Goal: Task Accomplishment & Management: Manage account settings

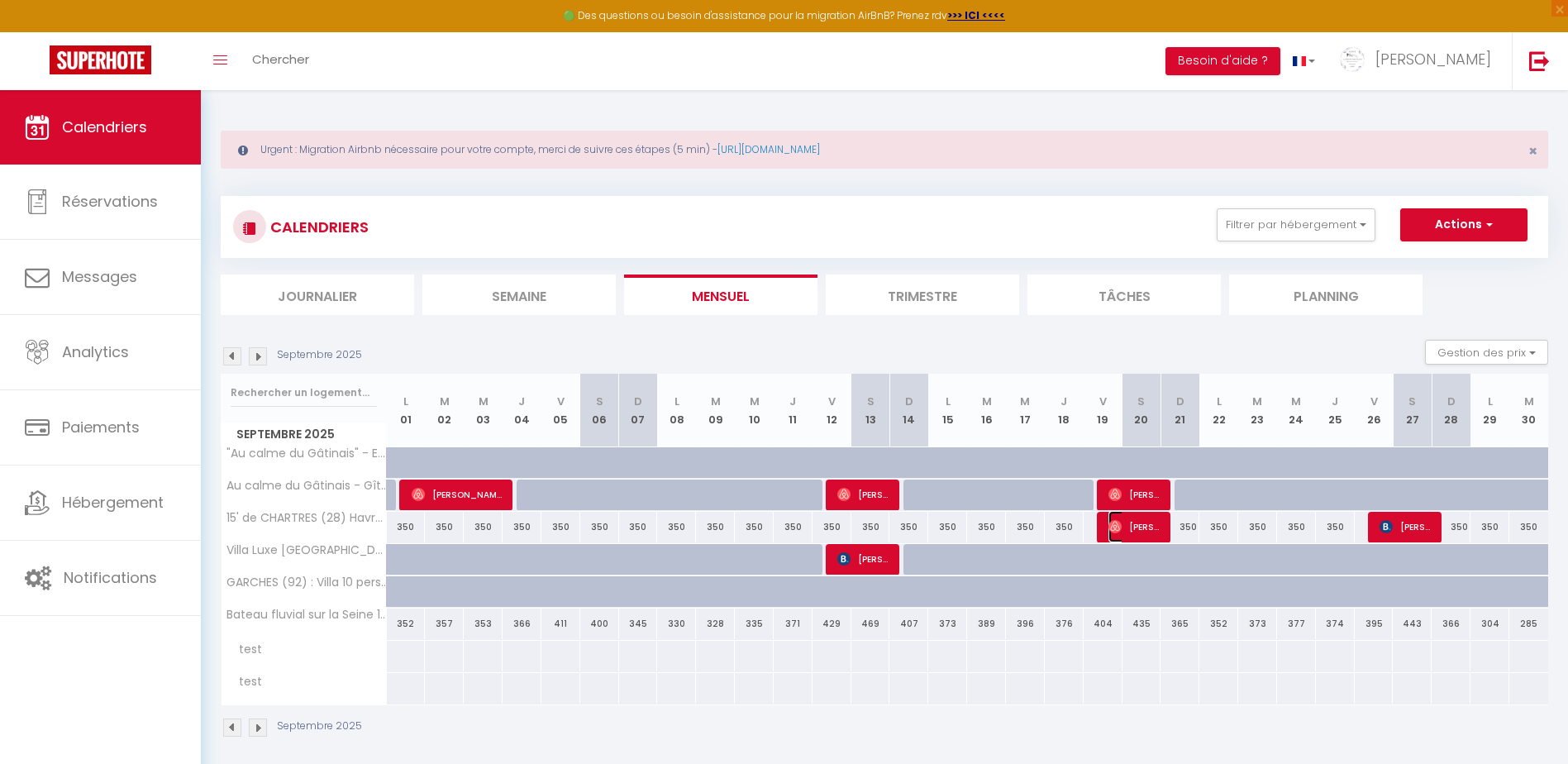
click at [1134, 526] on span "[PERSON_NAME]" at bounding box center [1134, 526] width 52 height 32
select select "OK"
select select "0"
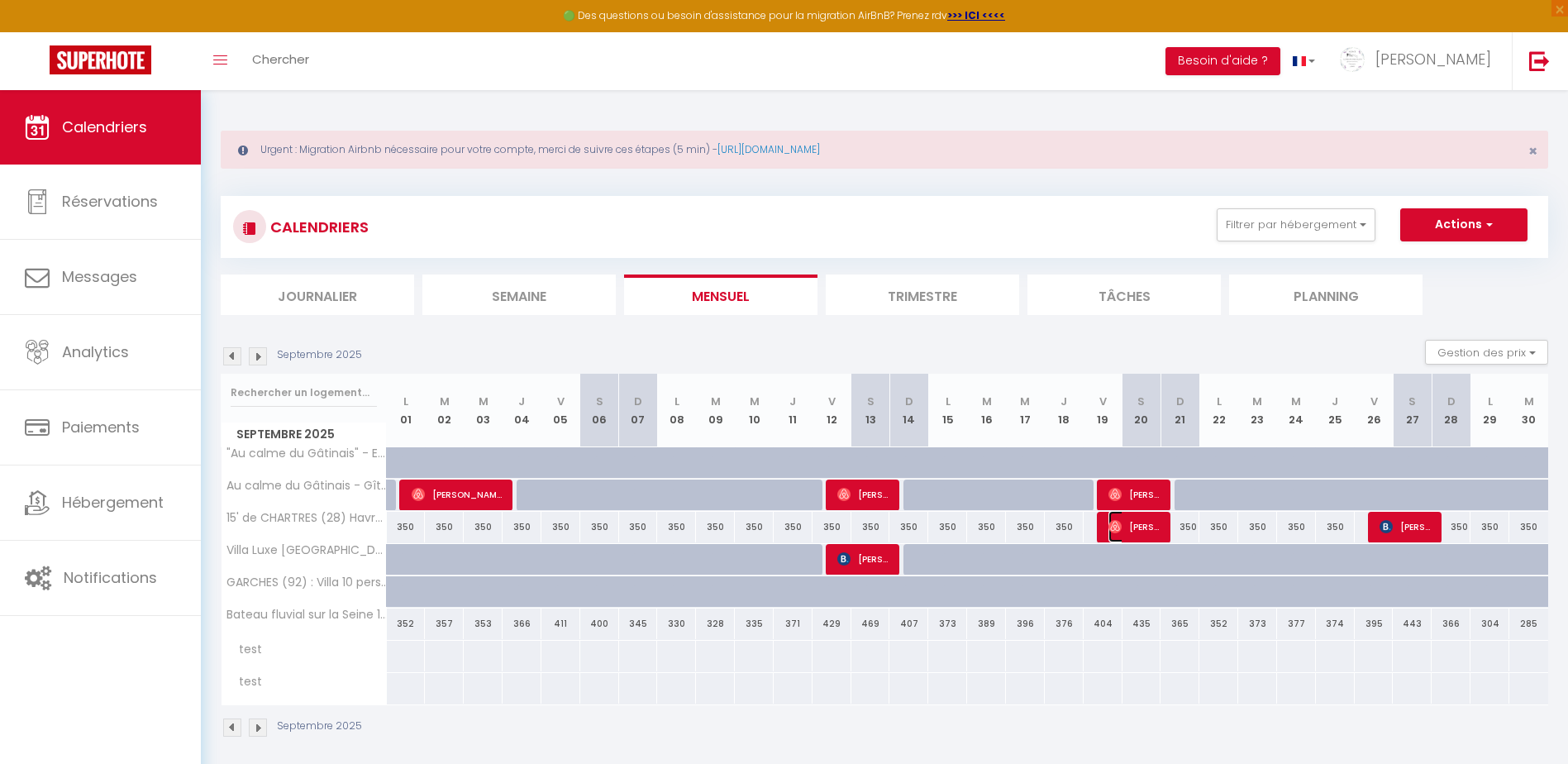
select select "1"
select select
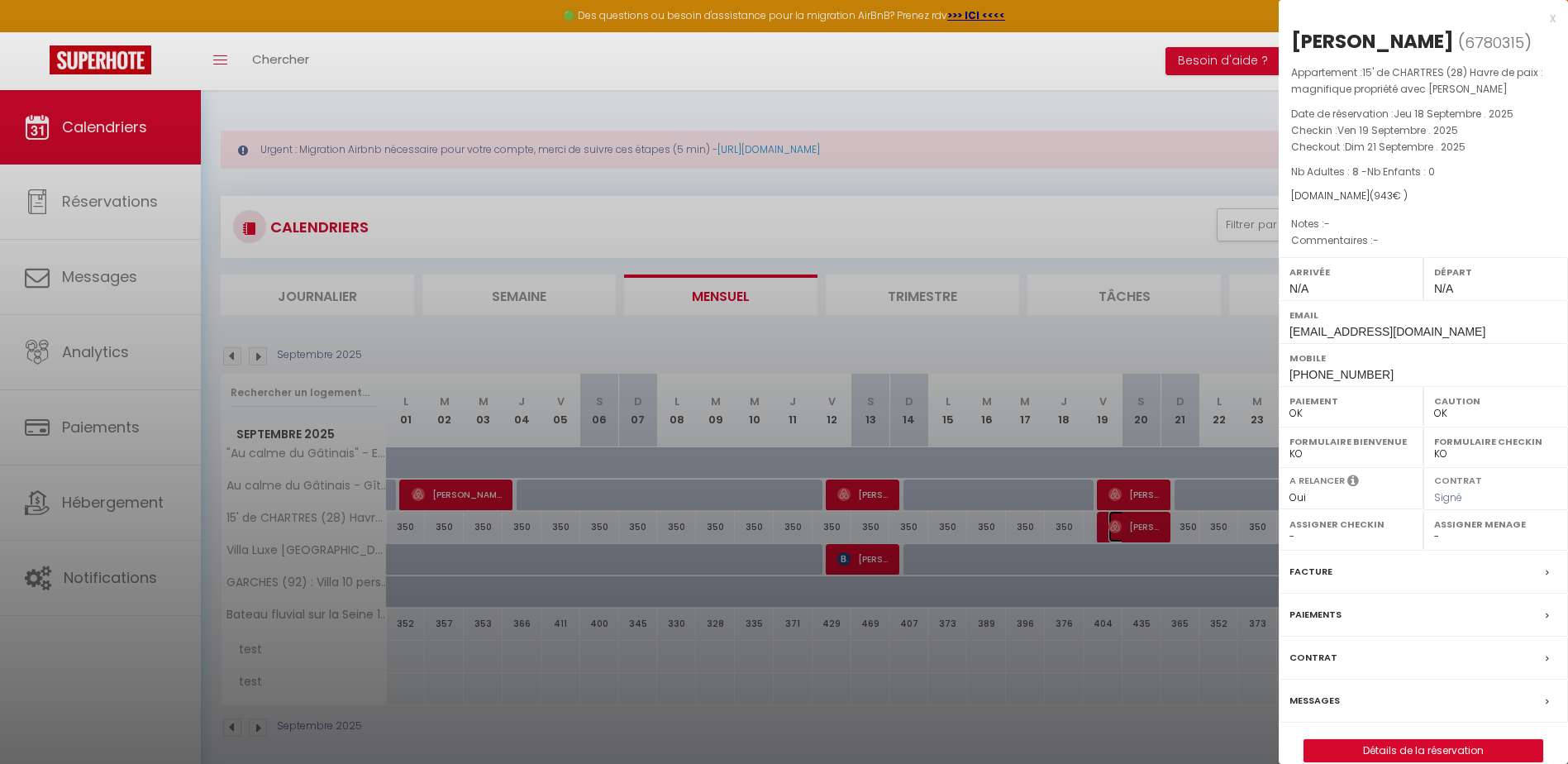
scroll to position [90, 0]
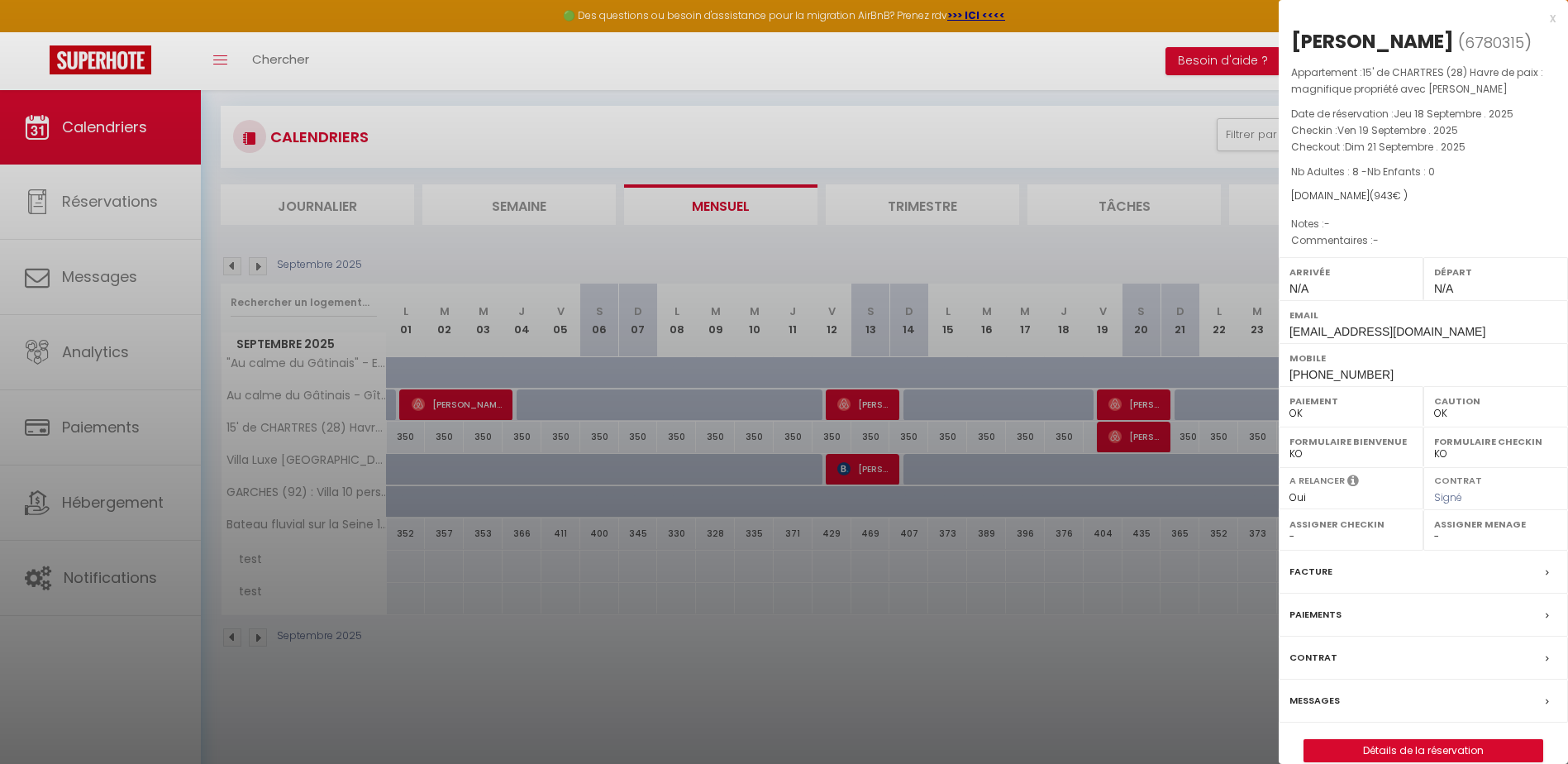
click at [1318, 569] on label "Facture" at bounding box center [1310, 572] width 43 height 17
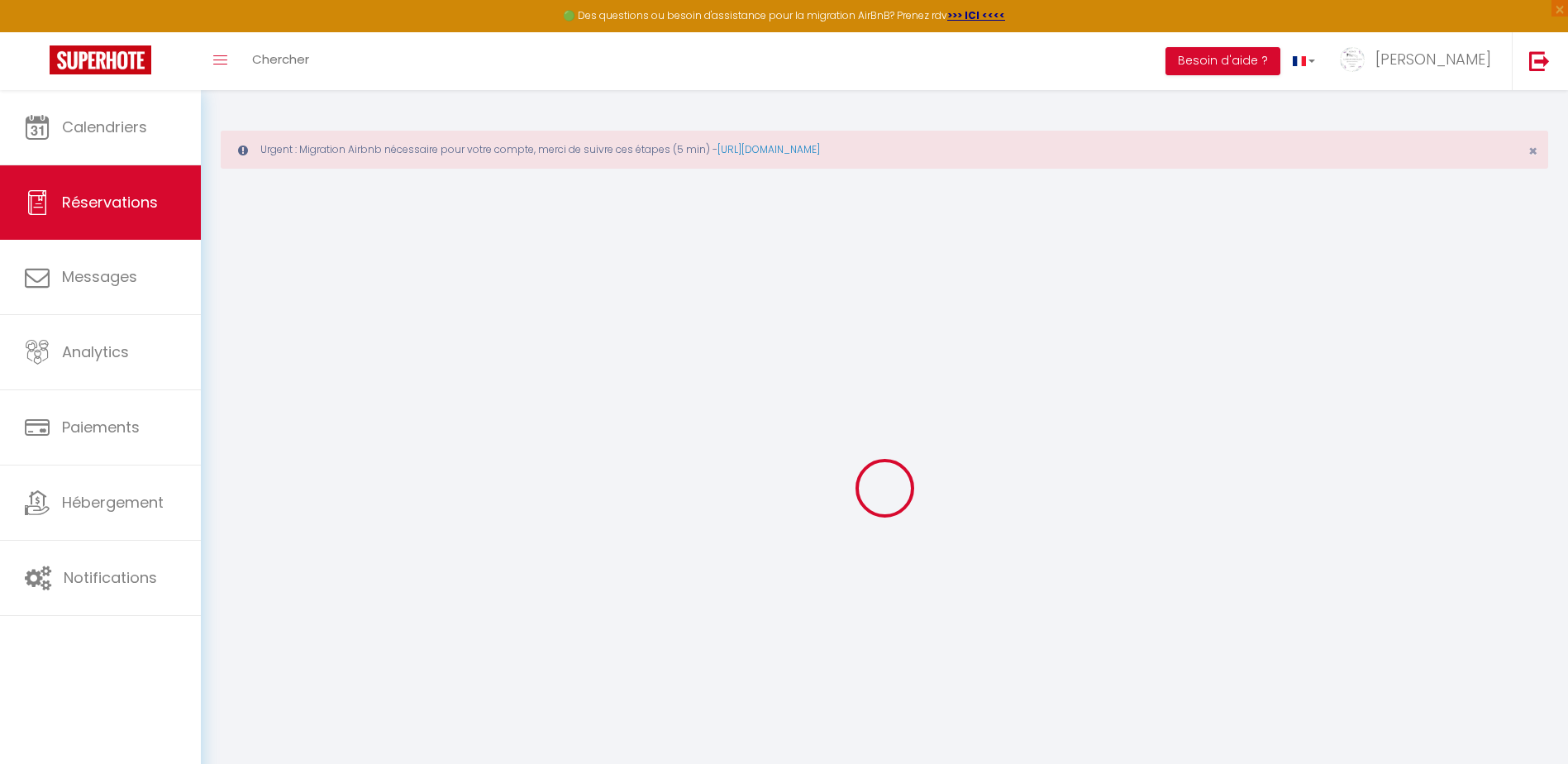
select select "other"
select select "cleaning"
select select "taxes"
select select
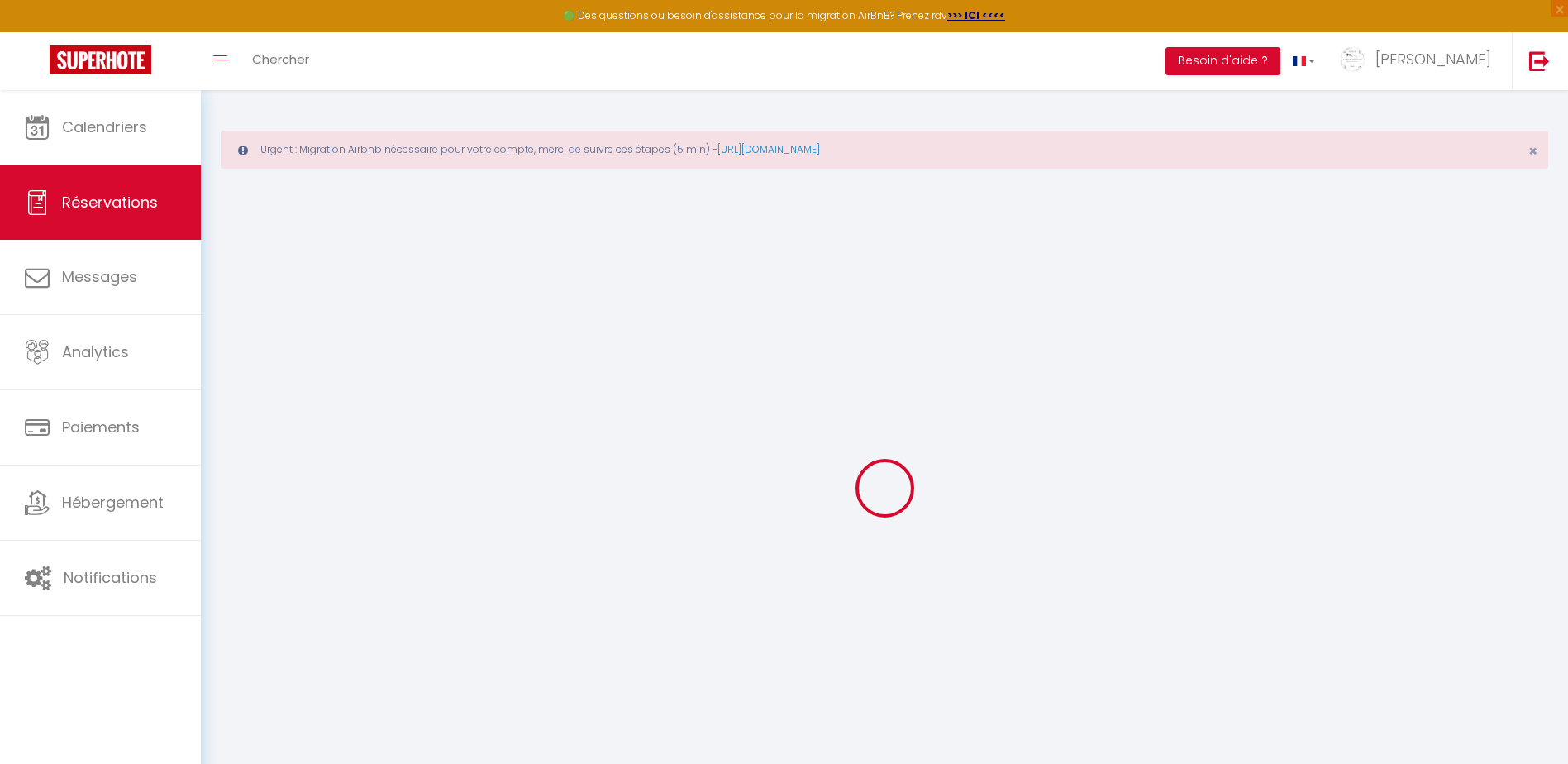
checkbox input "false"
select select
checkbox input "false"
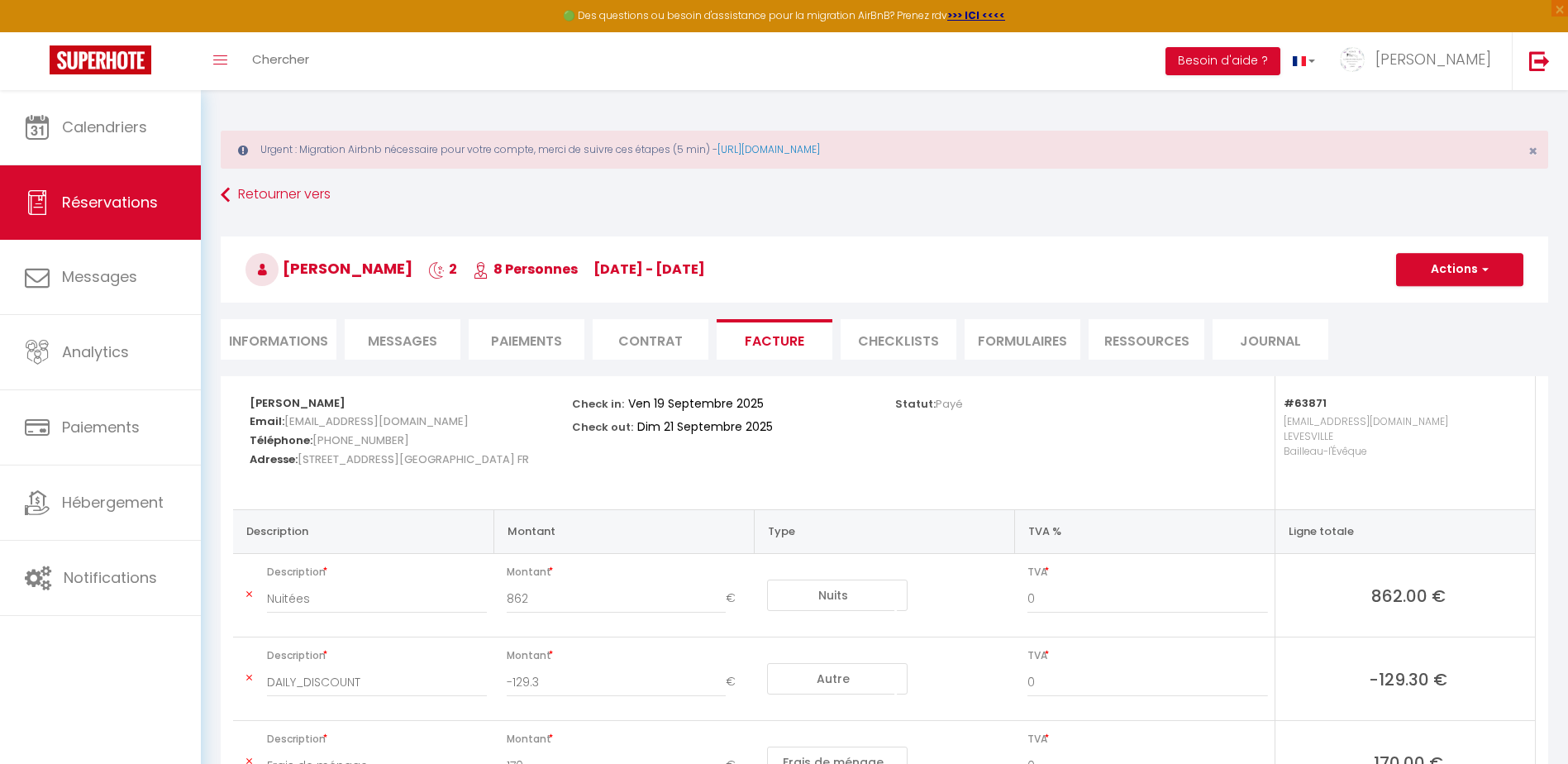
drag, startPoint x: 250, startPoint y: 400, endPoint x: 549, endPoint y: 471, distance: 307.3
click at [549, 471] on div "[PERSON_NAME] Email: [EMAIL_ADDRESS][DOMAIN_NAME] Téléphone: [PHONE_NUMBER] Adr…" at bounding box center [400, 430] width 301 height 107
copy div "[PERSON_NAME] Email: [EMAIL_ADDRESS][DOMAIN_NAME] Téléphone: [PHONE_NUMBER] Adr…"
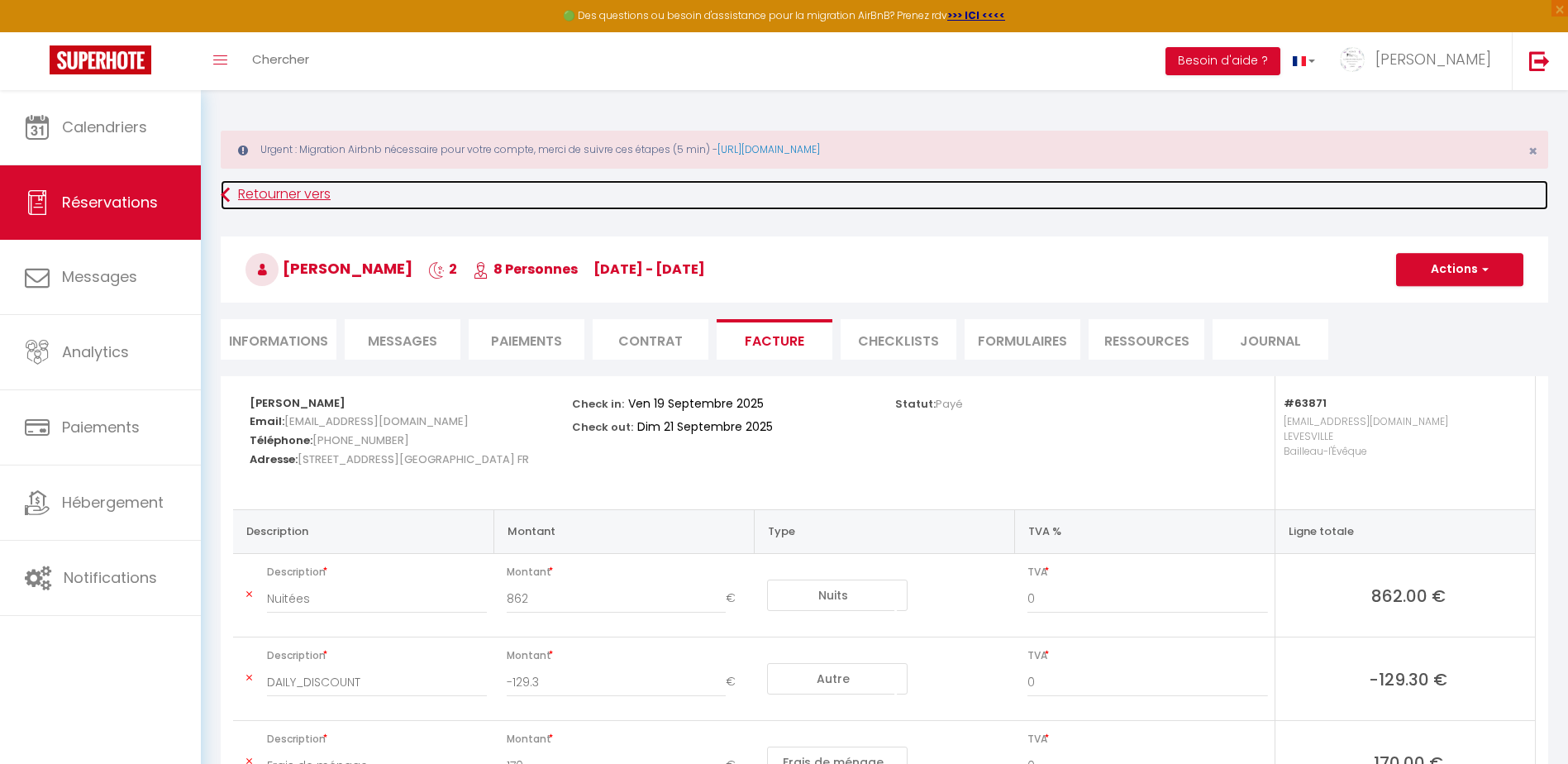
click at [230, 194] on icon at bounding box center [224, 194] width 9 height 30
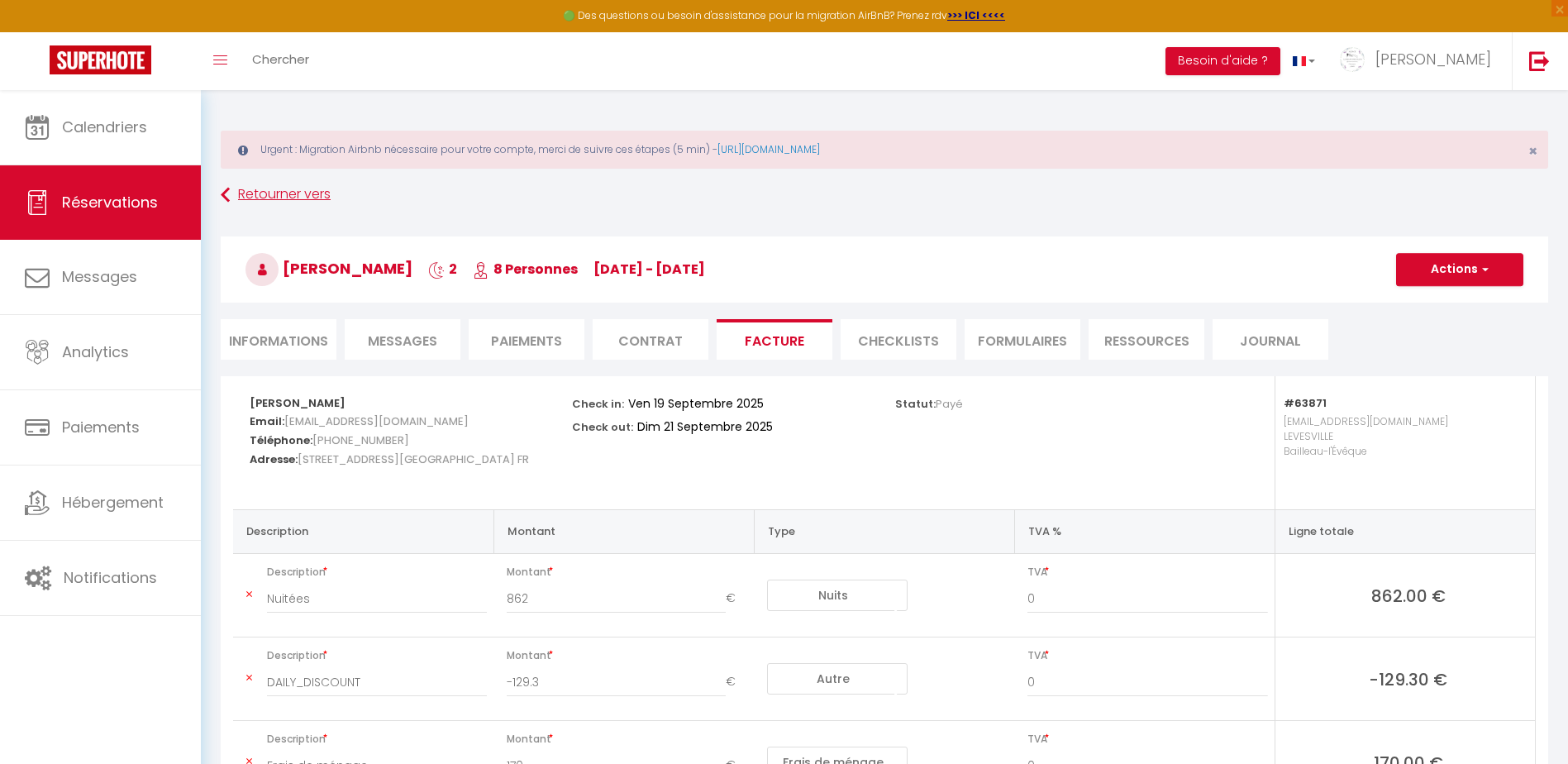
scroll to position [90, 0]
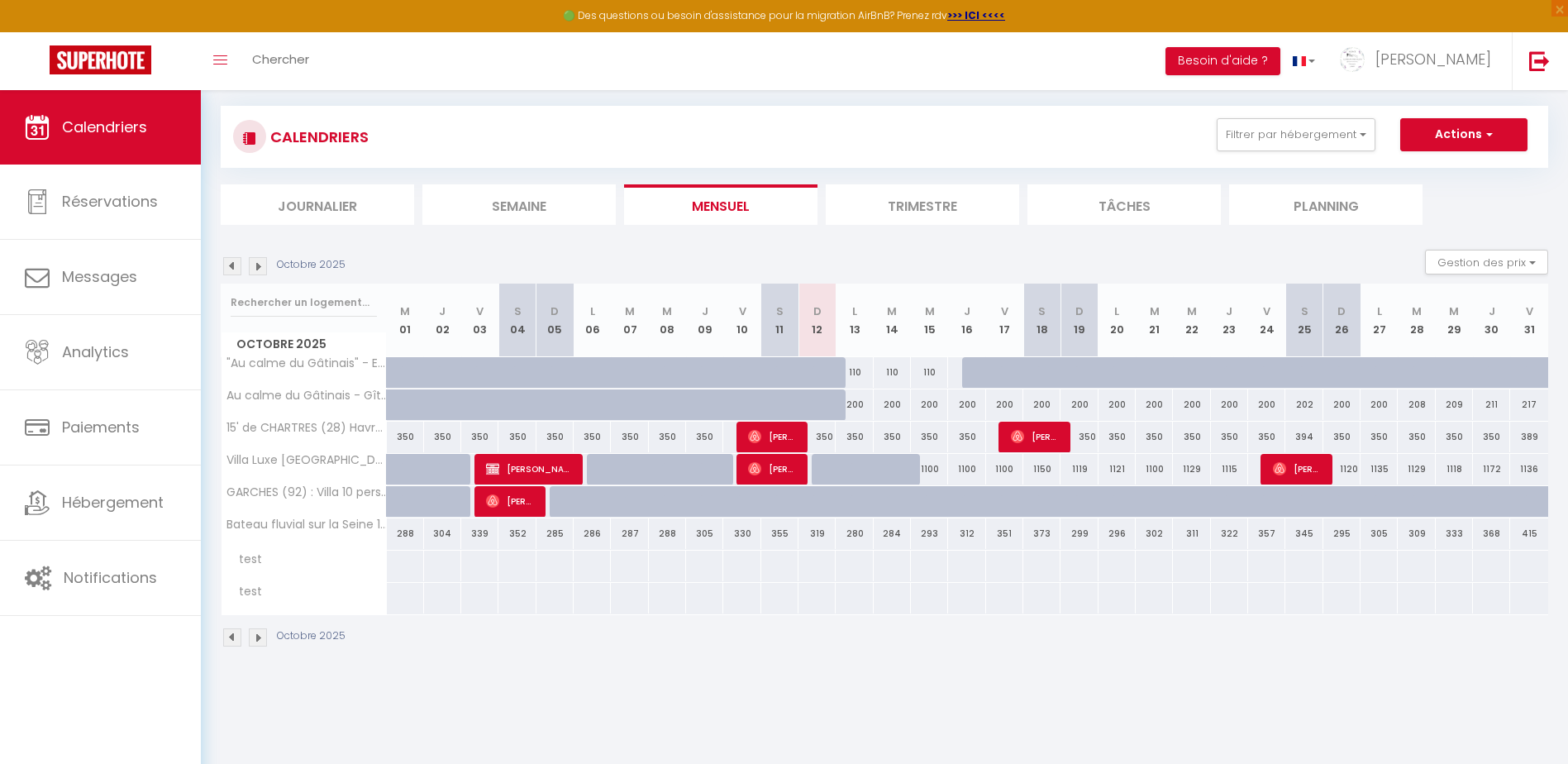
click at [233, 269] on img at bounding box center [232, 265] width 18 height 18
select select
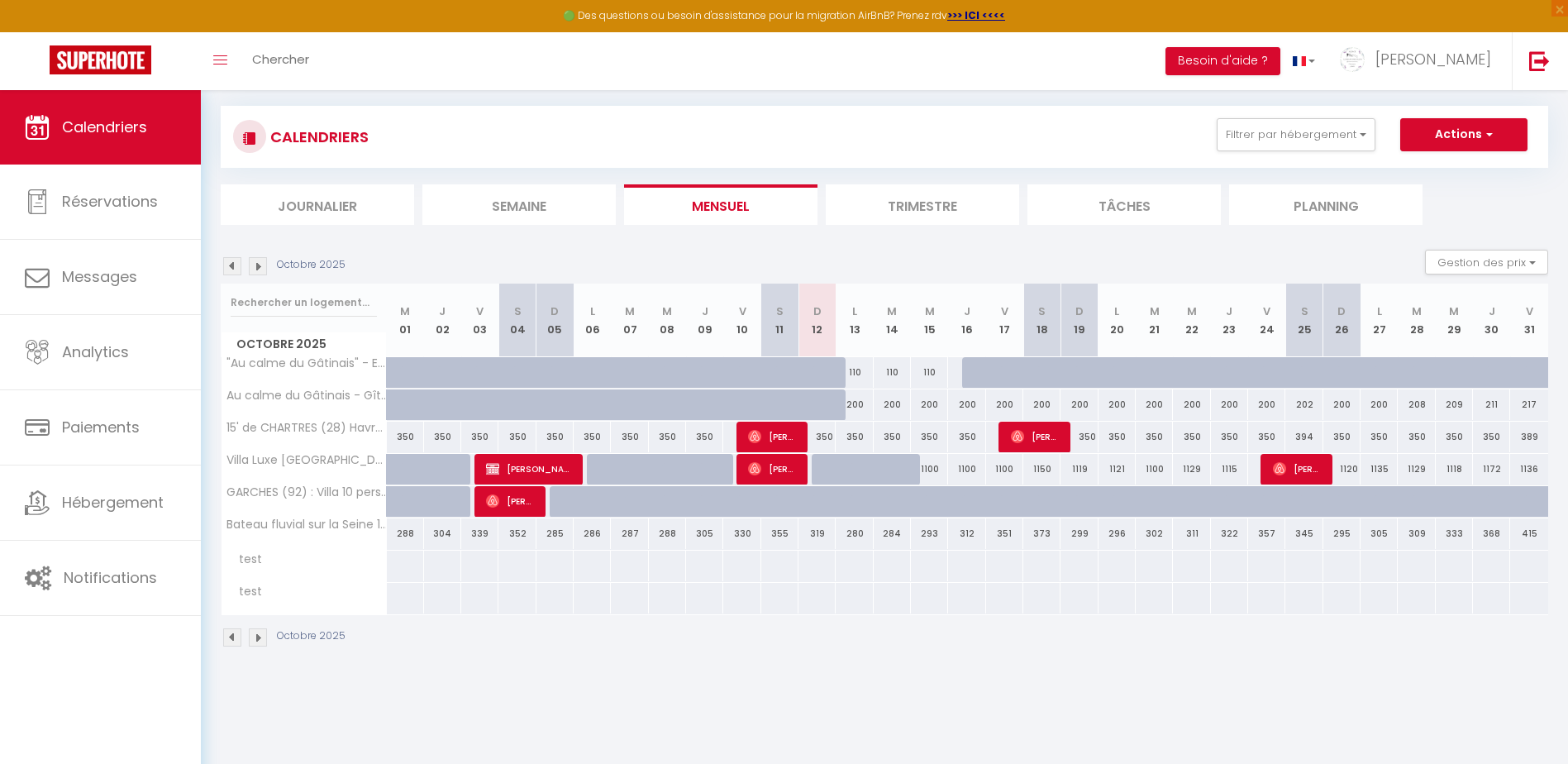
select select
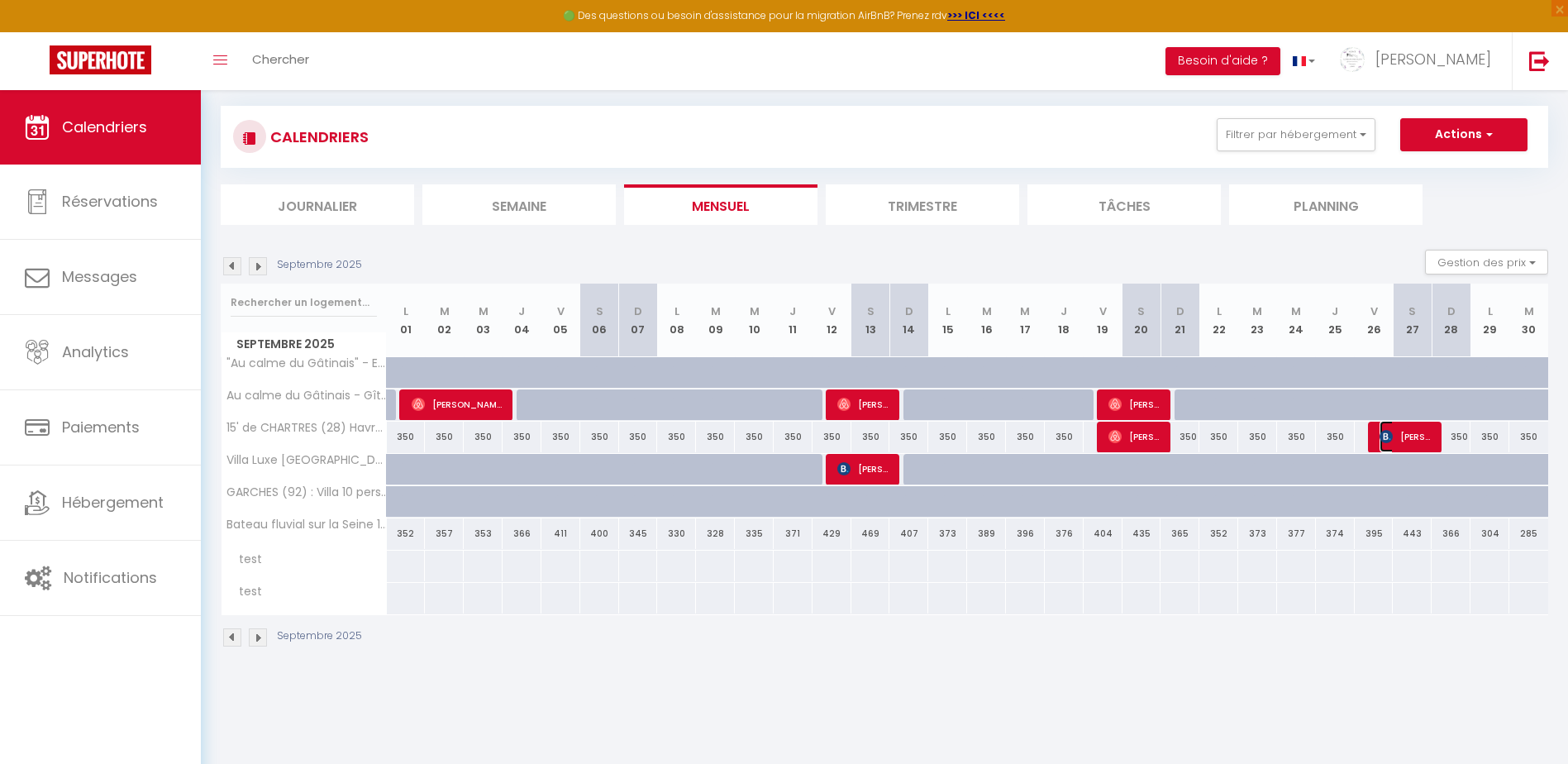
click at [1406, 437] on span "[PERSON_NAME]" at bounding box center [1406, 436] width 52 height 32
select select "OK"
select select "0"
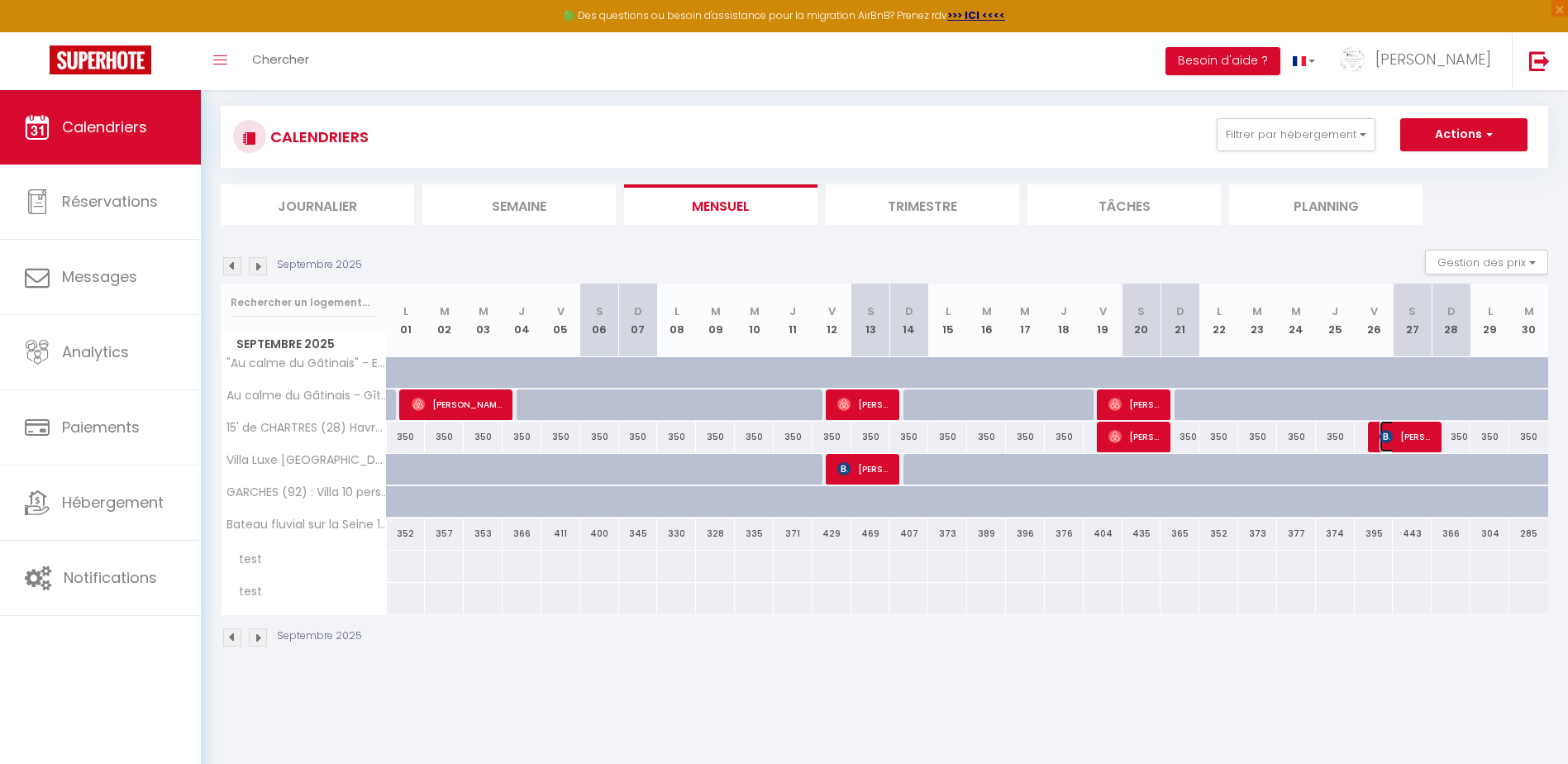
select select "1"
select select
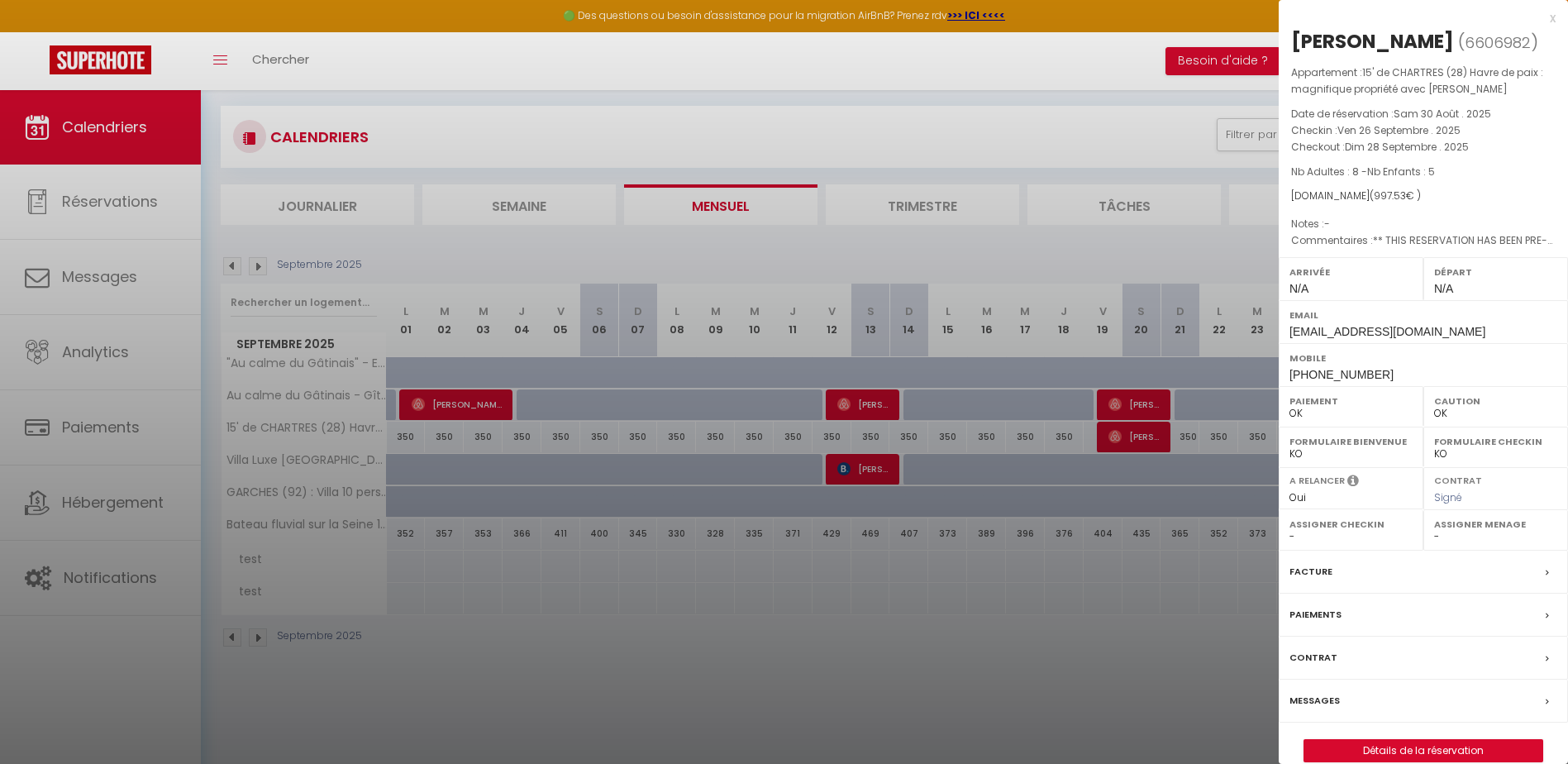
click at [1314, 568] on label "Facture" at bounding box center [1310, 572] width 43 height 17
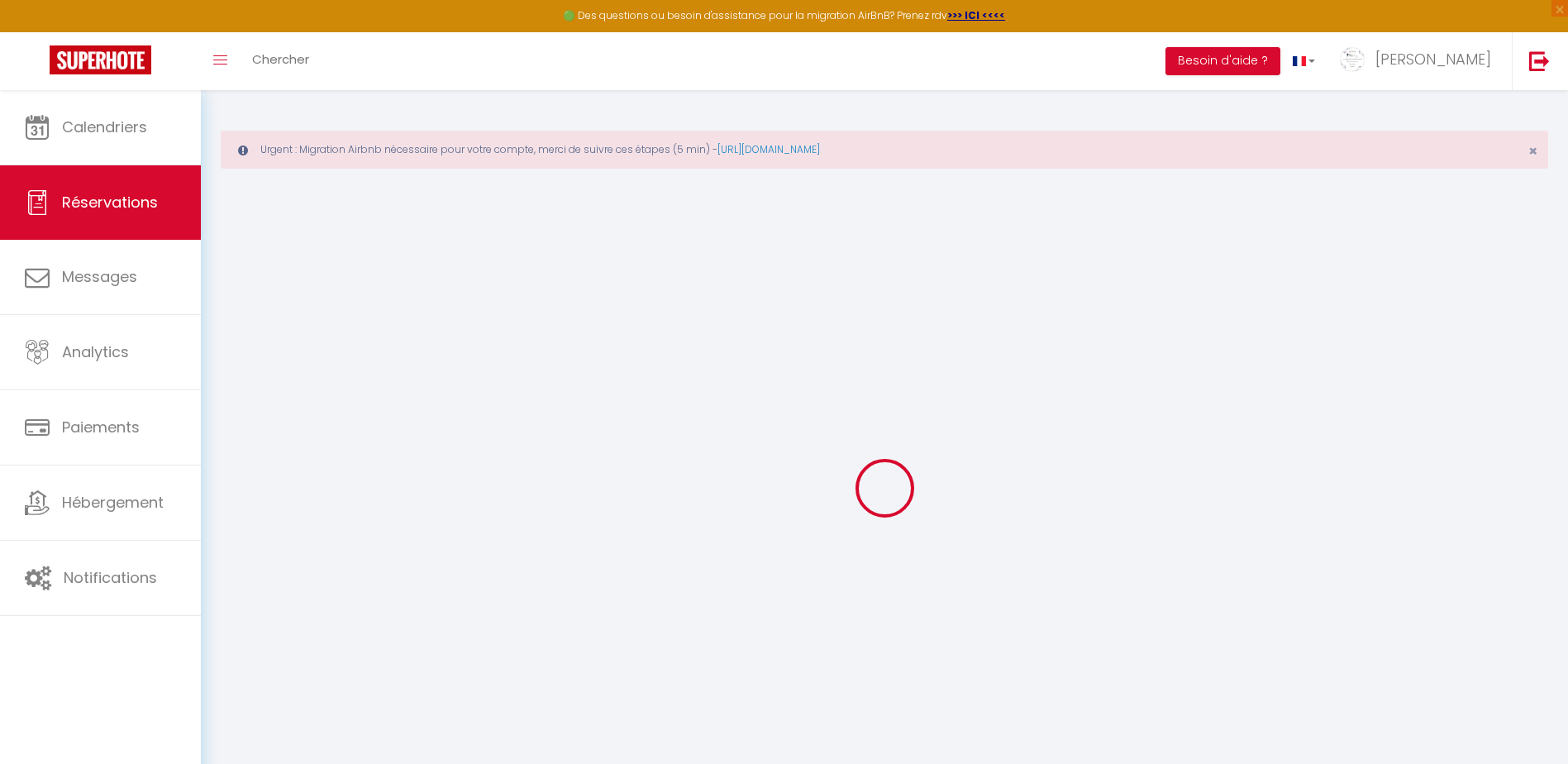
select select "cleaning"
select select "taxes"
select select "other"
type input "Bonjour, Comme convenu, je vous prie de trouver ci-dessous le lien de paiement …"
select select
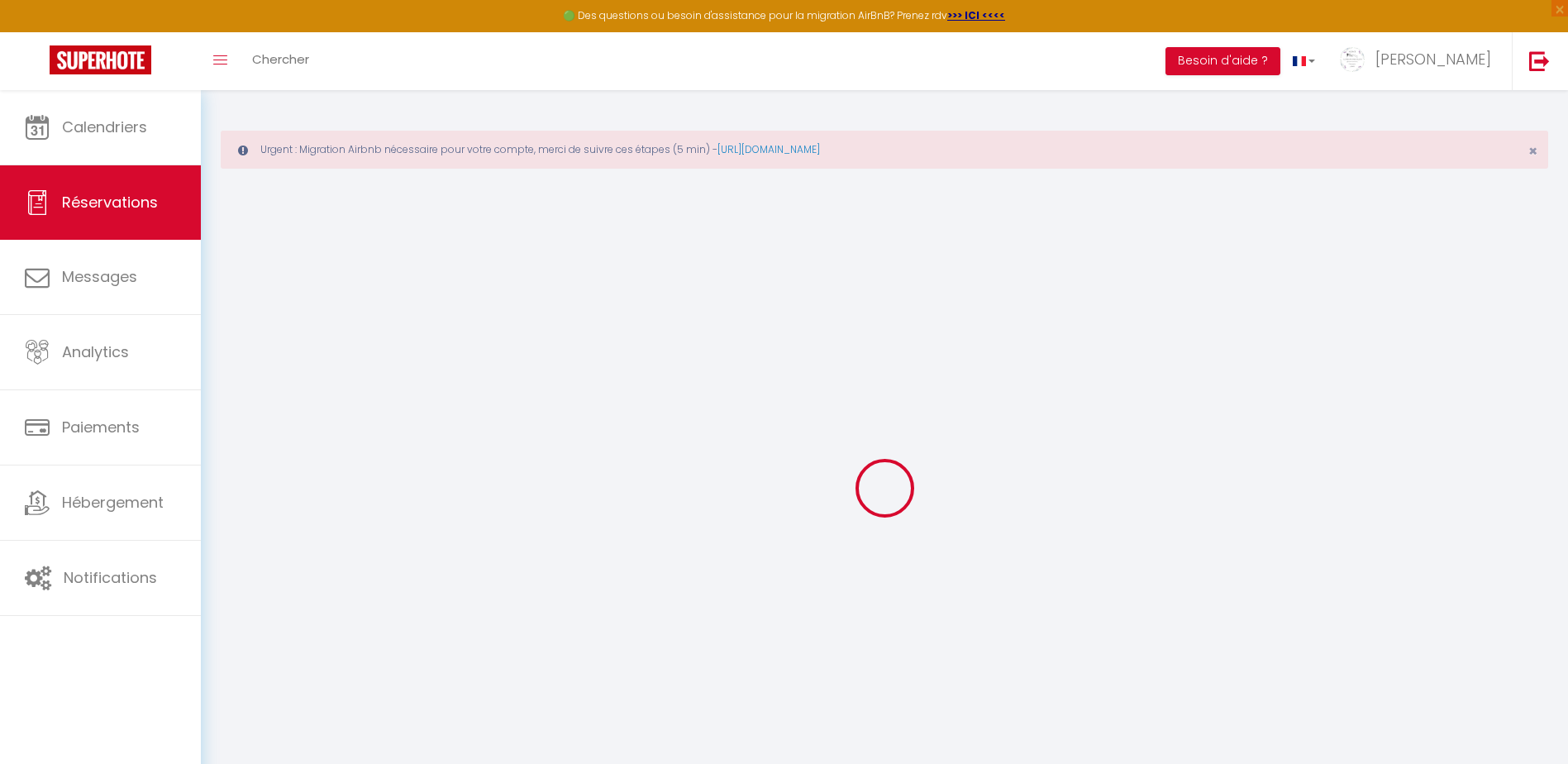
select select
checkbox input "false"
type input "Bonjour, Comme convenu, je vous prie de trouver ci-dessous le lien de paiement …"
select select
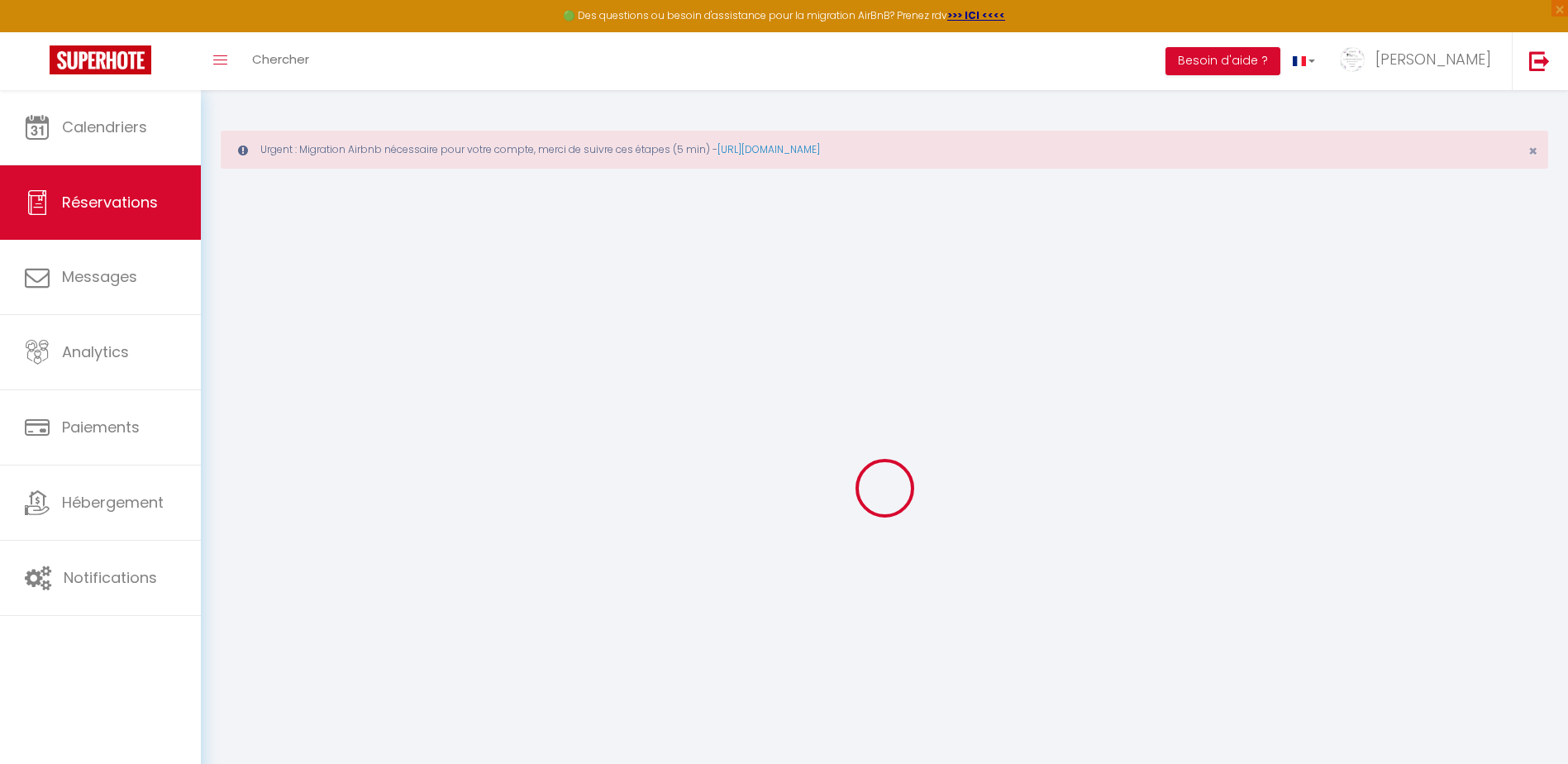
checkbox input "false"
type textarea "** THIS RESERVATION HAS BEEN PRE-PAID ** Reservation has a cancellation grace p…"
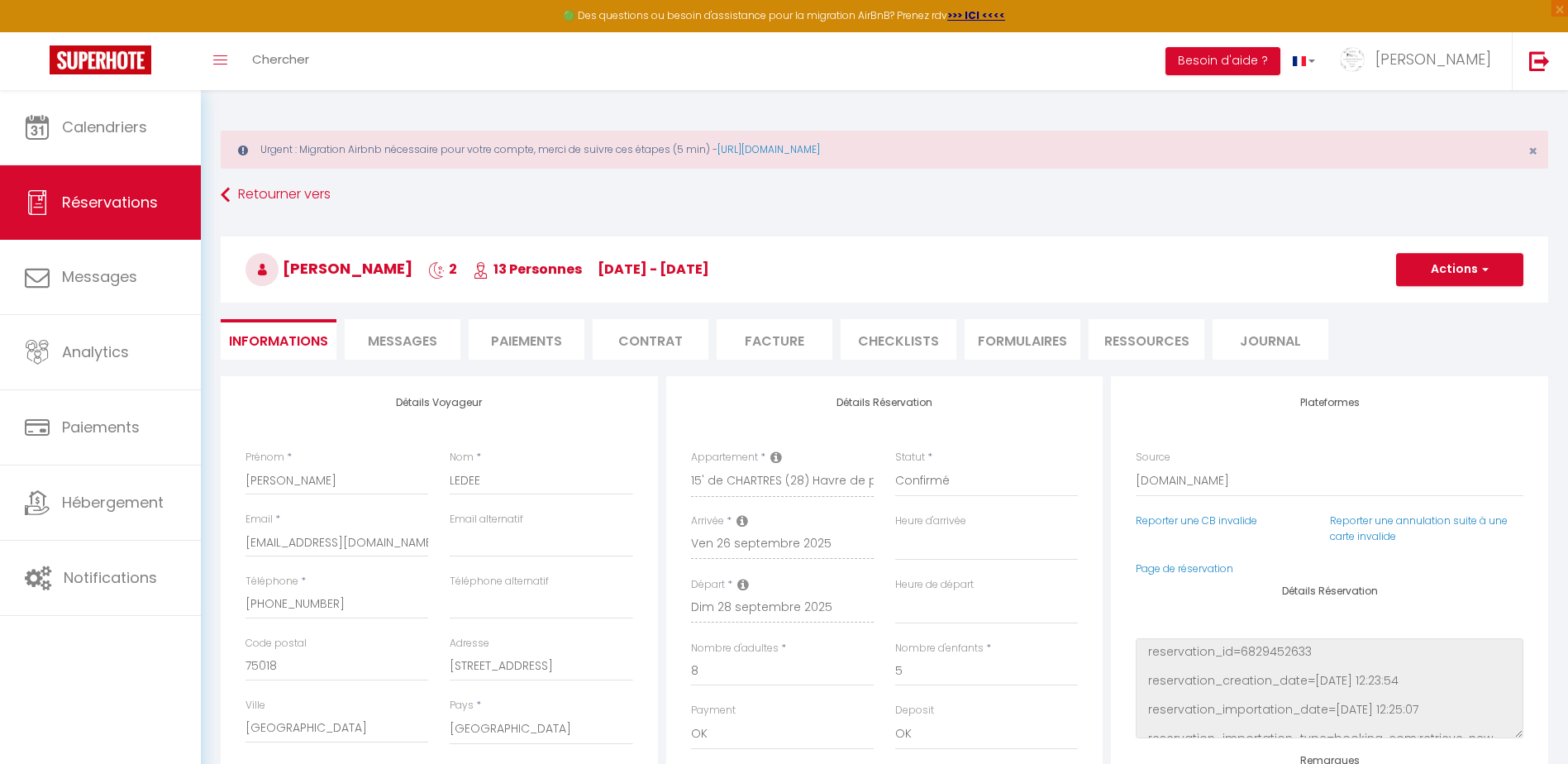
type input "Bonjour, Comme convenu, je vous prie de trouver ci-dessous le lien de paiement …"
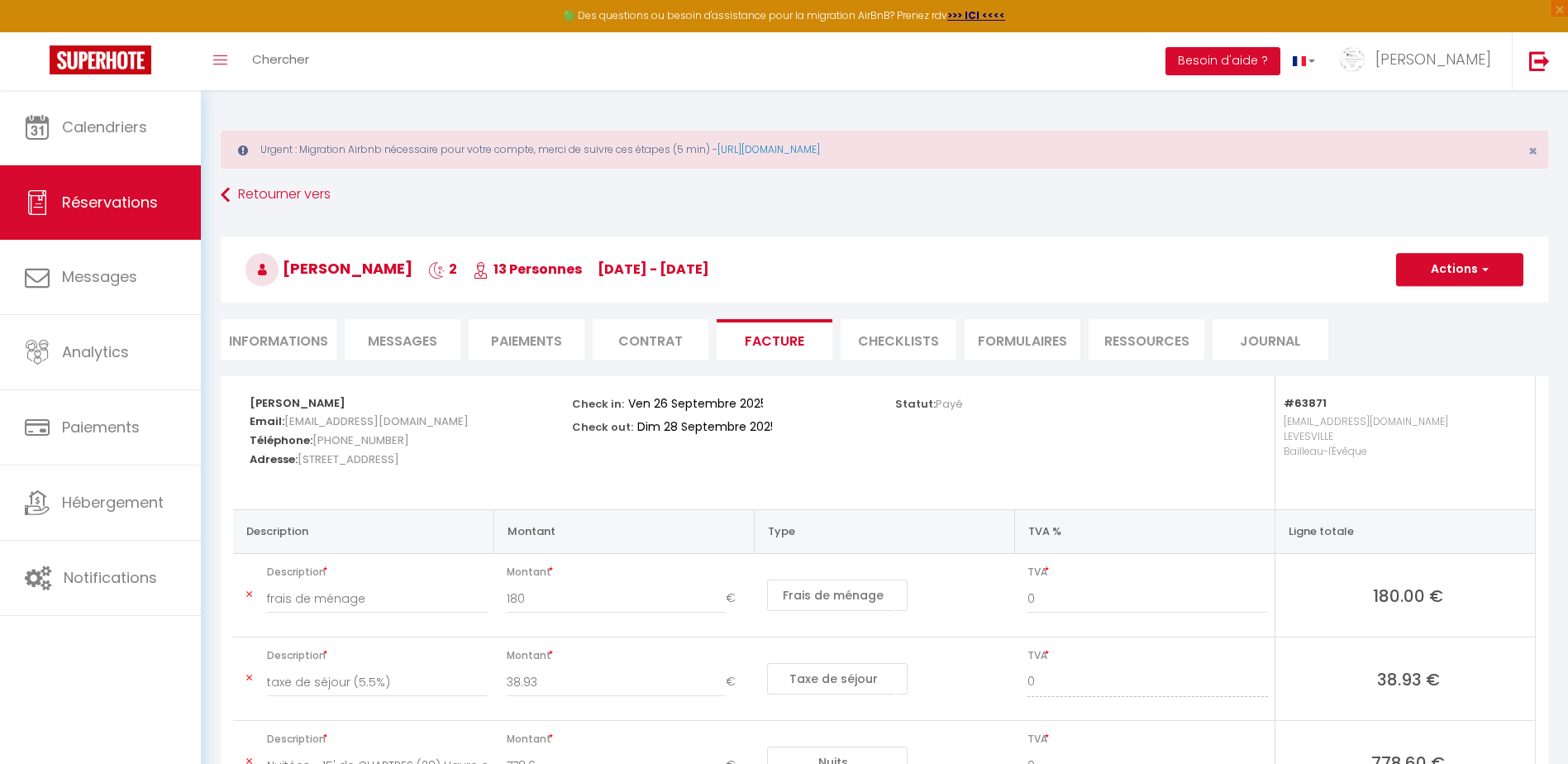
drag, startPoint x: 249, startPoint y: 401, endPoint x: 466, endPoint y: 461, distance: 225.1
click at [466, 461] on div "[PERSON_NAME] Email: [EMAIL_ADDRESS][DOMAIN_NAME] Téléphone: [PHONE_NUMBER] Adr…" at bounding box center [399, 442] width 323 height 133
drag, startPoint x: 466, startPoint y: 461, endPoint x: 352, endPoint y: 458, distance: 114.0
copy div "[PERSON_NAME] Email: [EMAIL_ADDRESS][DOMAIN_NAME] Téléphone: [PHONE_NUMBER] Adr…"
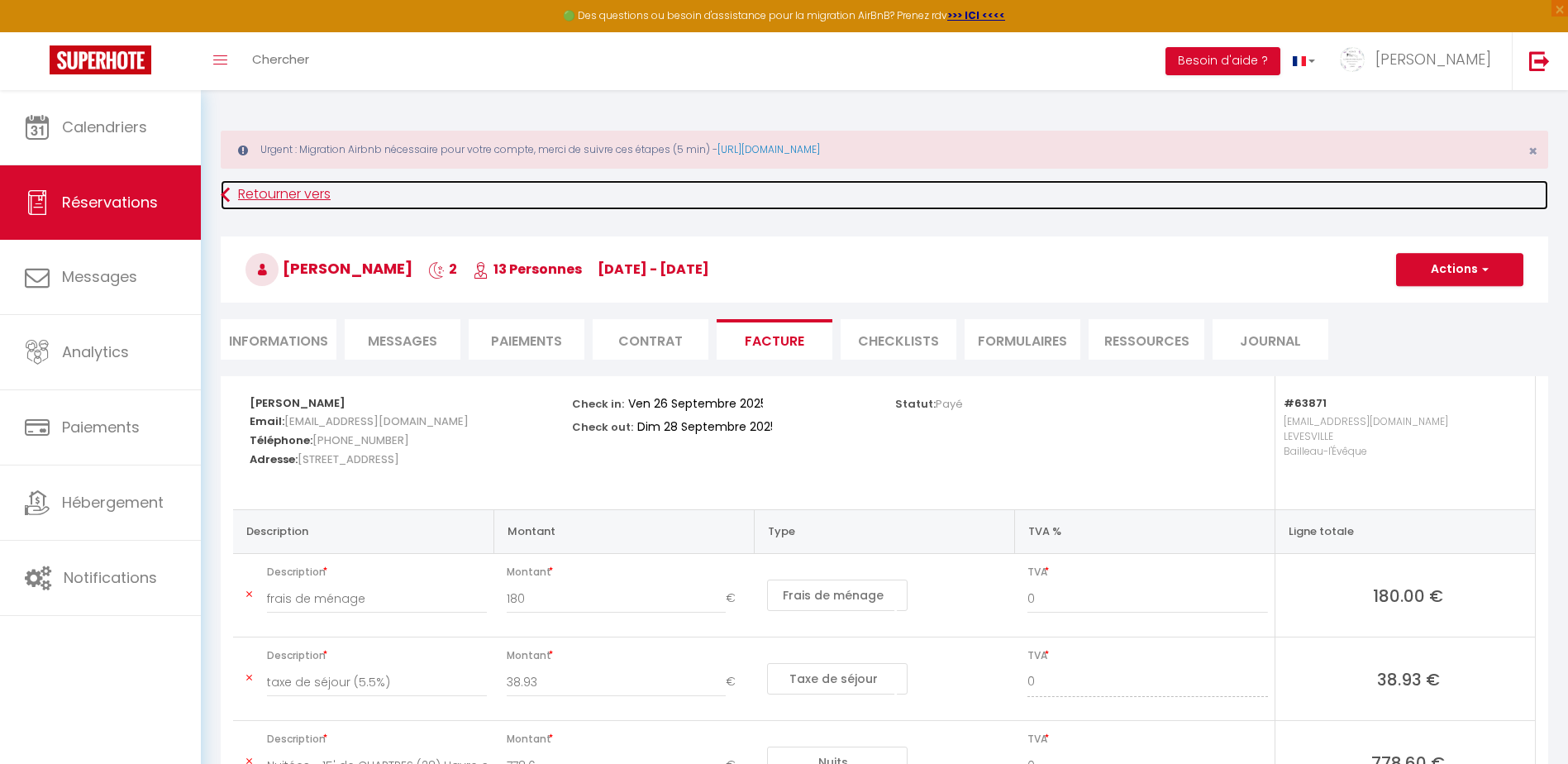
click at [262, 189] on link "Retourner vers" at bounding box center [884, 194] width 1328 height 30
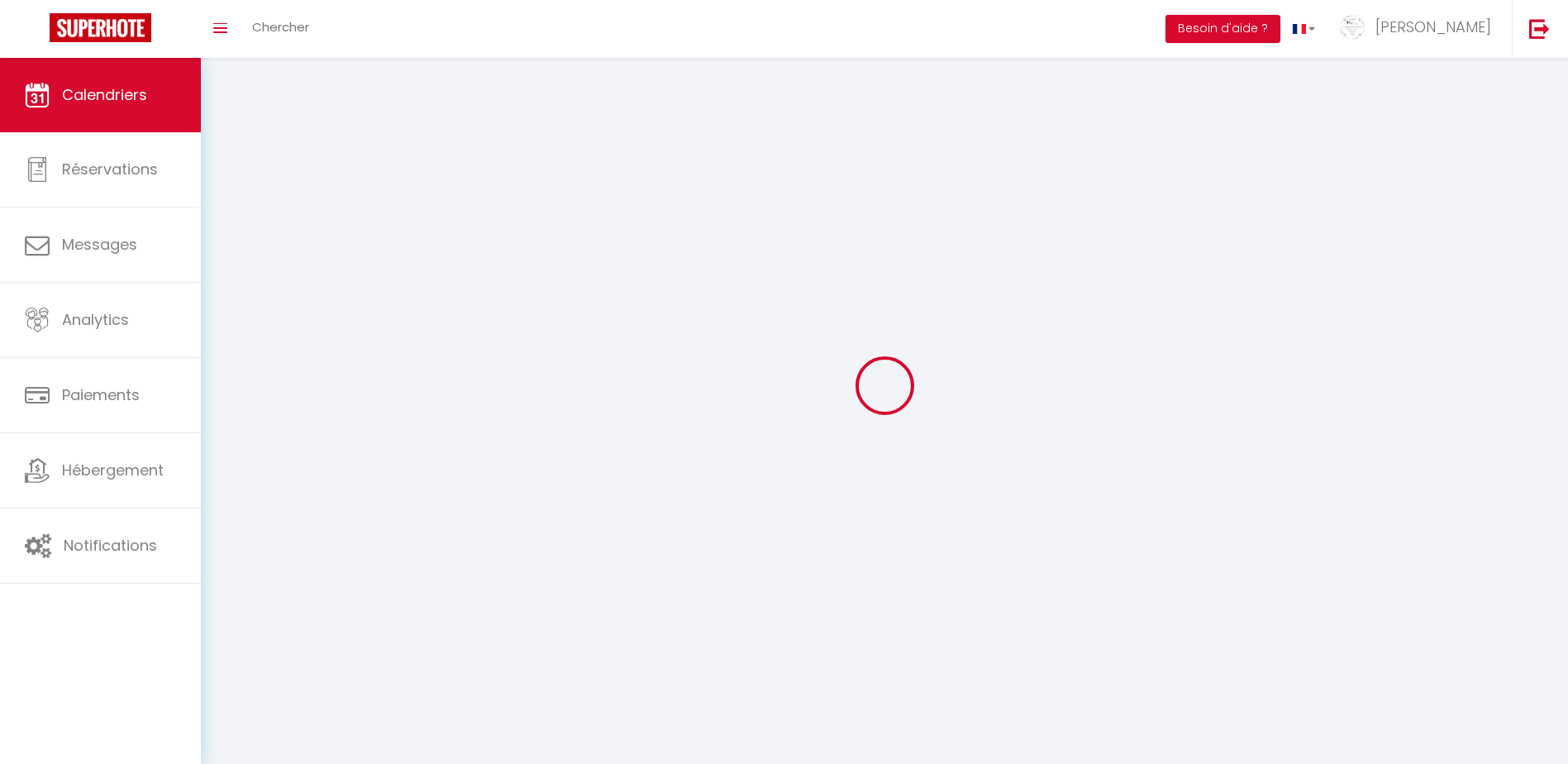
scroll to position [90, 0]
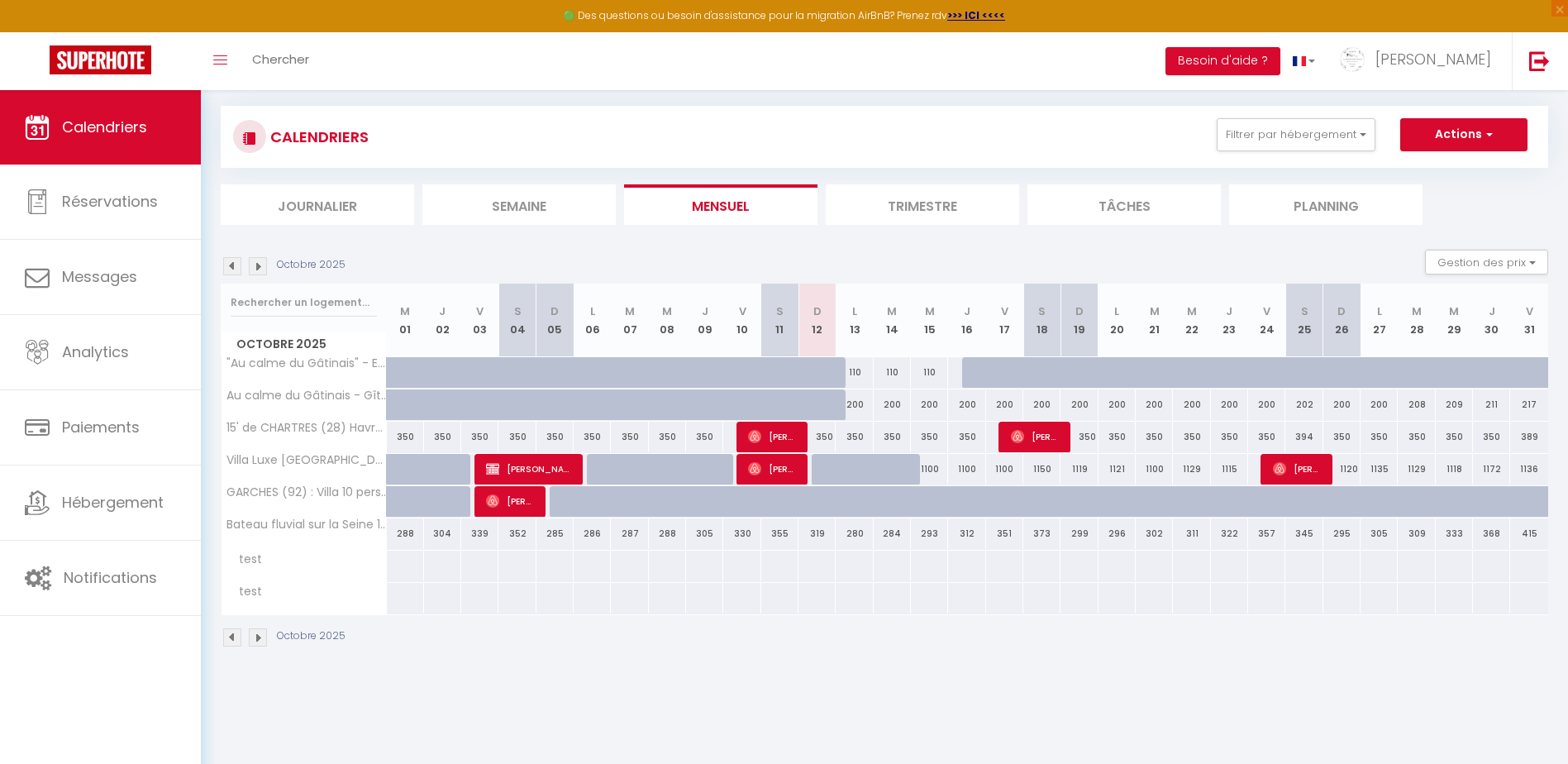
click at [227, 264] on img at bounding box center [232, 265] width 18 height 18
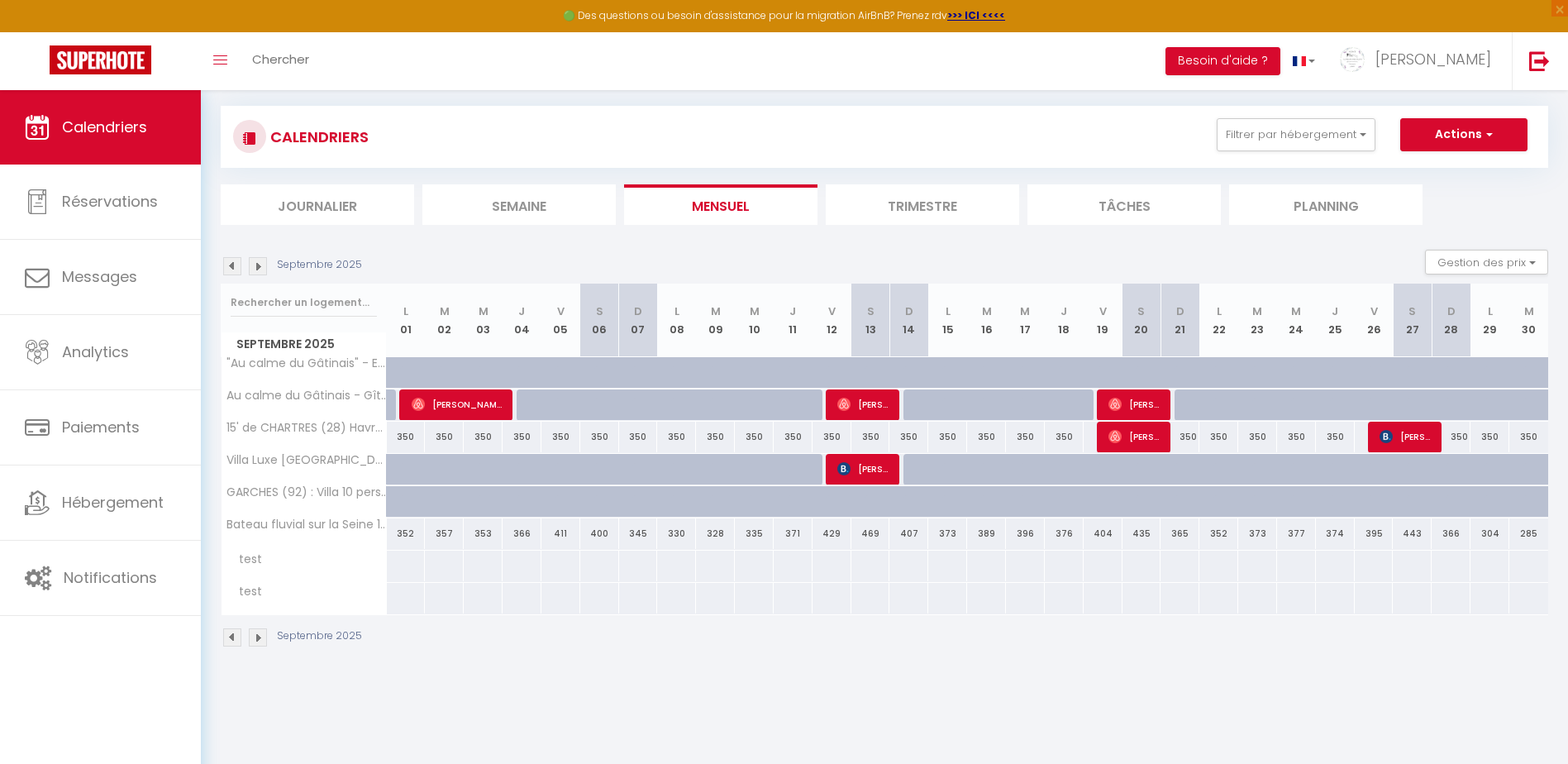
click at [224, 258] on img at bounding box center [232, 265] width 18 height 18
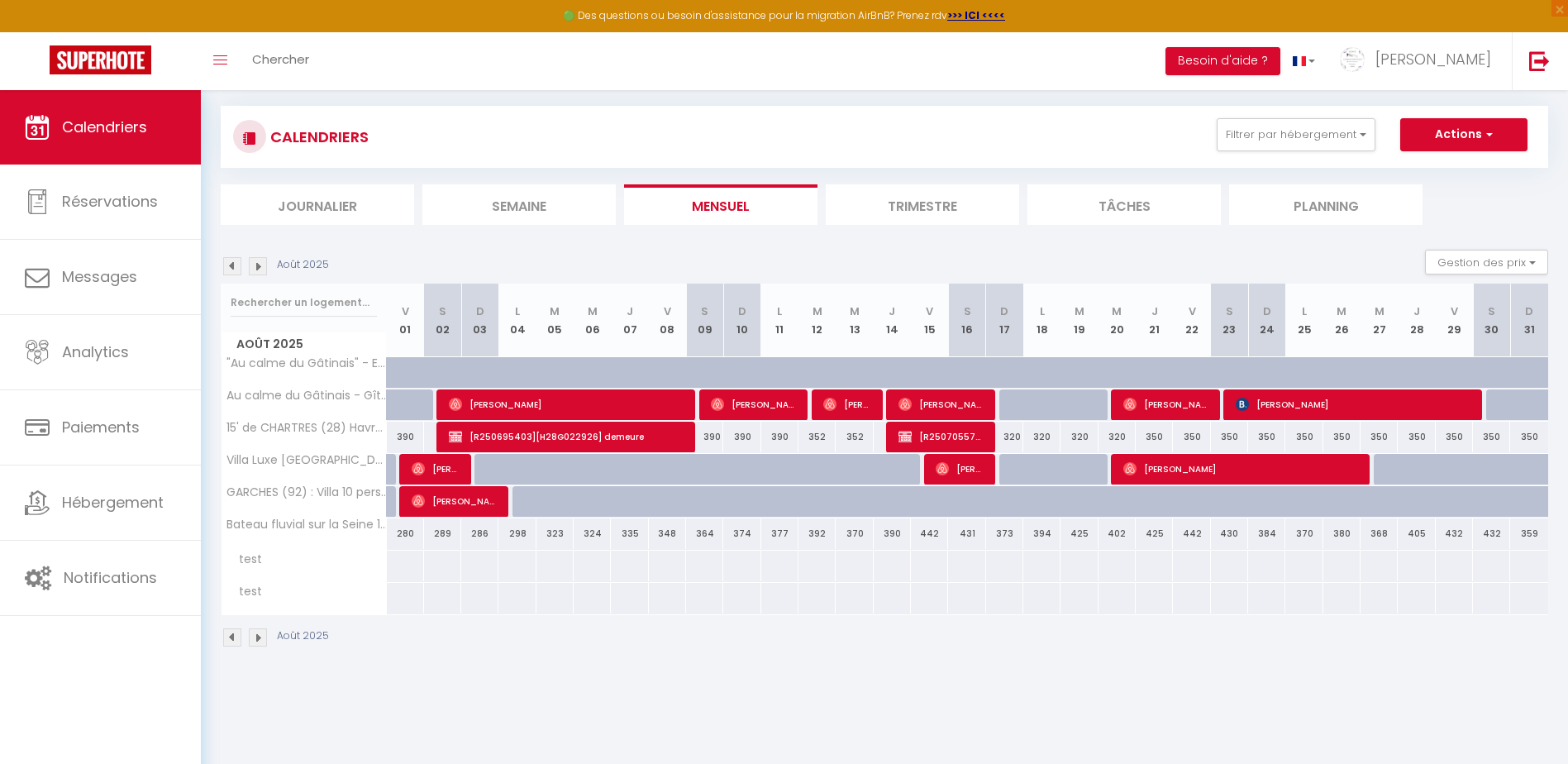
click at [253, 262] on img at bounding box center [258, 265] width 18 height 18
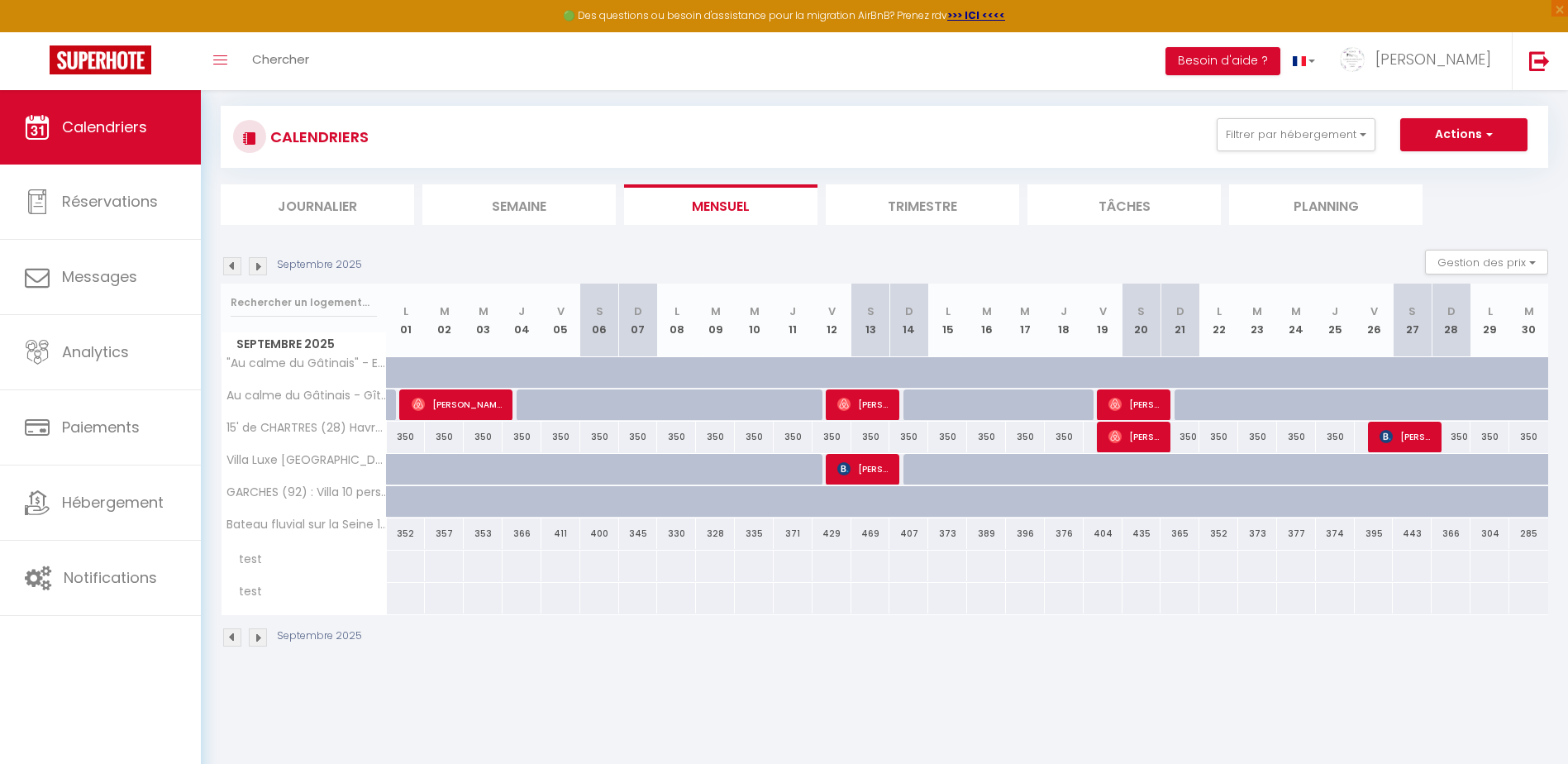
click at [253, 262] on img at bounding box center [258, 265] width 18 height 18
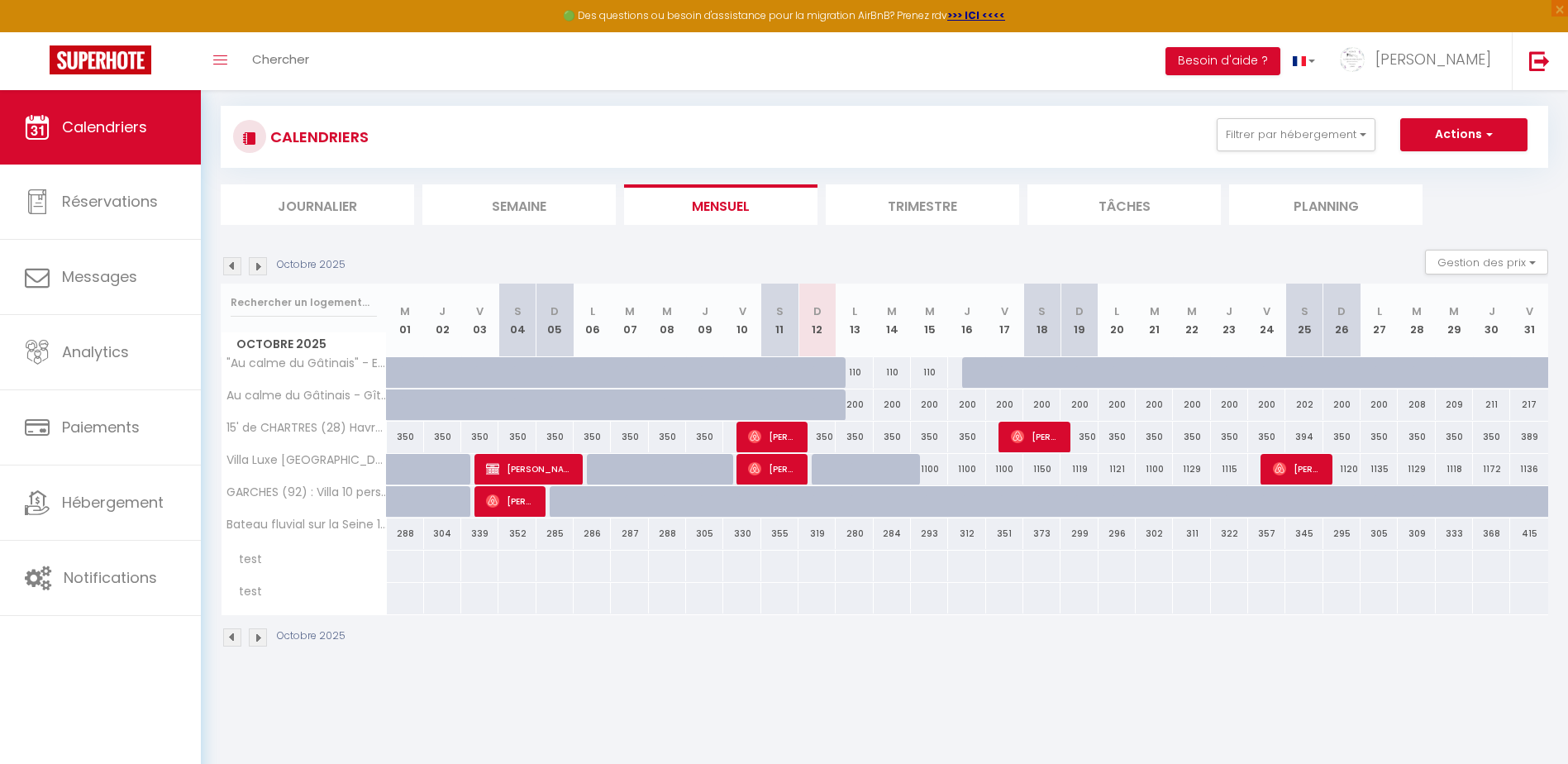
click at [253, 262] on img at bounding box center [258, 265] width 18 height 18
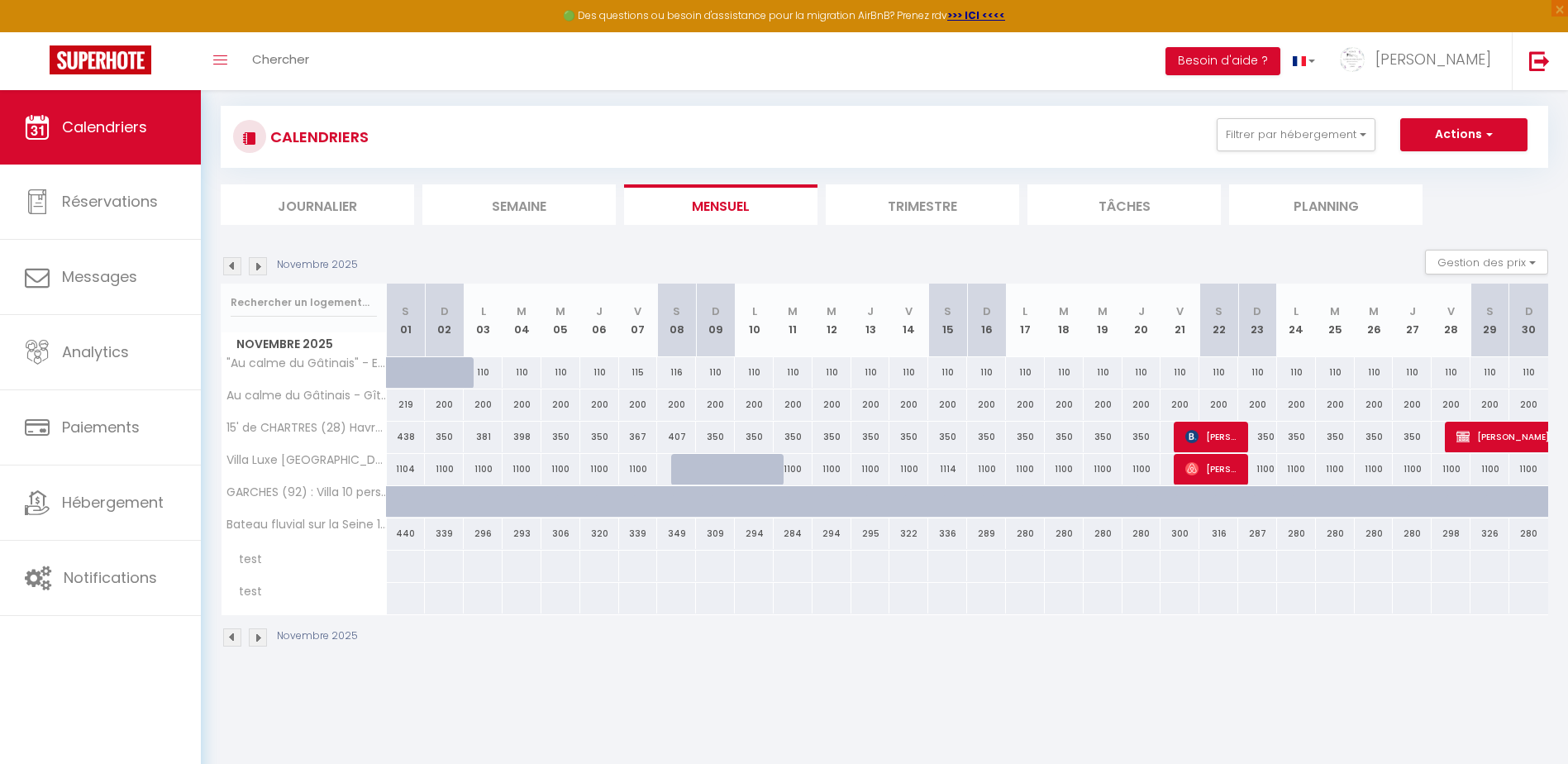
click at [226, 268] on img at bounding box center [232, 265] width 18 height 18
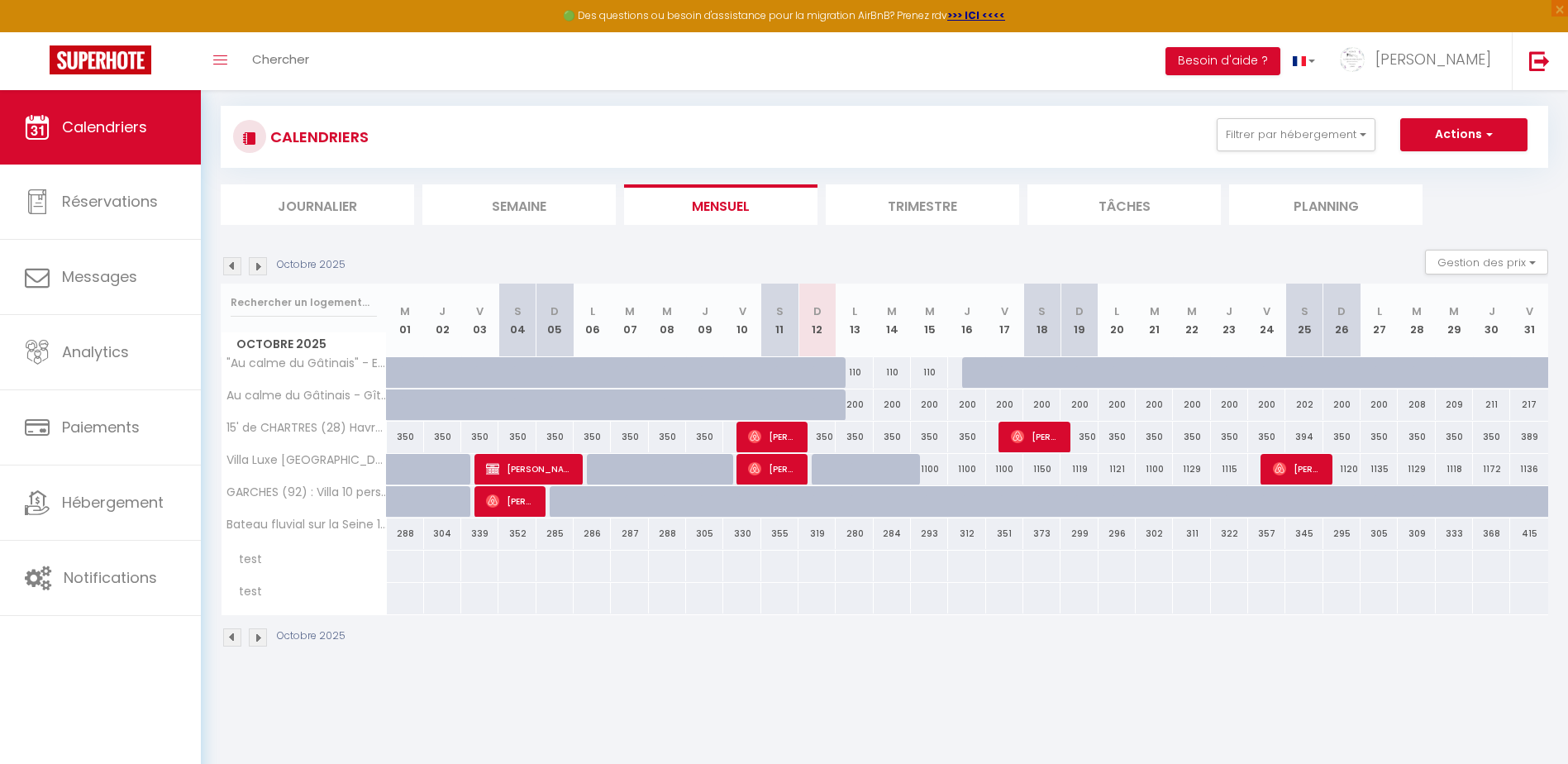
click at [233, 262] on img at bounding box center [232, 265] width 18 height 18
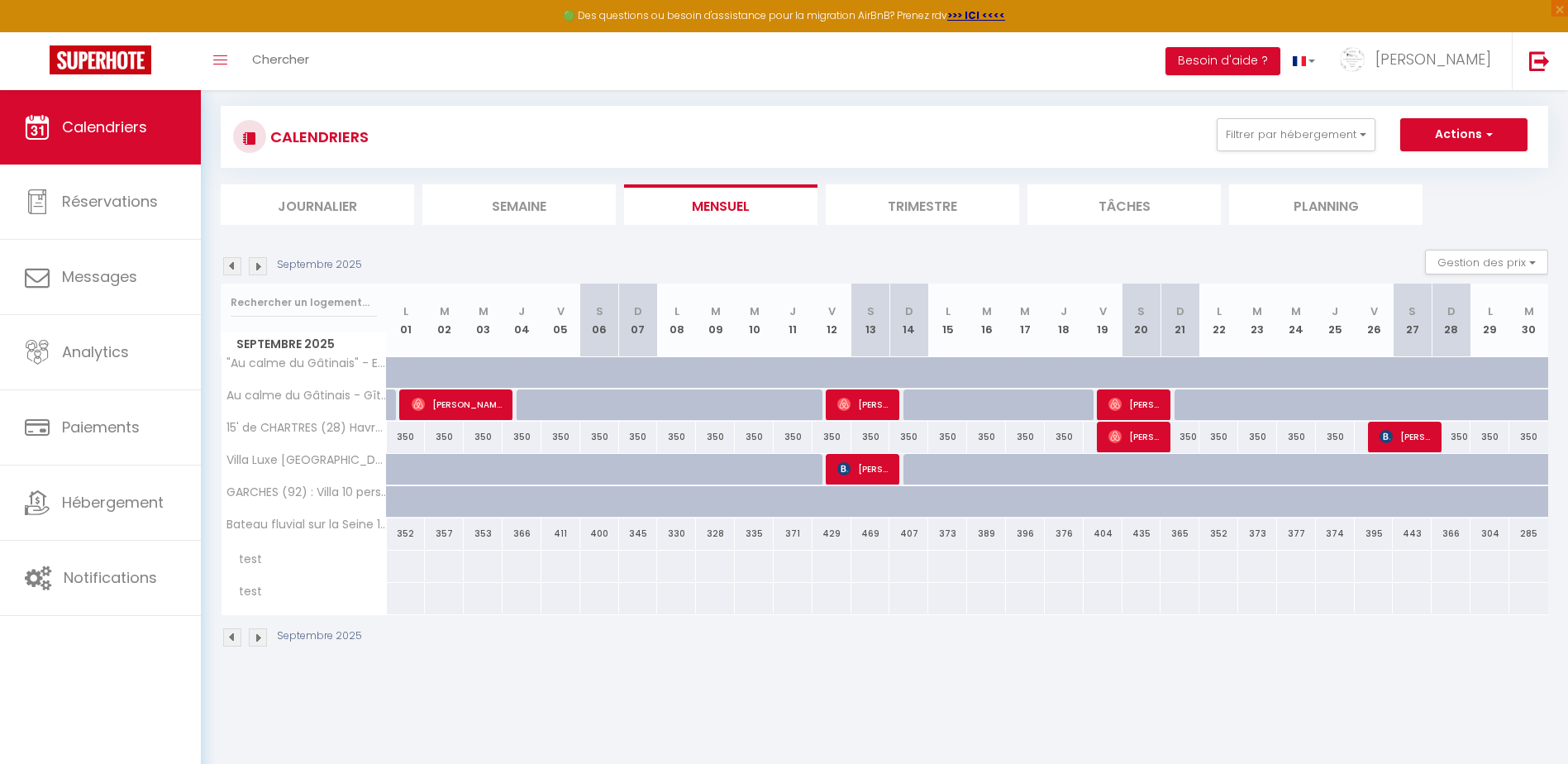
click at [258, 273] on img at bounding box center [258, 265] width 18 height 18
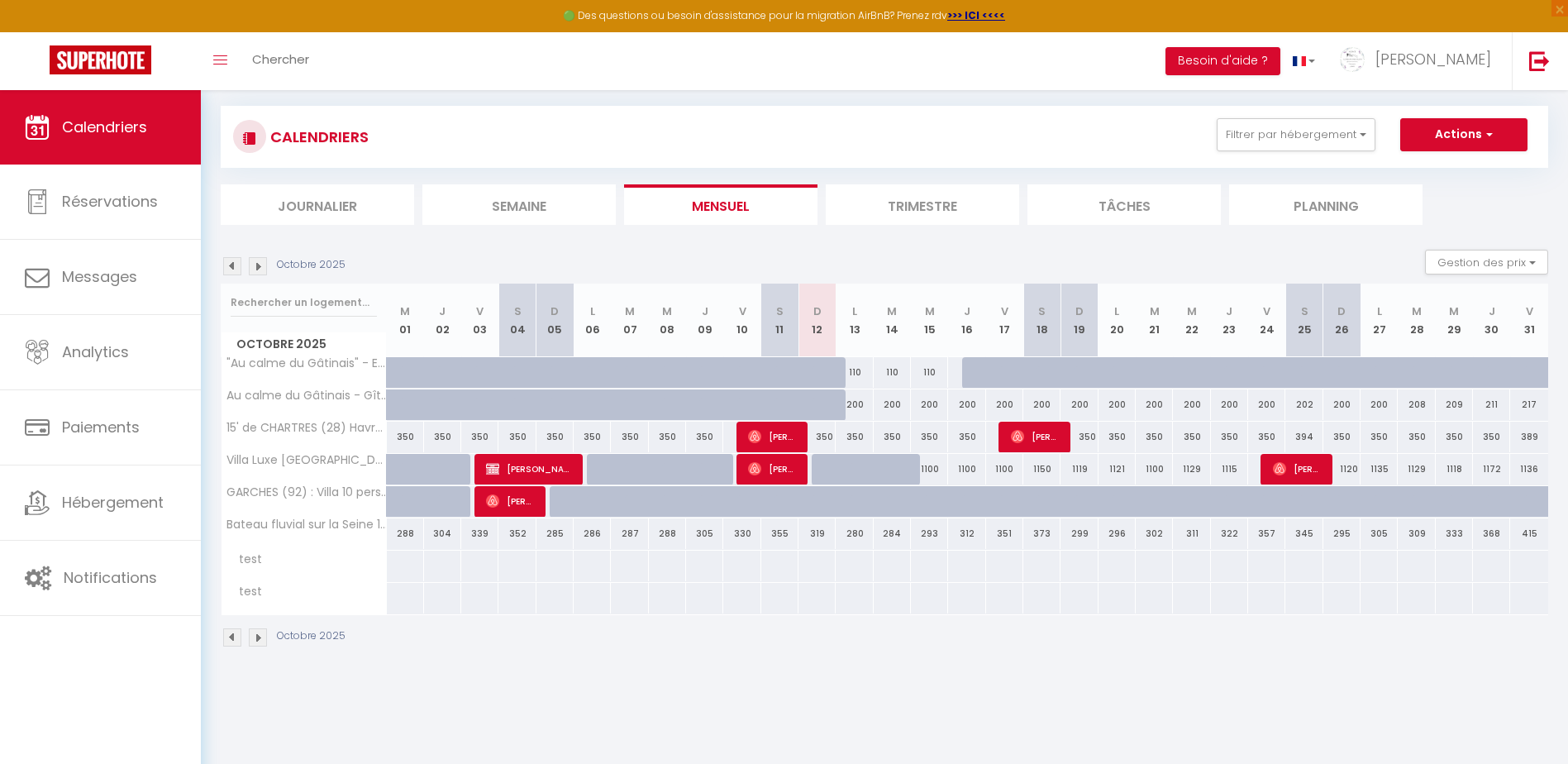
click at [258, 273] on img at bounding box center [258, 265] width 18 height 18
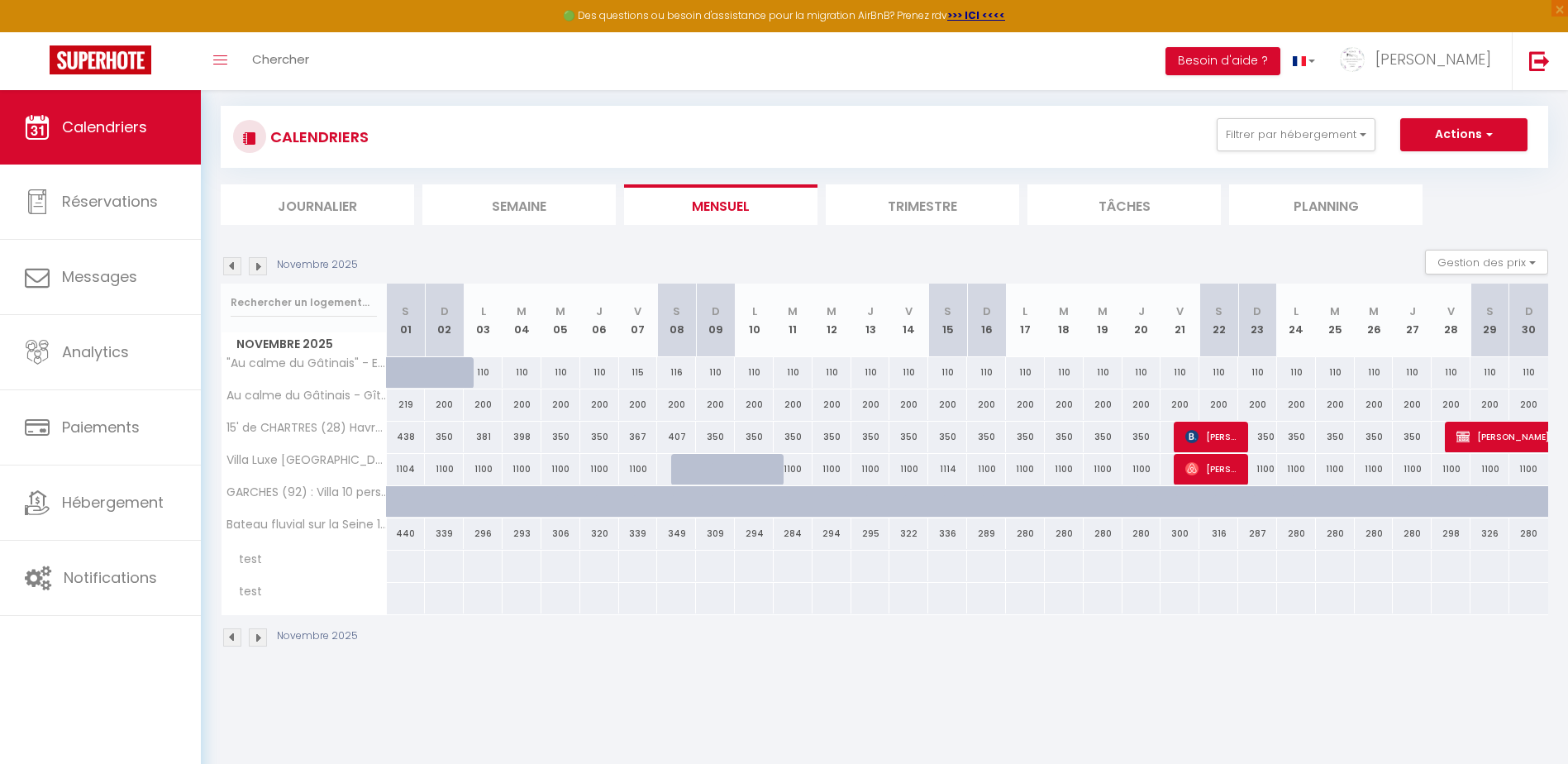
click at [258, 273] on img at bounding box center [258, 265] width 18 height 18
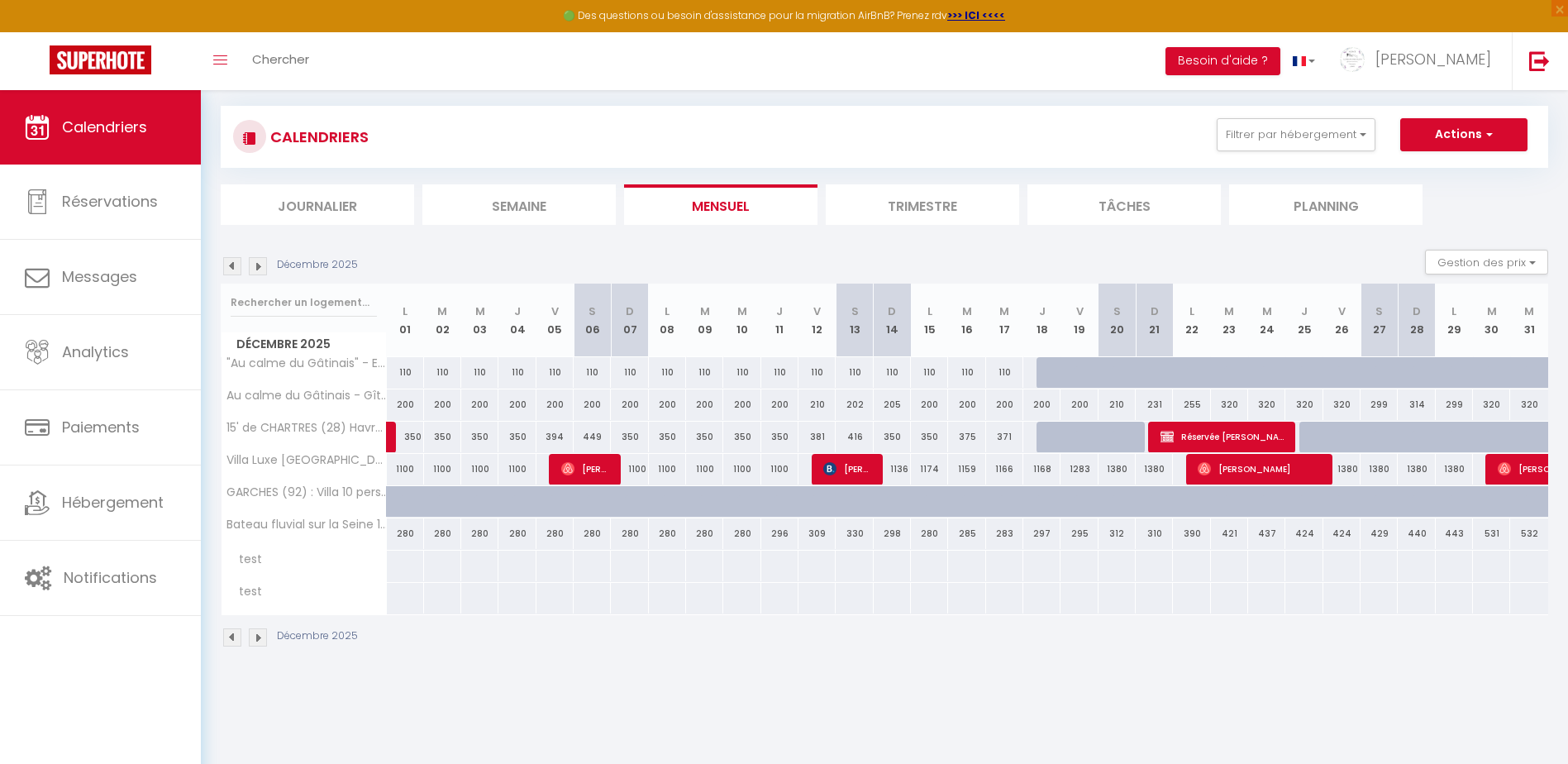
click at [258, 273] on img at bounding box center [258, 265] width 18 height 18
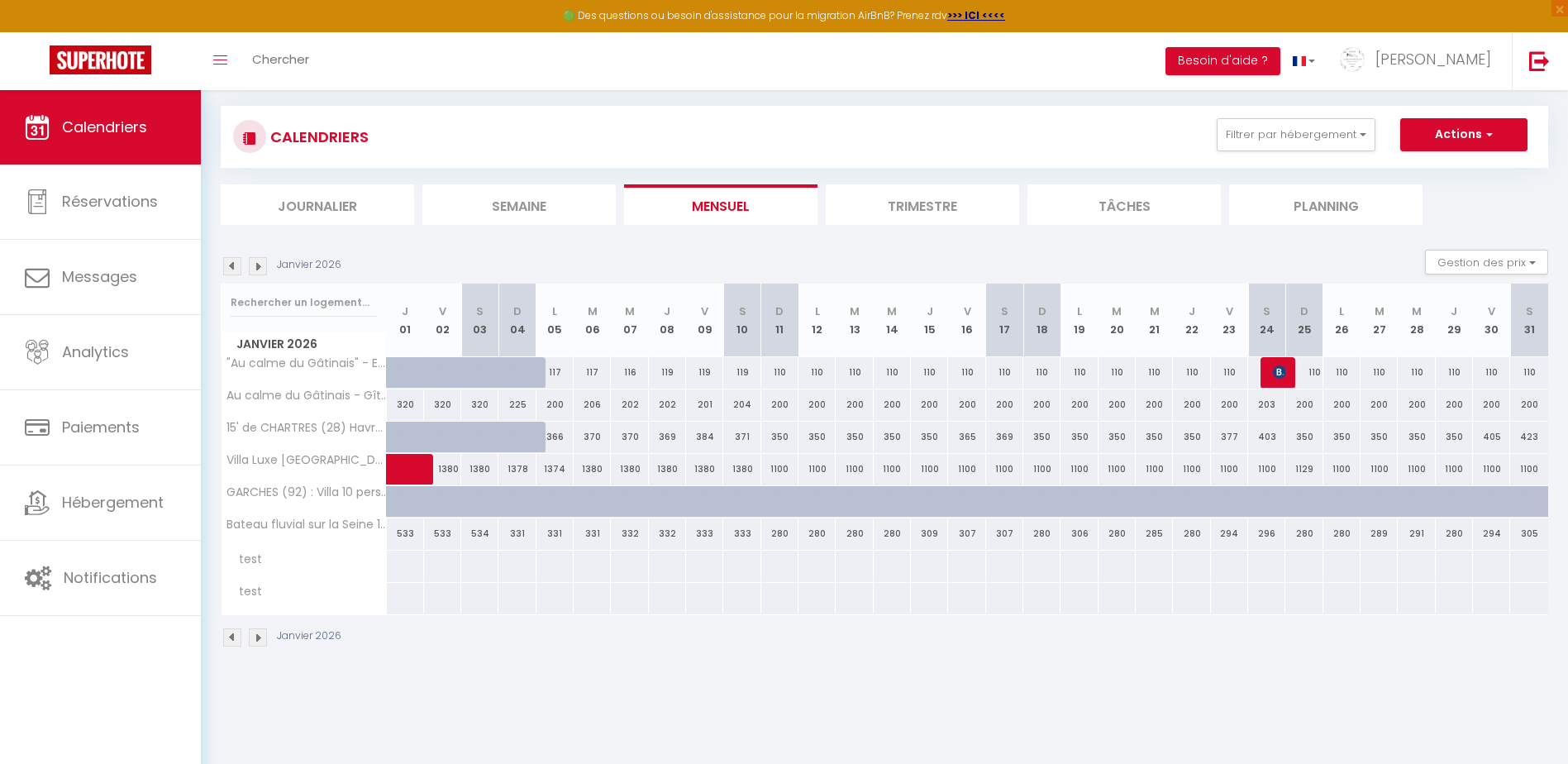
click at [236, 269] on img at bounding box center [232, 265] width 18 height 18
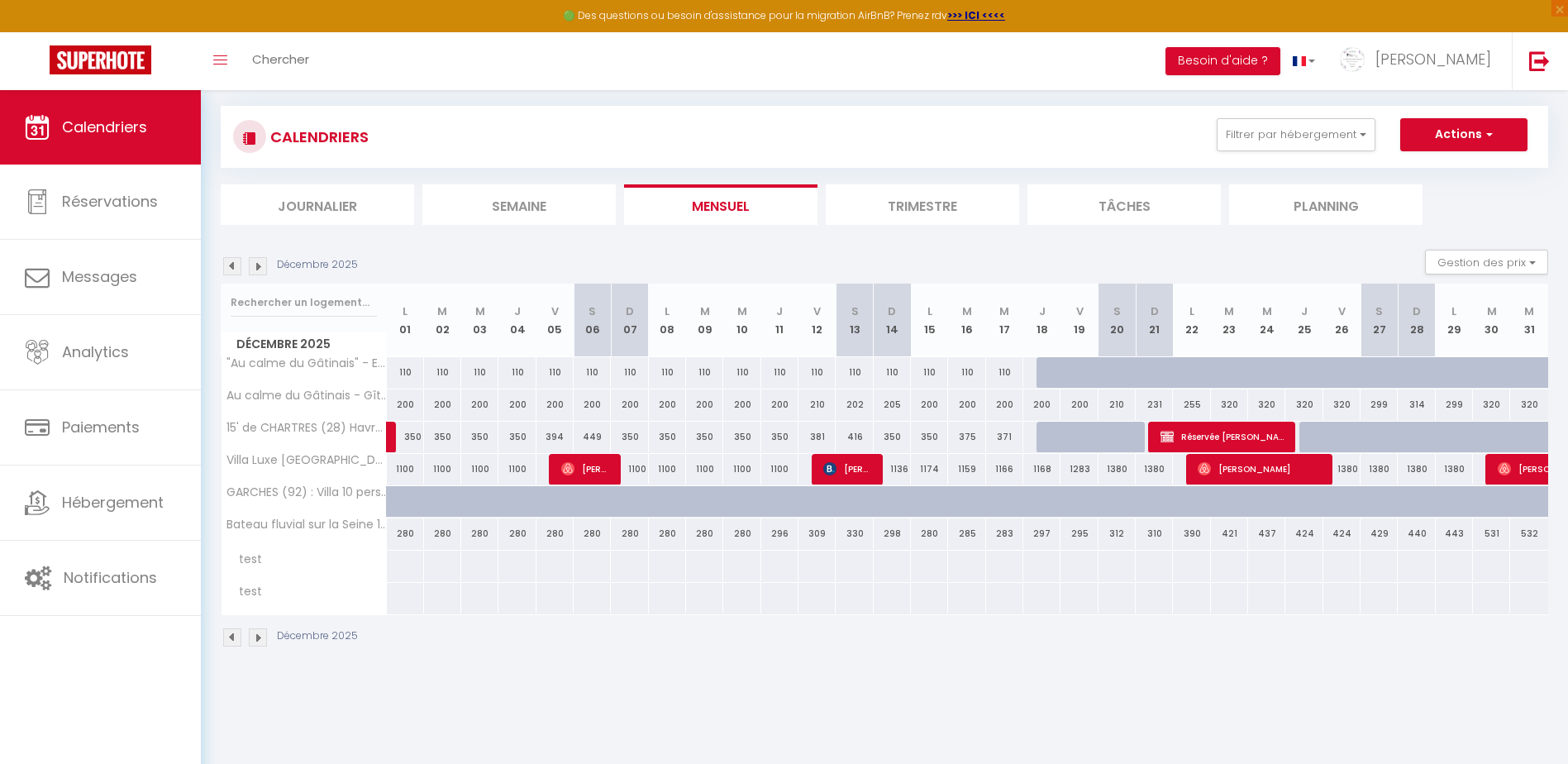
click at [236, 269] on img at bounding box center [232, 265] width 18 height 18
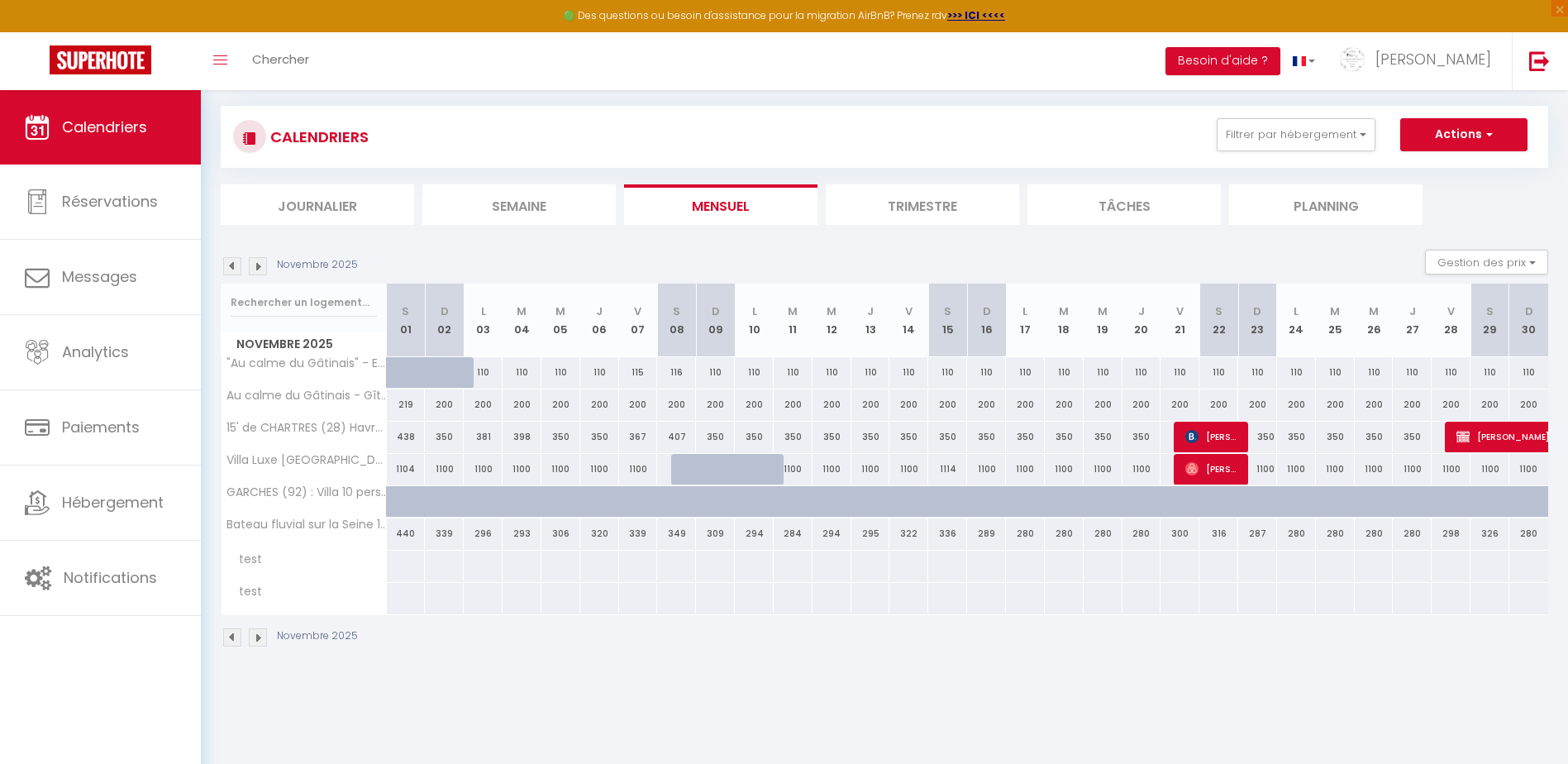
click at [236, 269] on img at bounding box center [232, 265] width 18 height 18
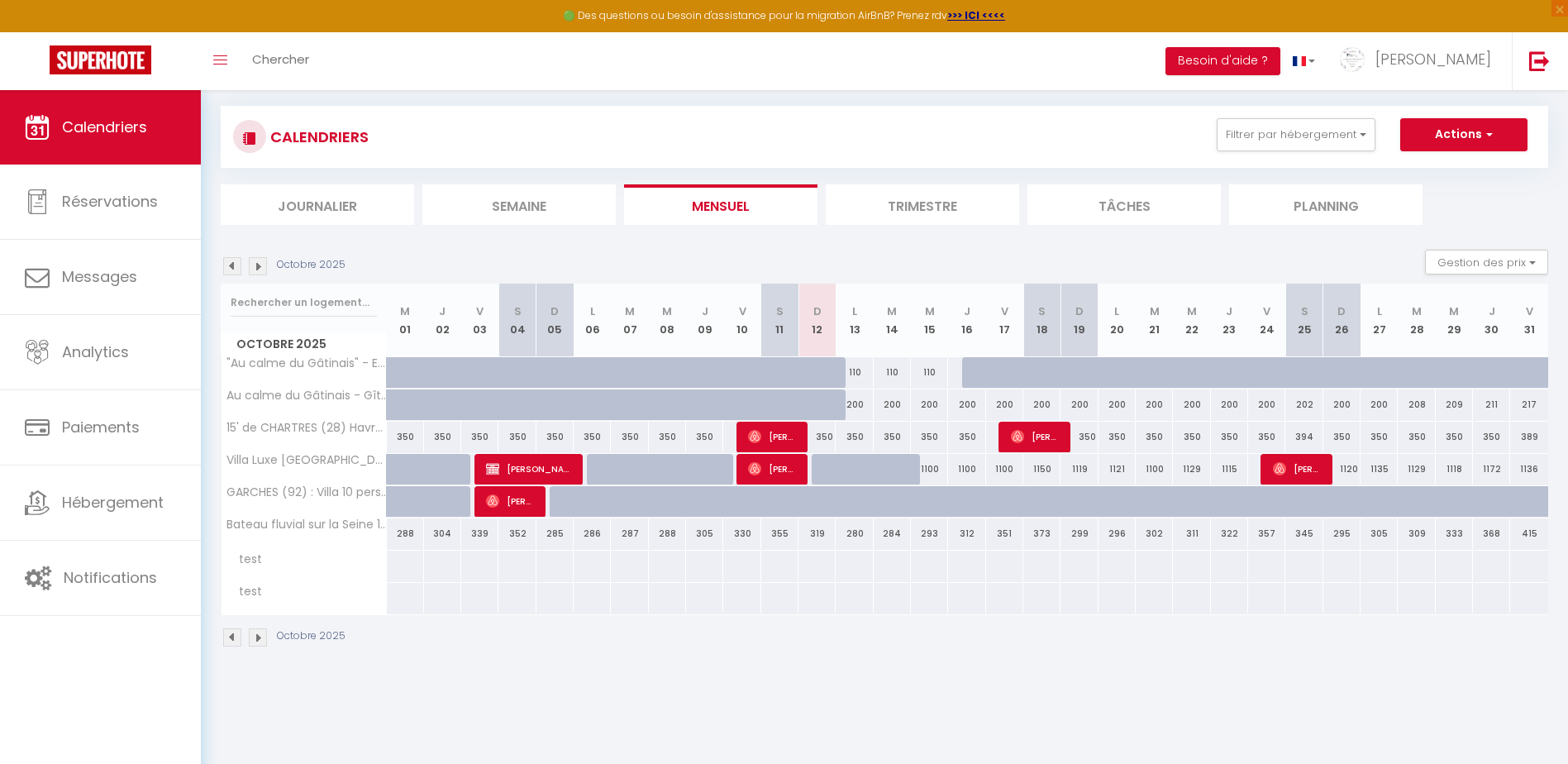
click at [265, 267] on img at bounding box center [258, 265] width 18 height 18
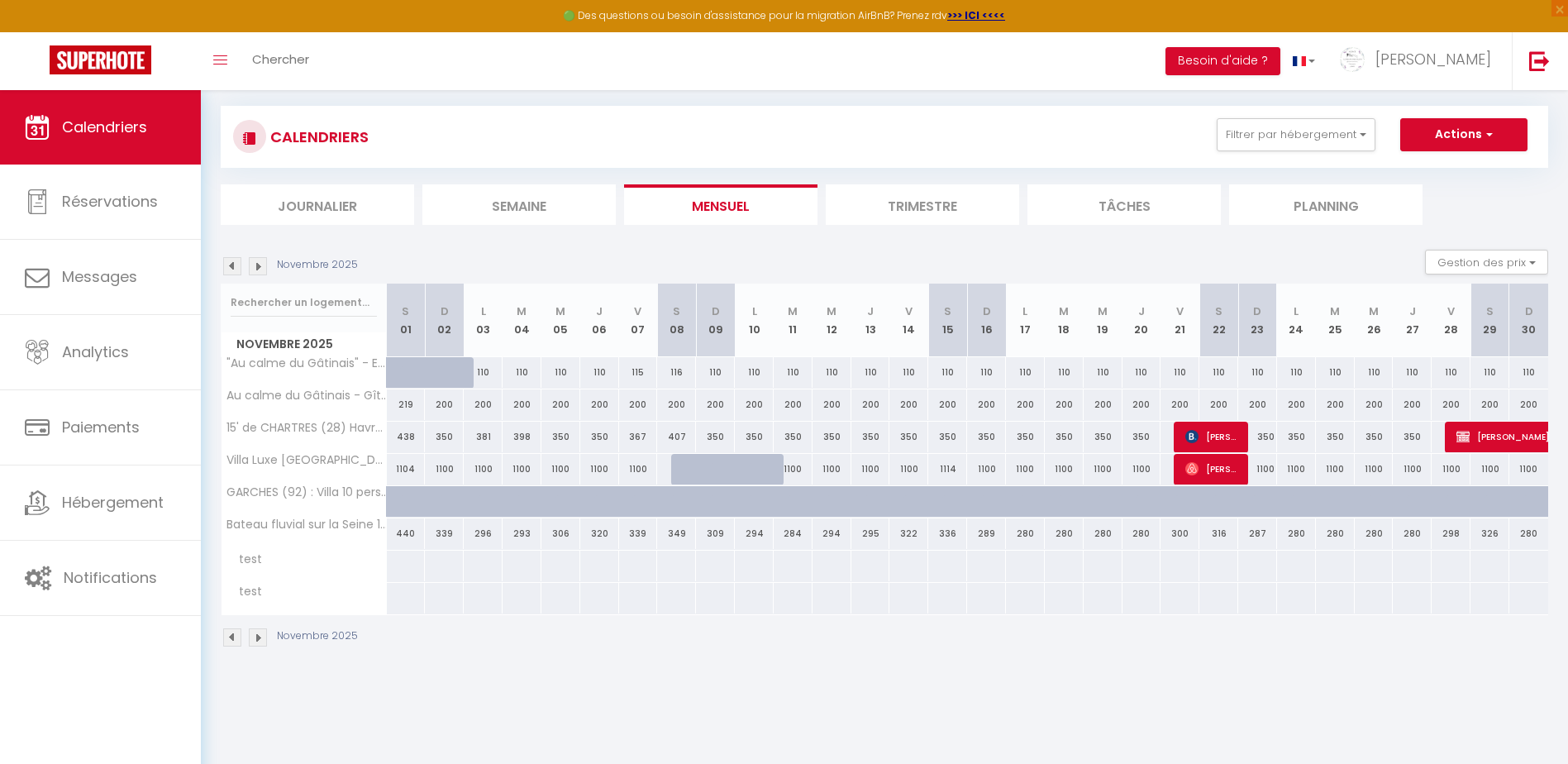
click at [265, 267] on img at bounding box center [258, 265] width 18 height 18
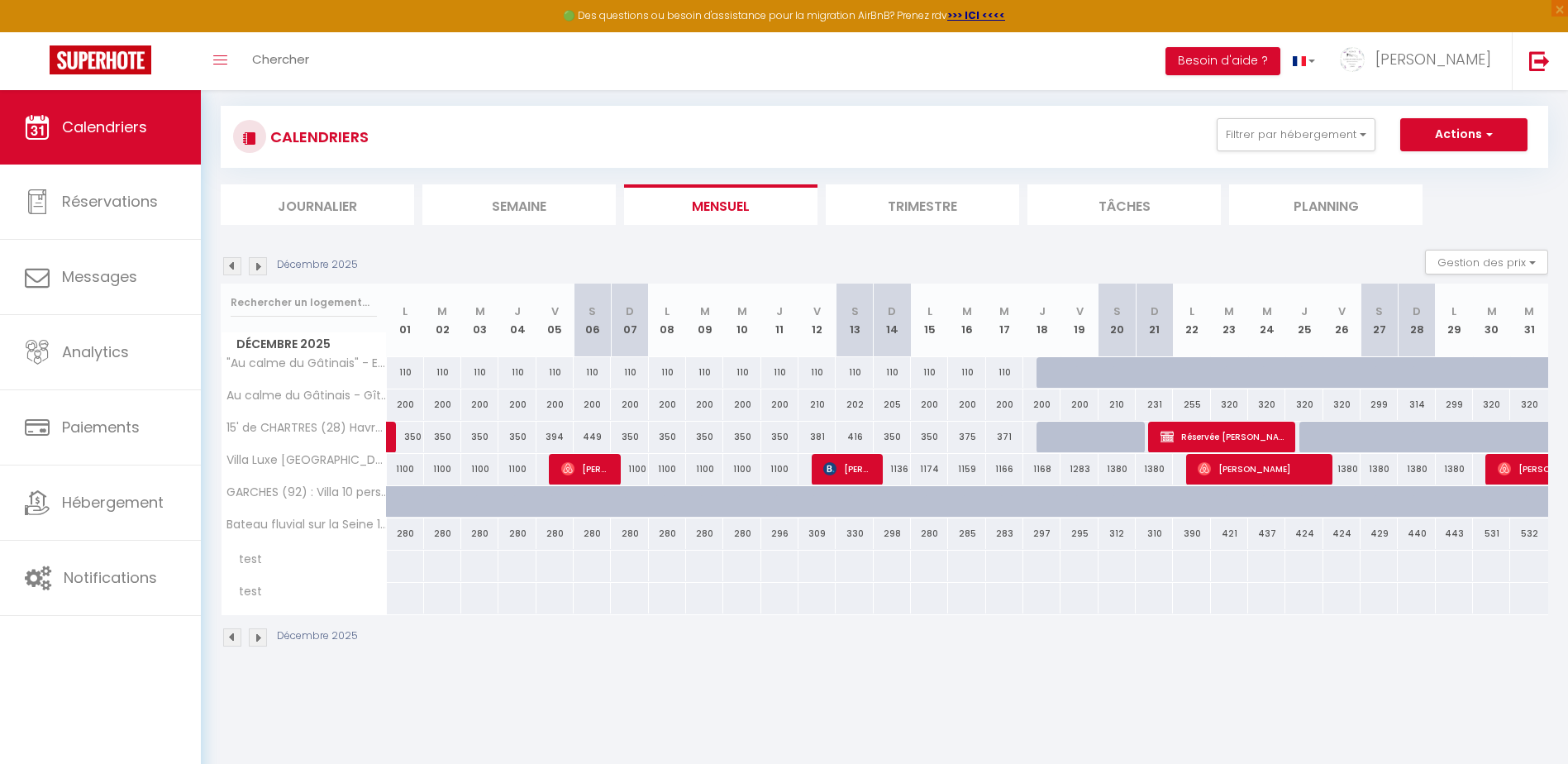
click at [265, 267] on img at bounding box center [258, 265] width 18 height 18
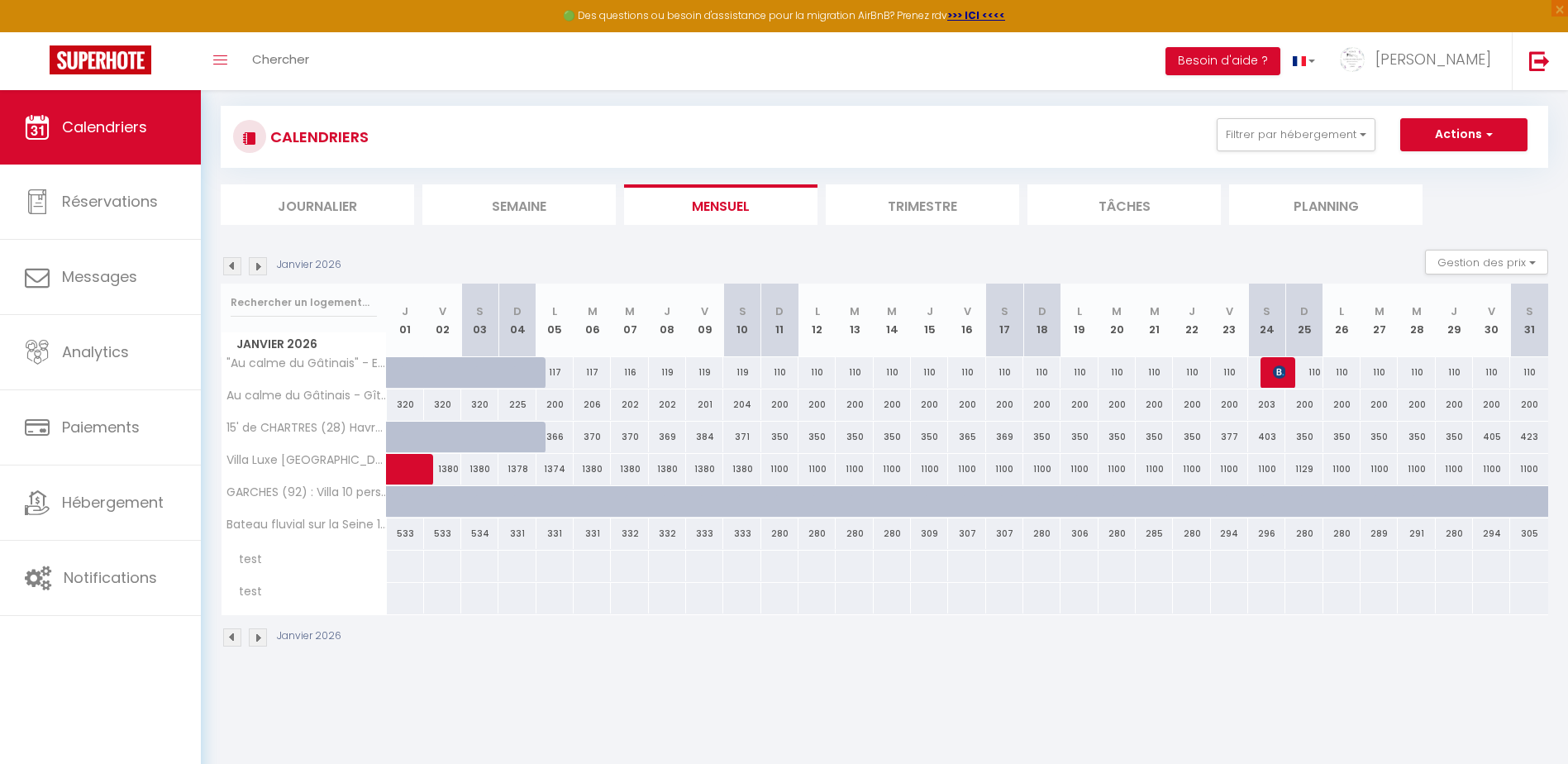
click at [237, 269] on img at bounding box center [232, 265] width 18 height 18
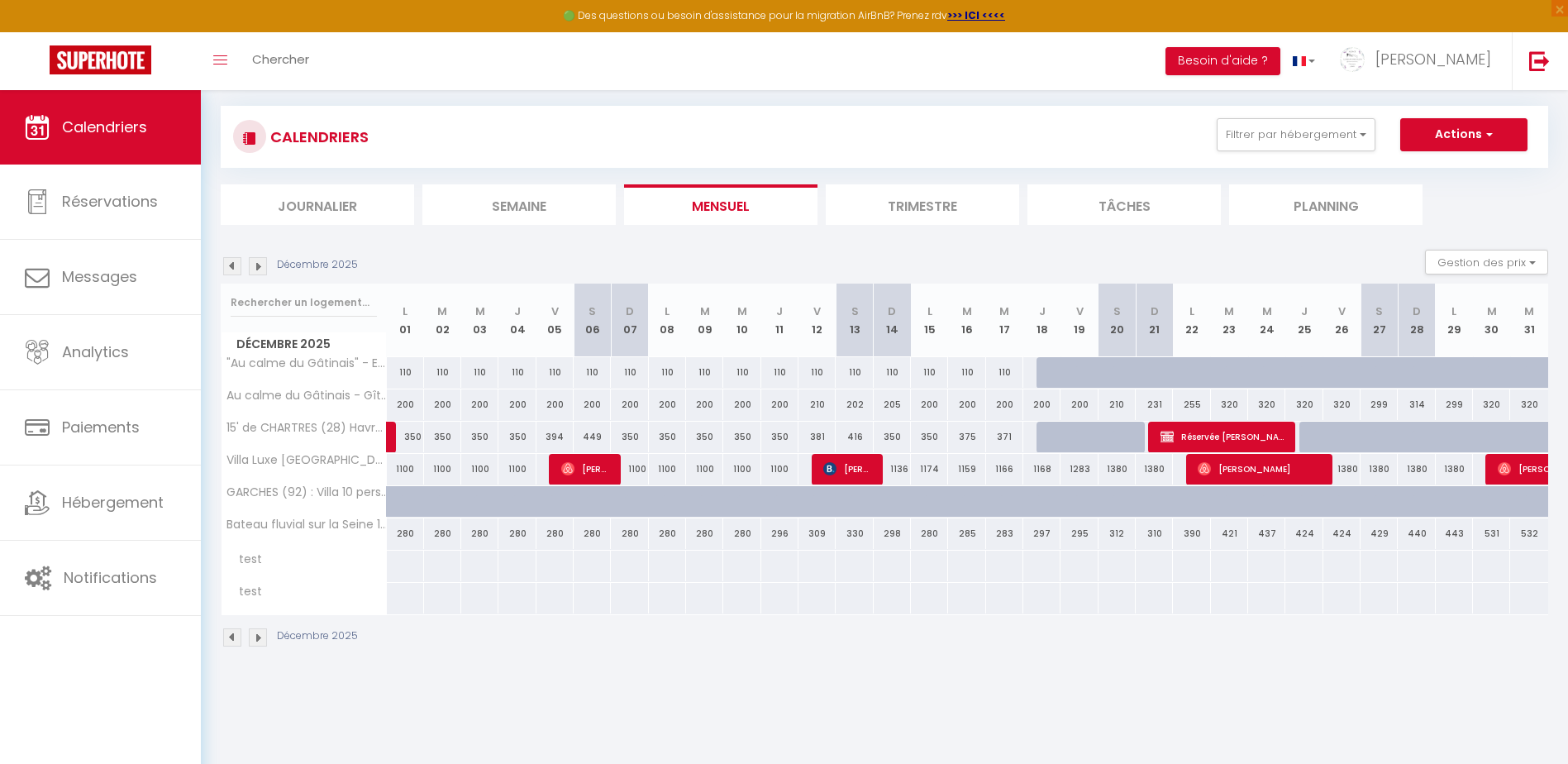
click at [237, 269] on img at bounding box center [232, 265] width 18 height 18
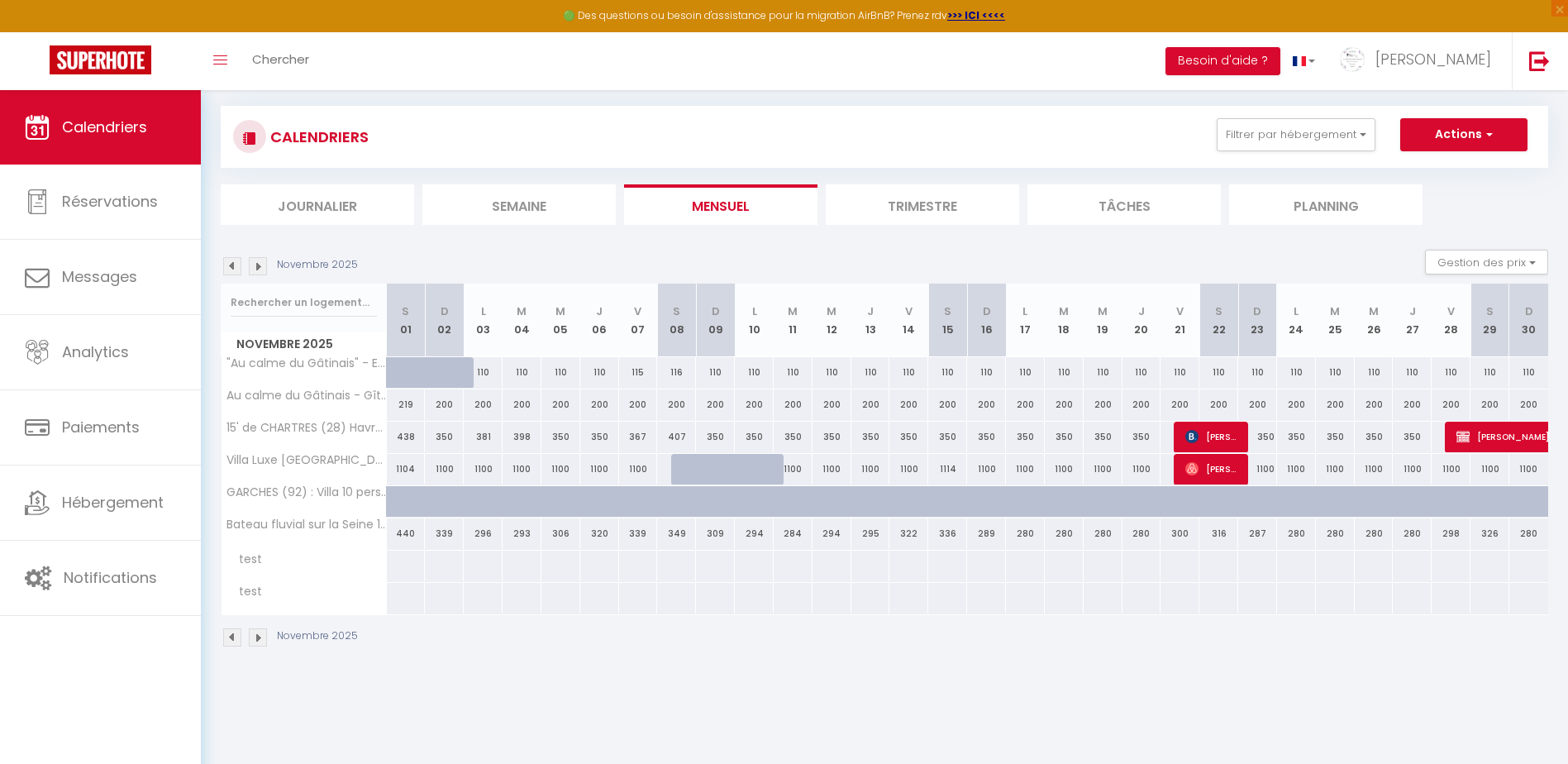
click at [237, 269] on img at bounding box center [232, 265] width 18 height 18
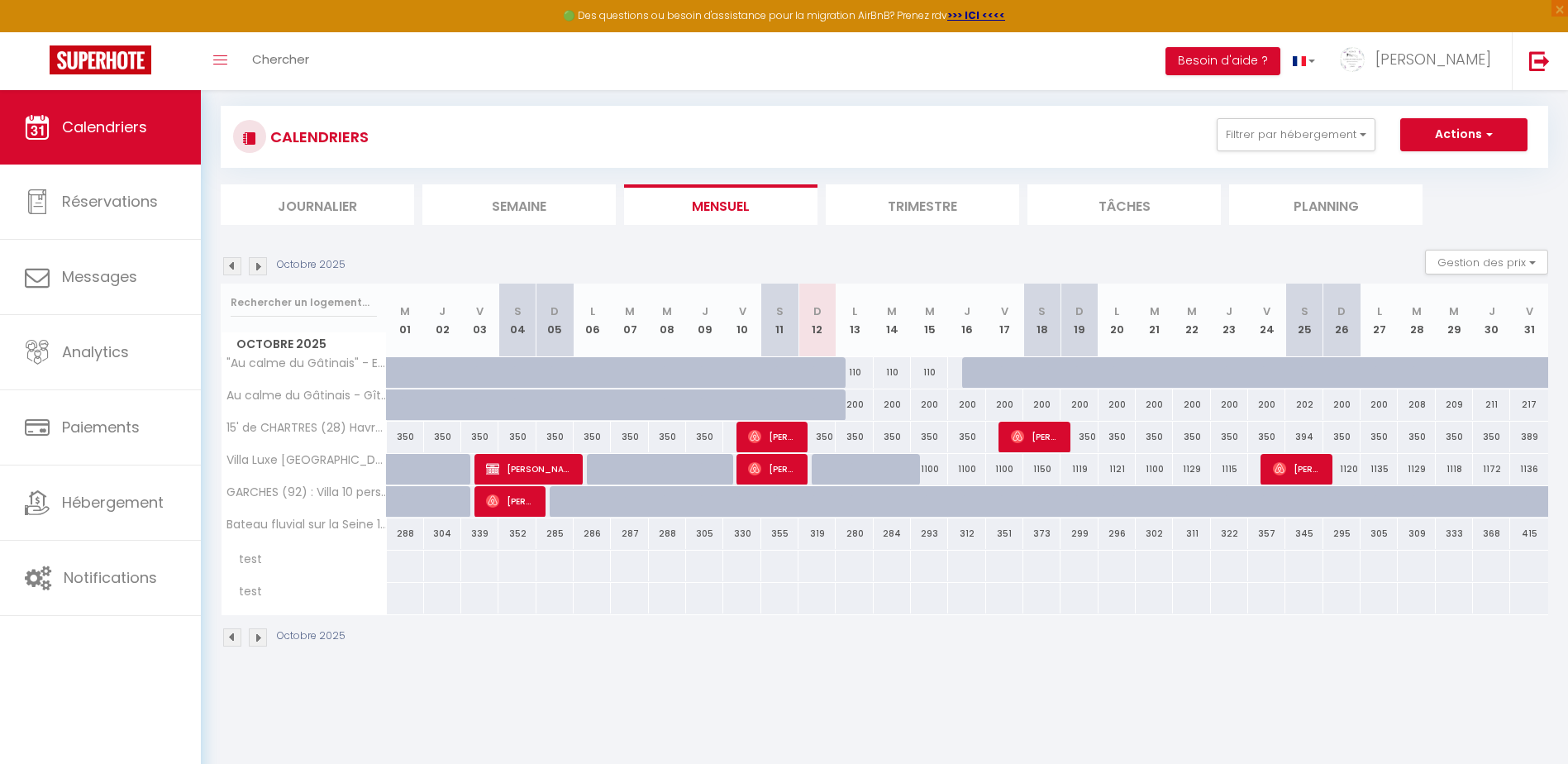
click at [237, 269] on img at bounding box center [232, 265] width 18 height 18
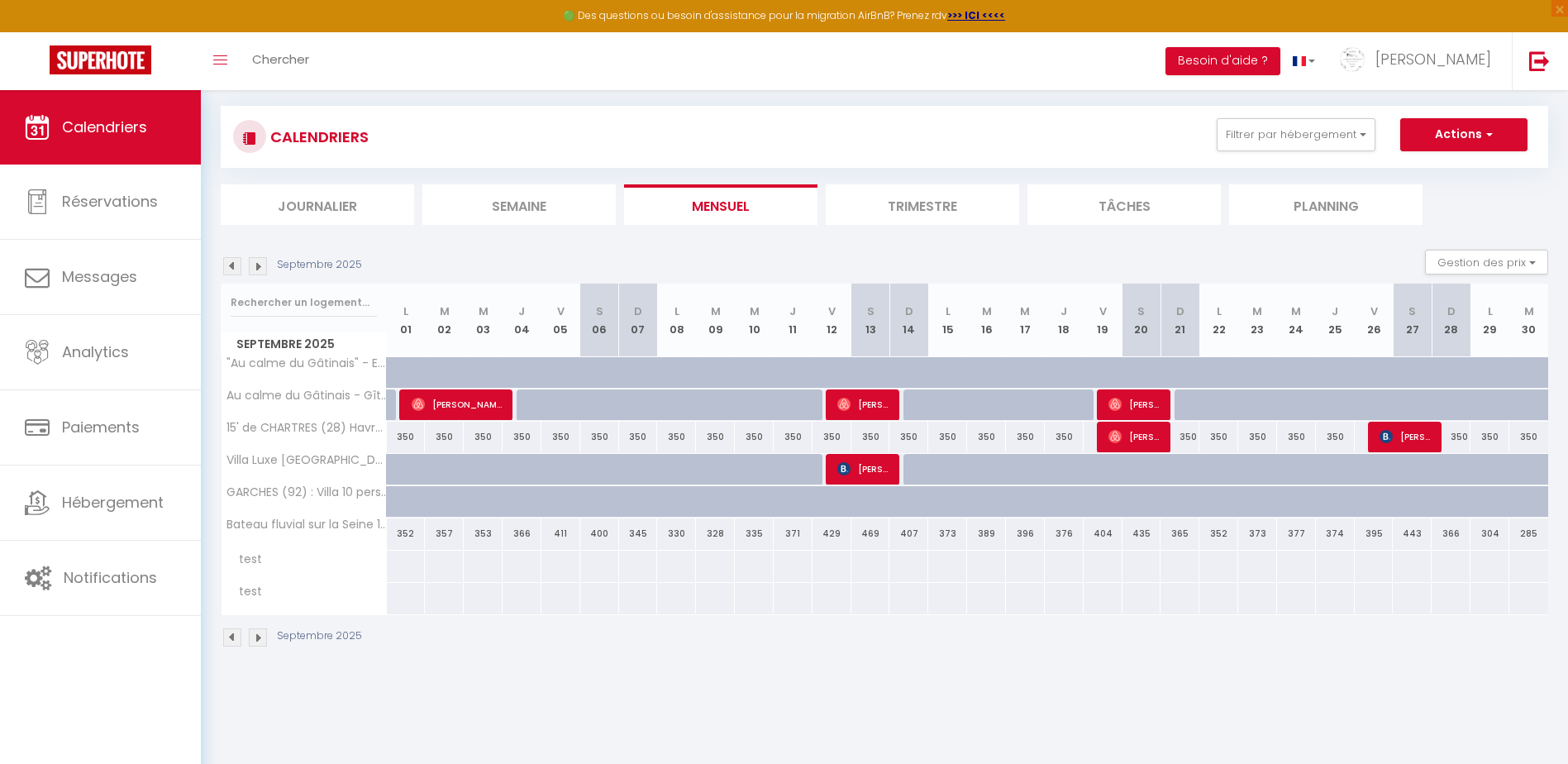
click at [257, 269] on img at bounding box center [258, 265] width 18 height 18
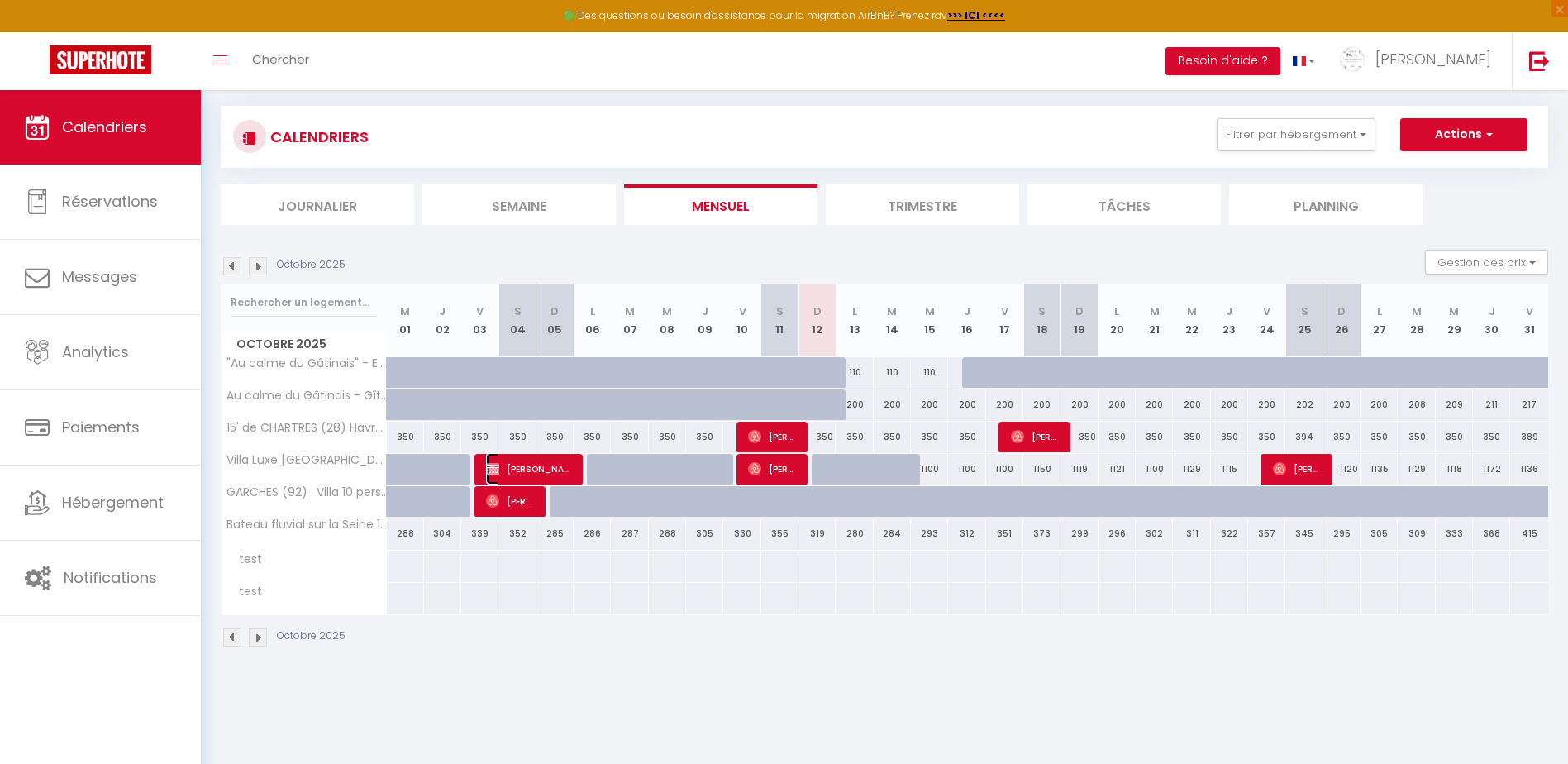
click at [538, 460] on span "[PERSON_NAME]" at bounding box center [530, 468] width 87 height 32
select select "OK"
select select "0"
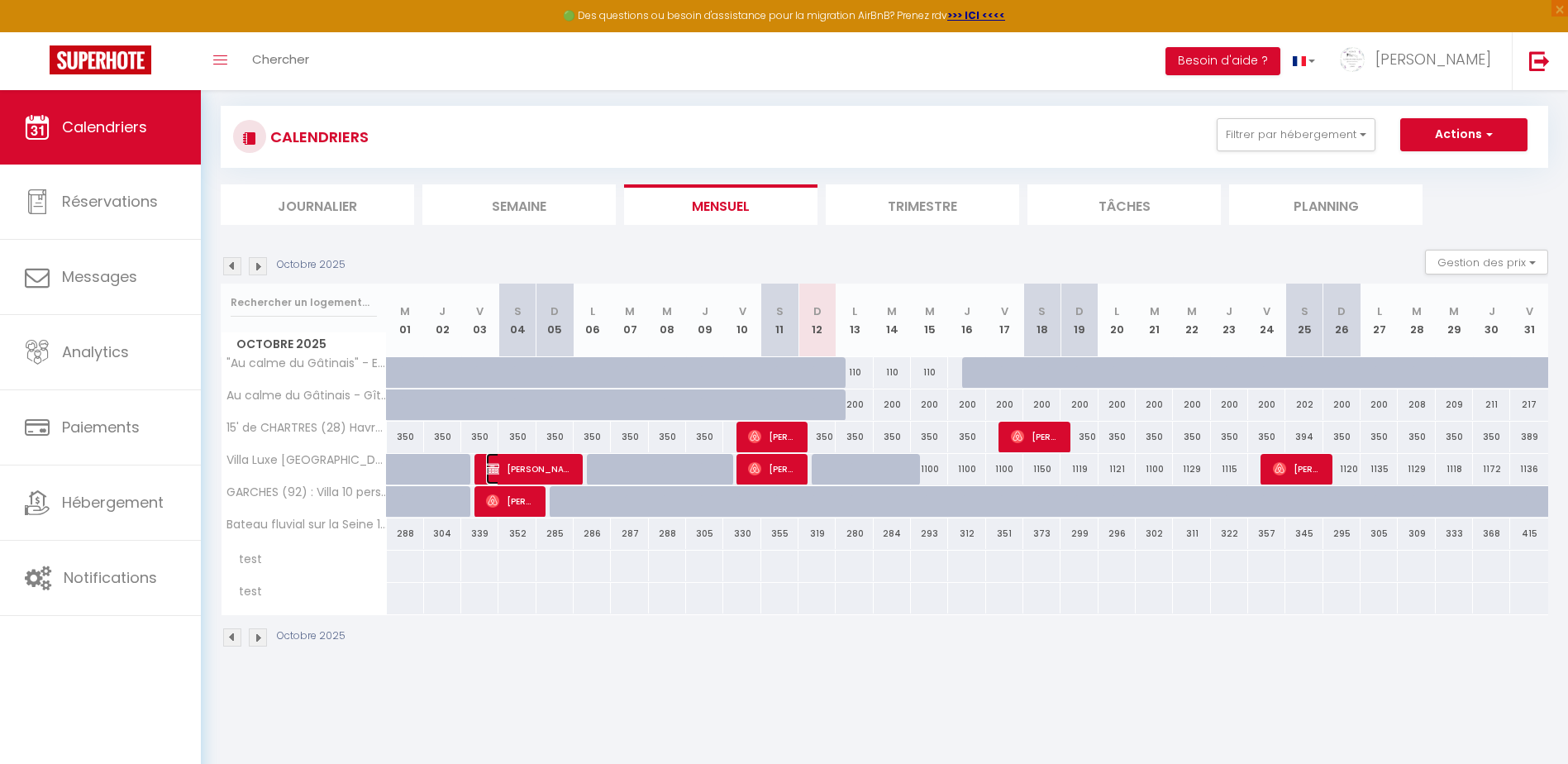
select select "1"
select select
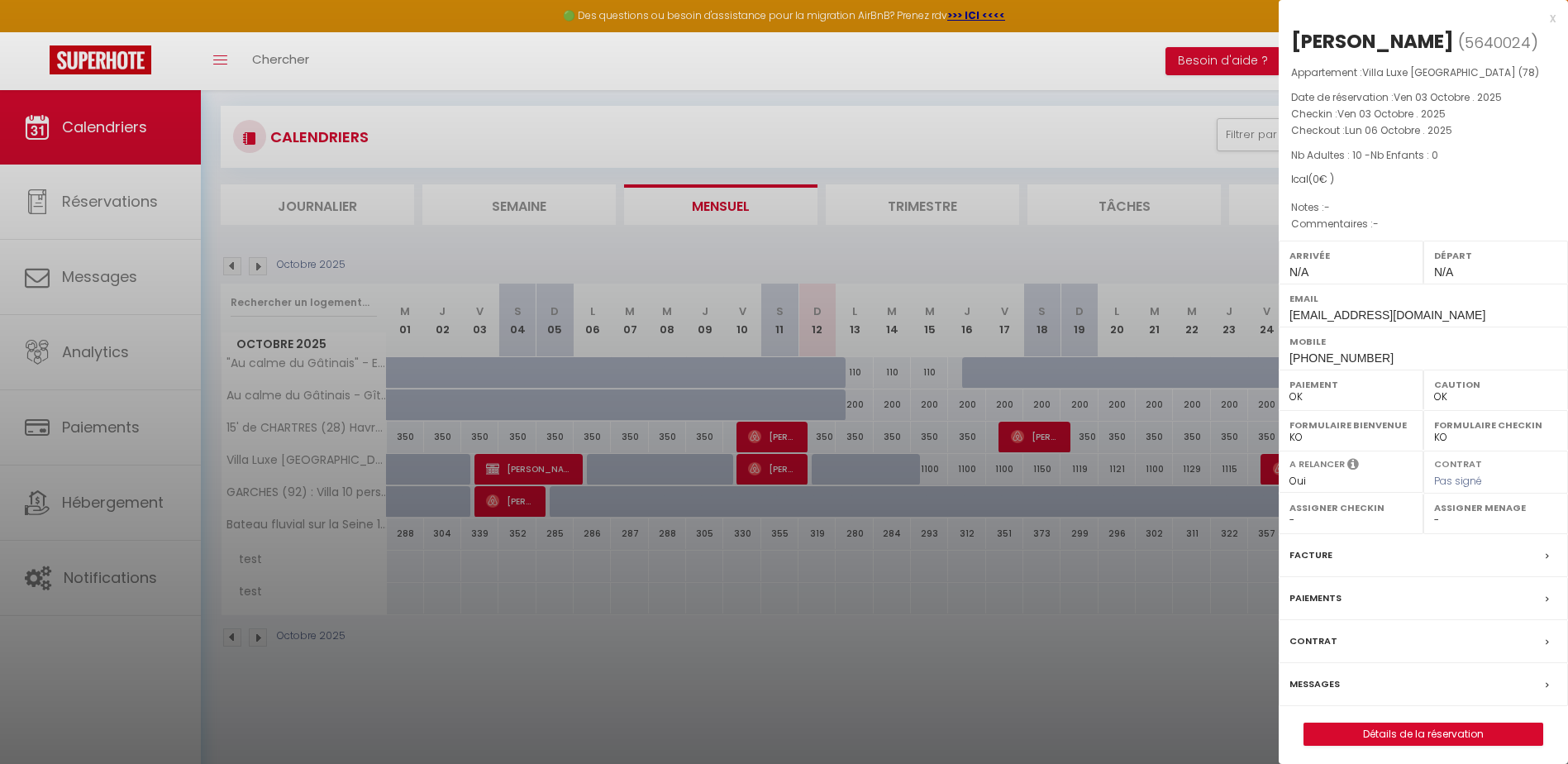
click at [1310, 554] on label "Facture" at bounding box center [1310, 555] width 43 height 17
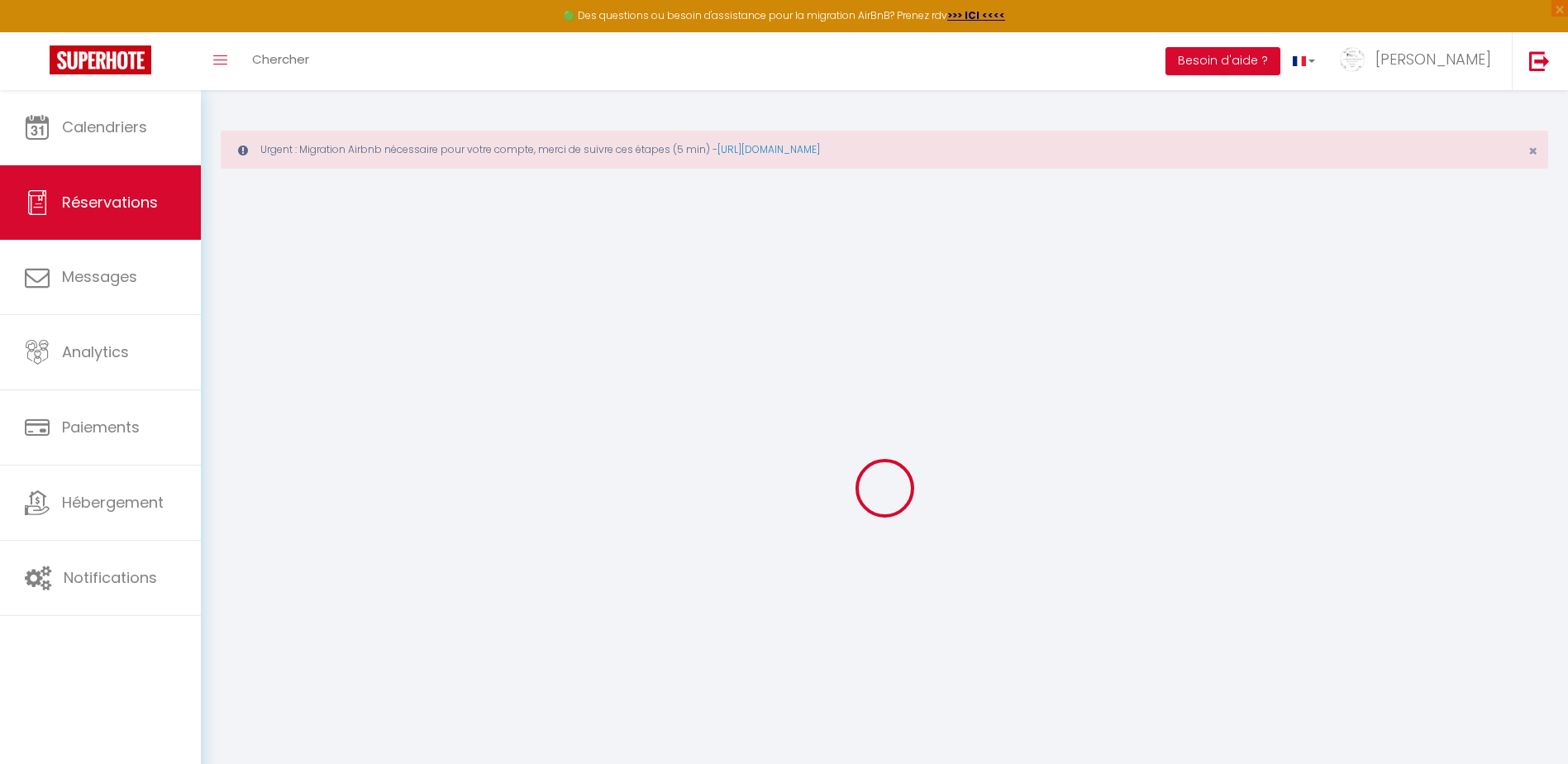
select select
checkbox input "false"
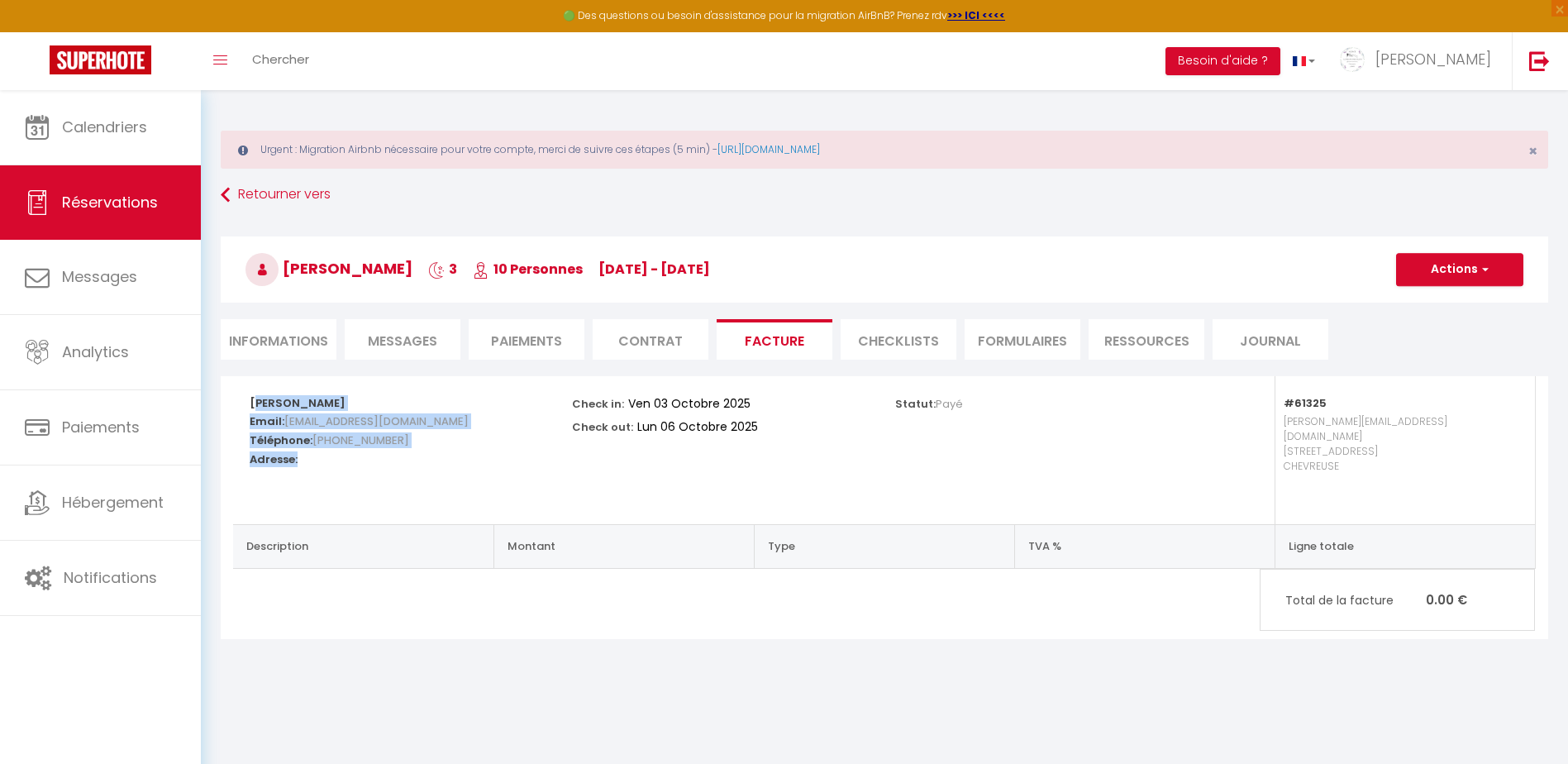
drag, startPoint x: 248, startPoint y: 401, endPoint x: 400, endPoint y: 461, distance: 163.4
click at [400, 461] on div "[PERSON_NAME] Email: [EMAIL_ADDRESS][DOMAIN_NAME] Téléphone: [PHONE_NUMBER] Adr…" at bounding box center [399, 450] width 323 height 147
drag, startPoint x: 400, startPoint y: 461, endPoint x: 311, endPoint y: 422, distance: 97.2
copy div "[PERSON_NAME] Email: [EMAIL_ADDRESS][DOMAIN_NAME] Téléphone: [PHONE_NUMBER] Adr…"
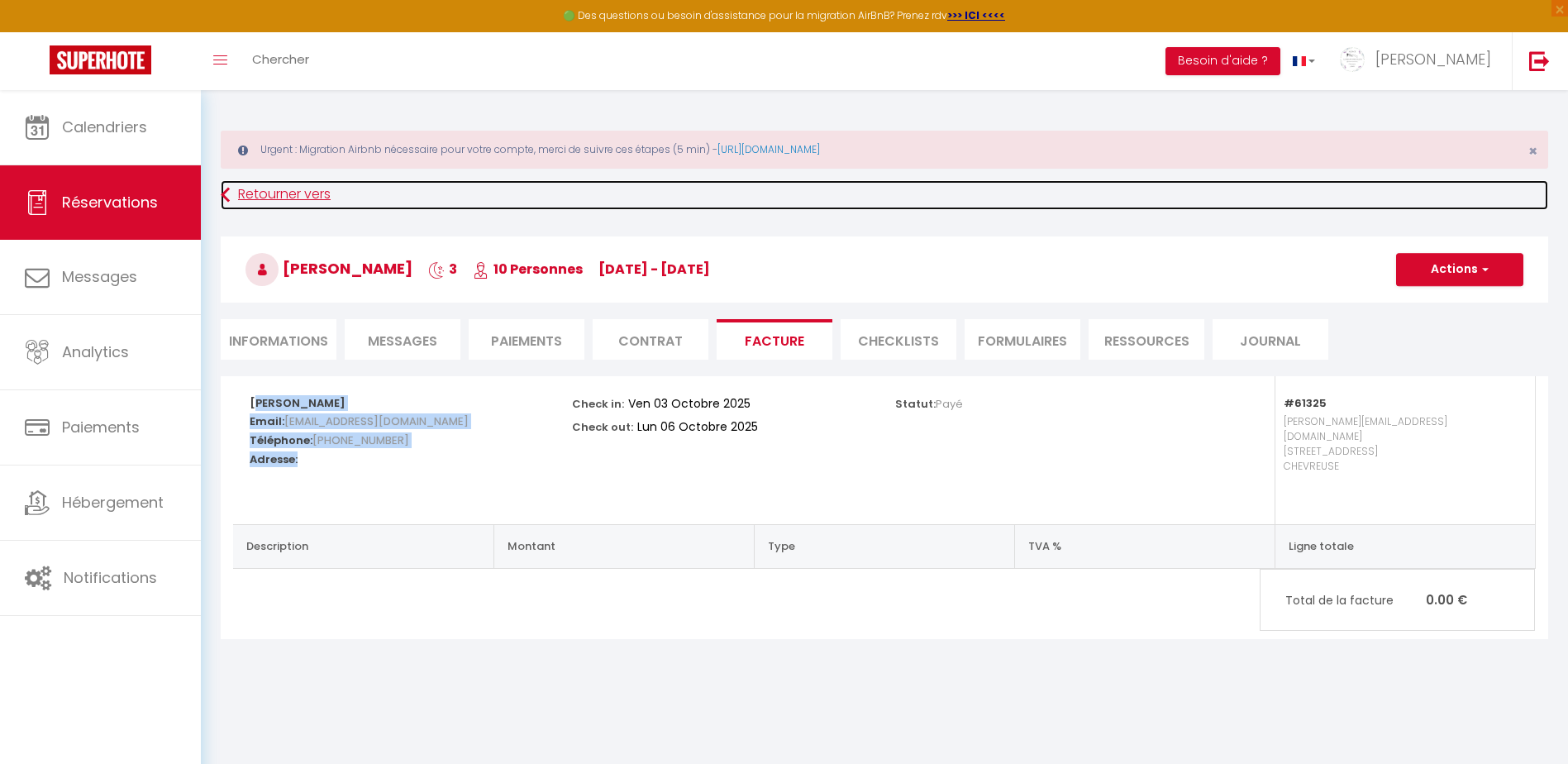
click at [284, 190] on link "Retourner vers" at bounding box center [884, 194] width 1328 height 30
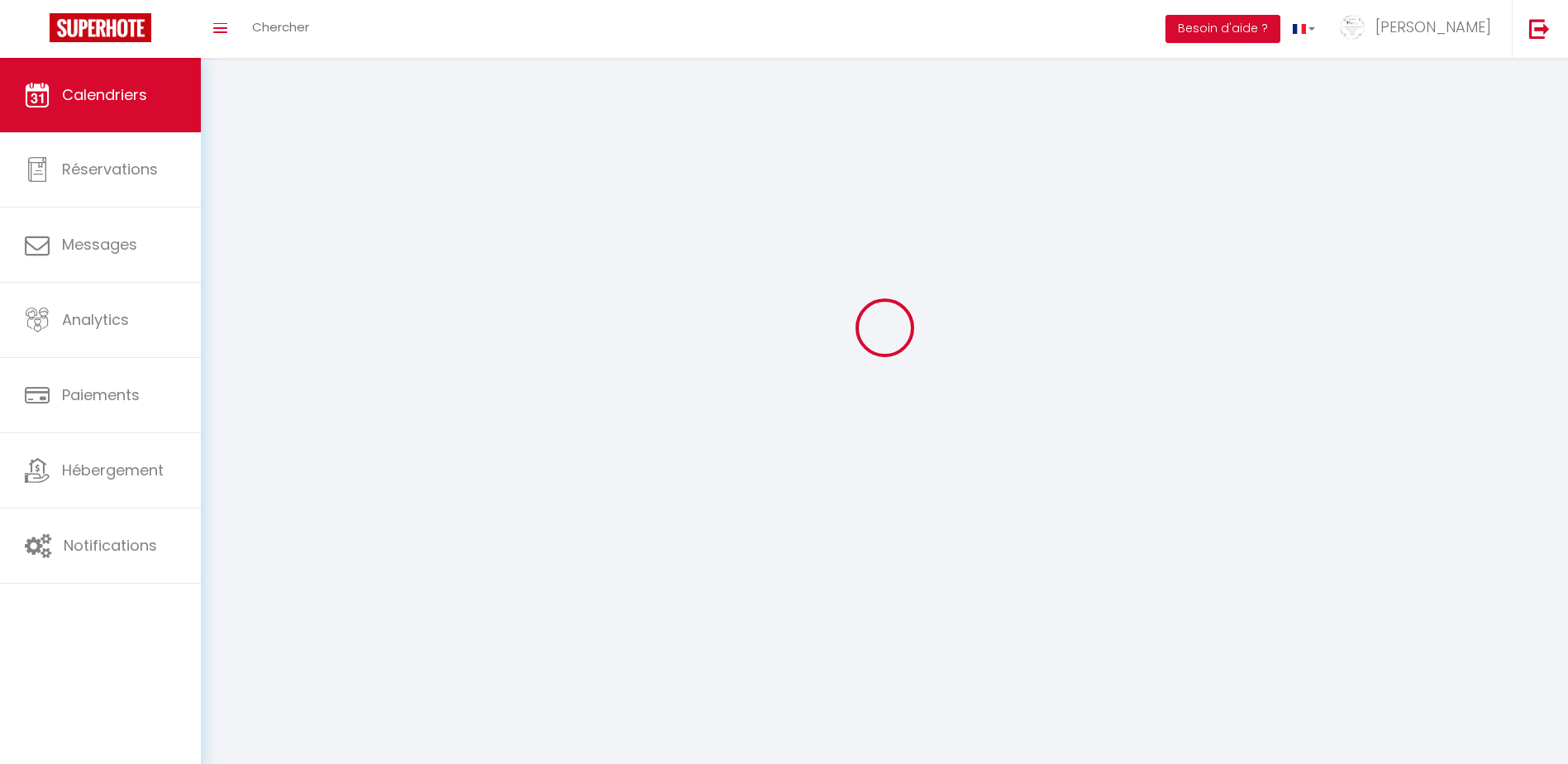
scroll to position [90, 0]
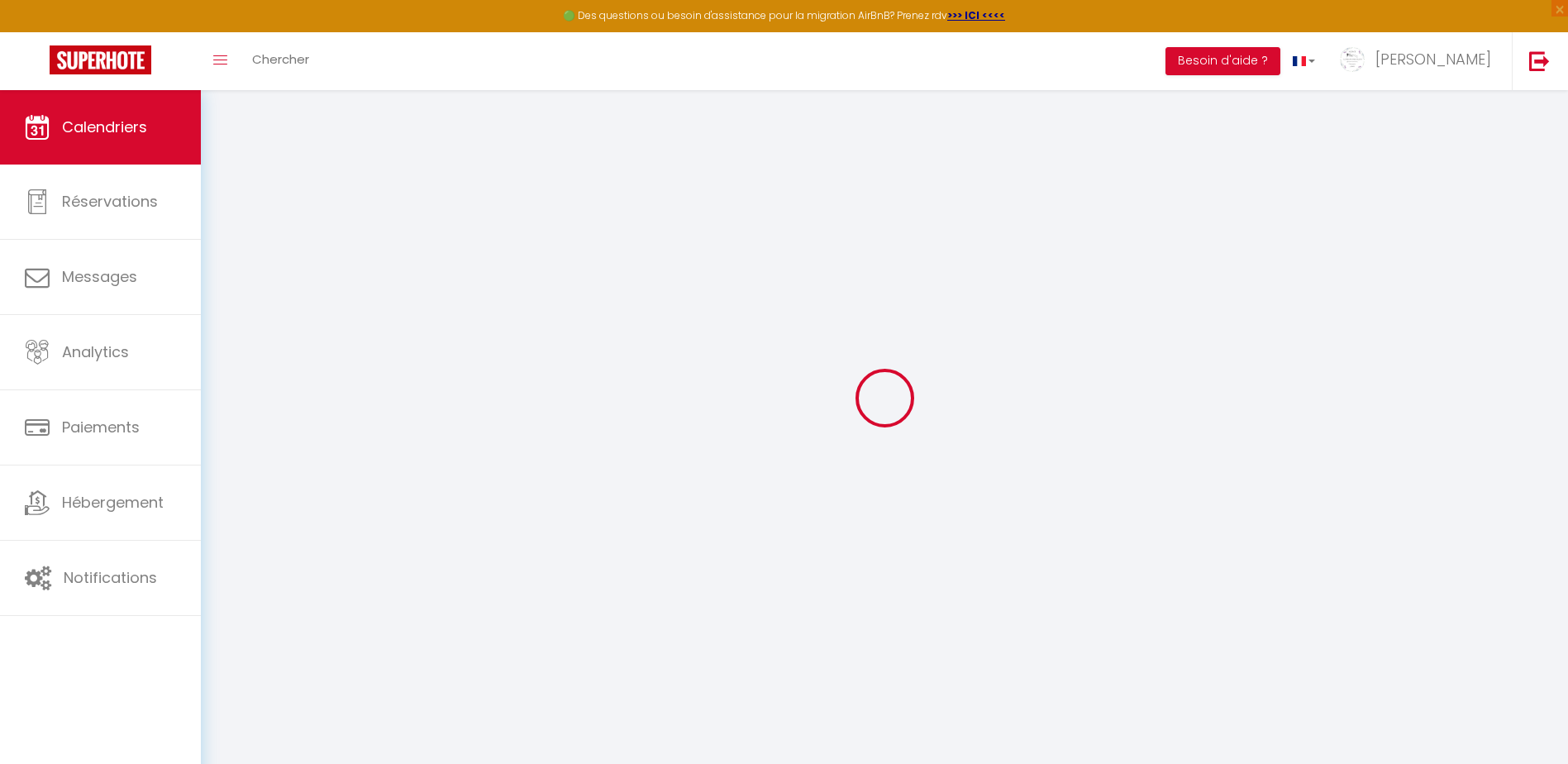
select select
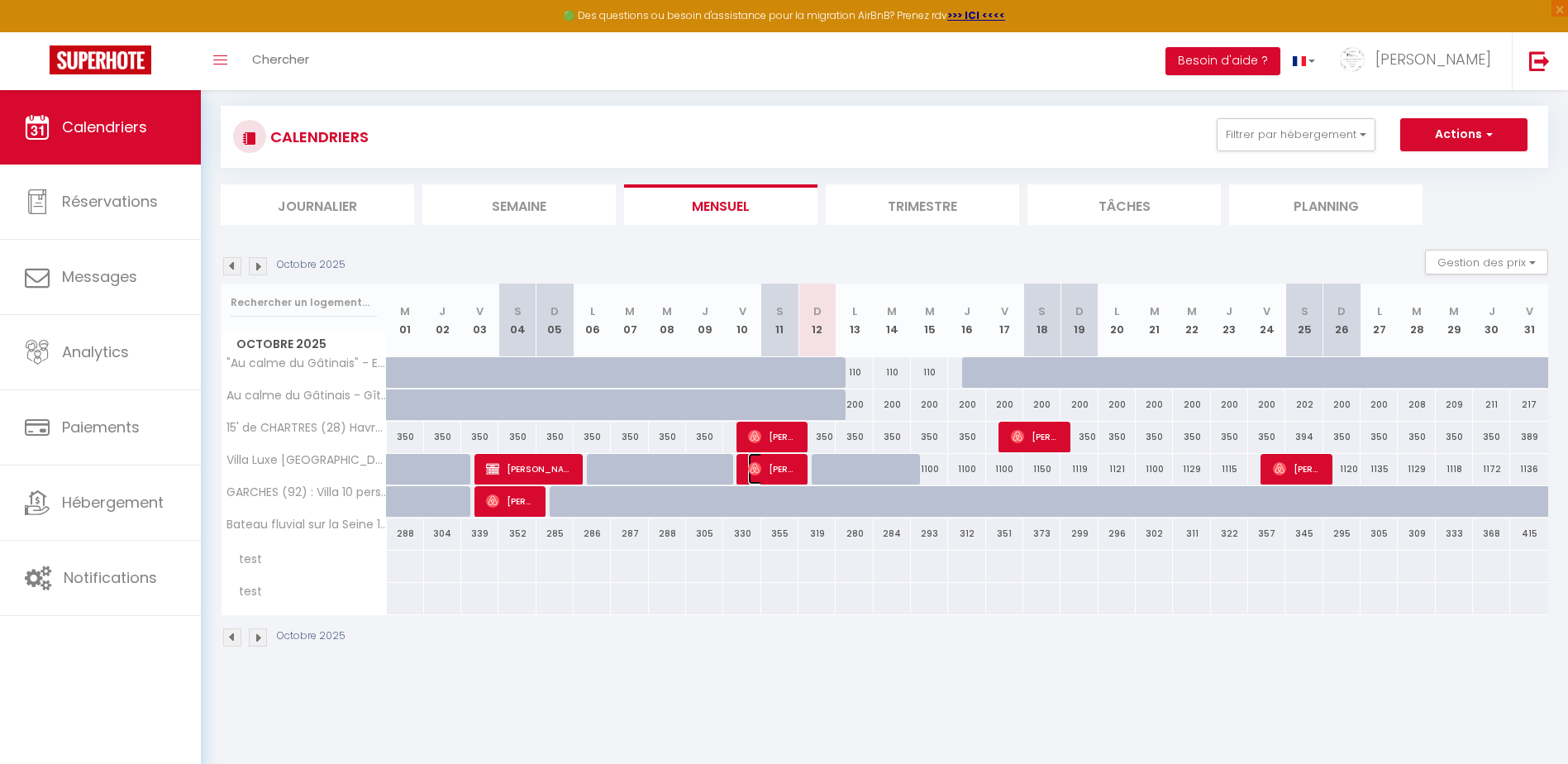
click at [777, 471] on span "[PERSON_NAME]" at bounding box center [773, 468] width 50 height 32
select select "OK"
select select "0"
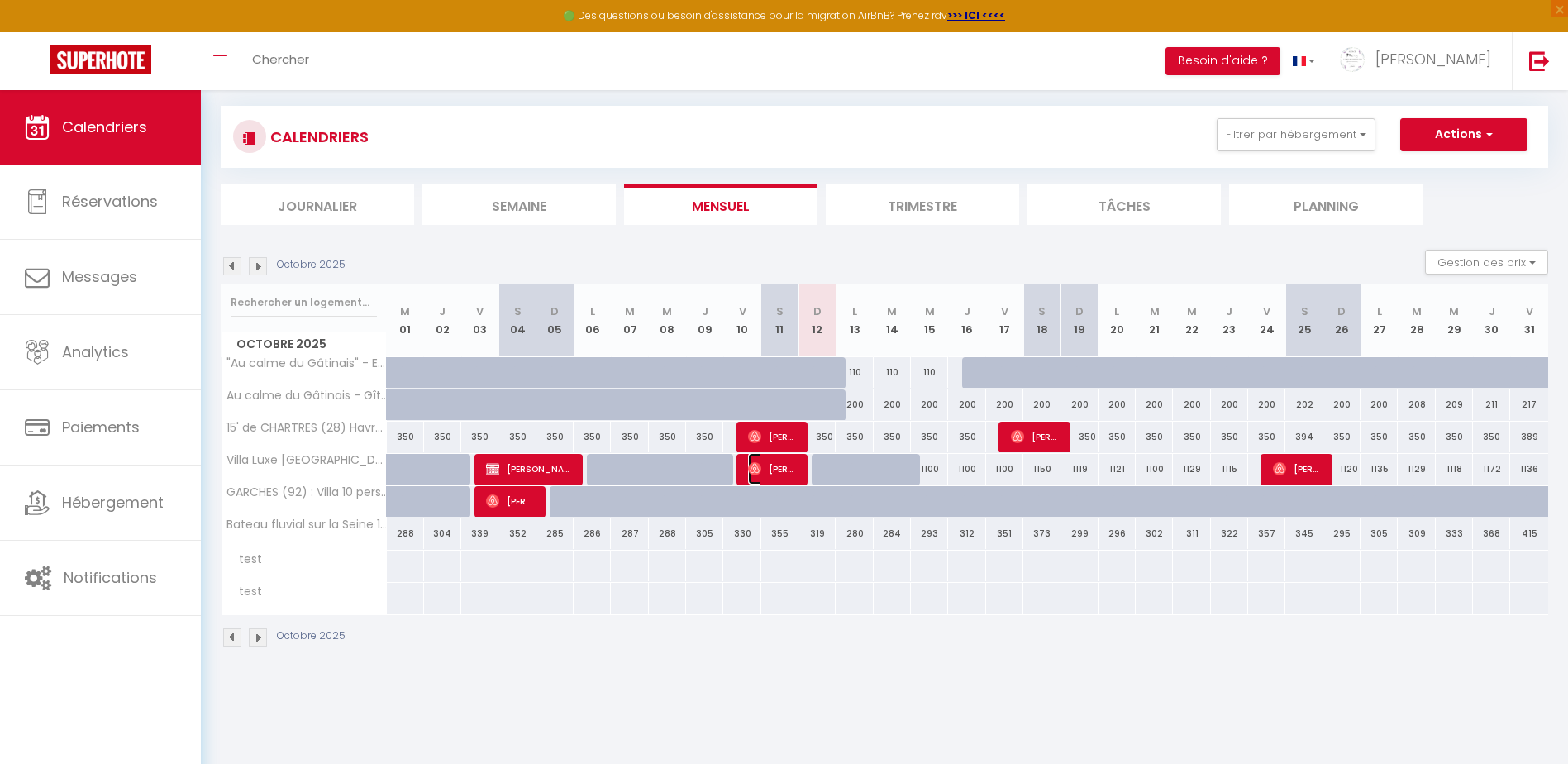
select select "1"
select select
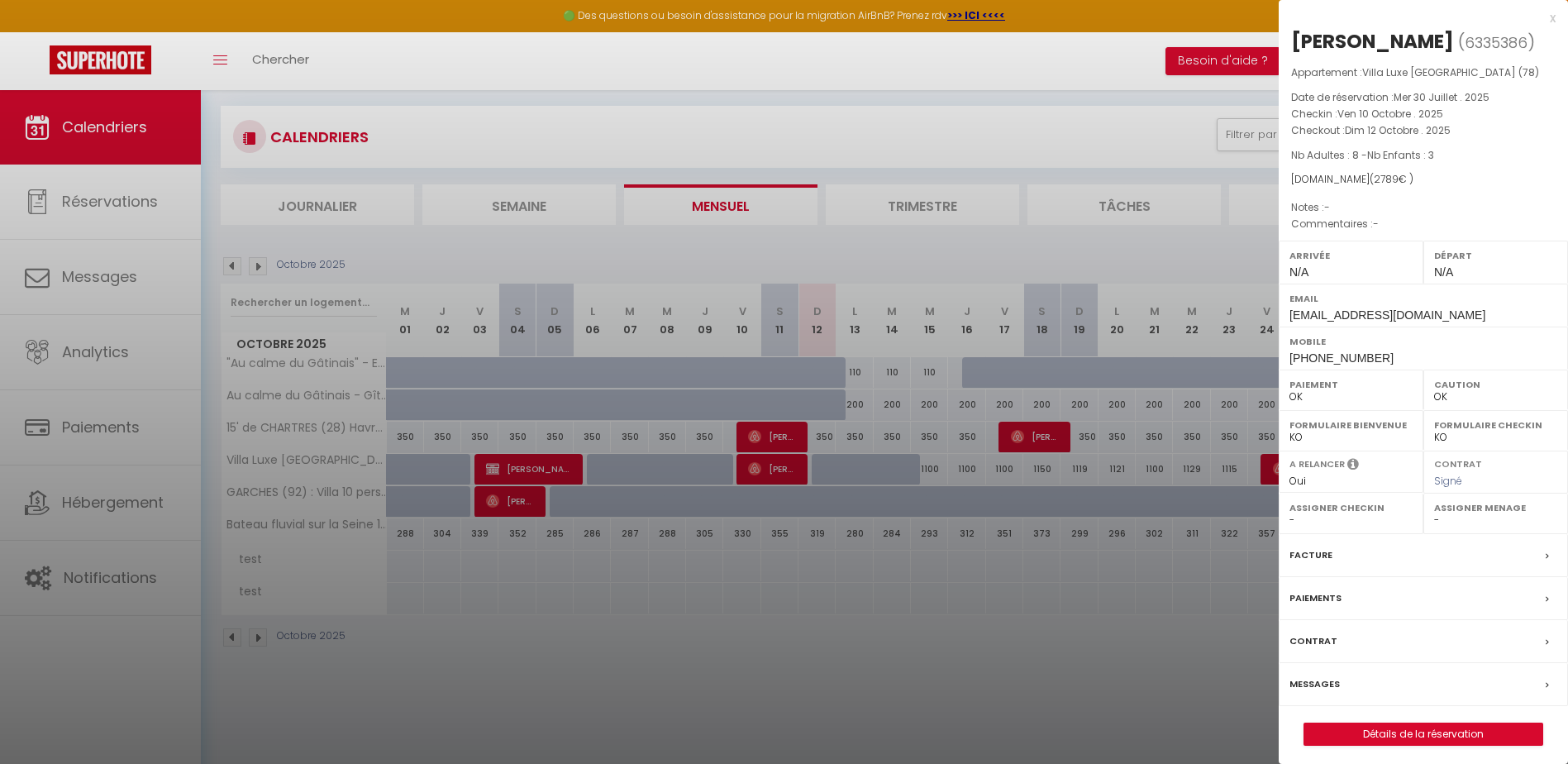
click at [1314, 553] on label "Facture" at bounding box center [1310, 555] width 43 height 17
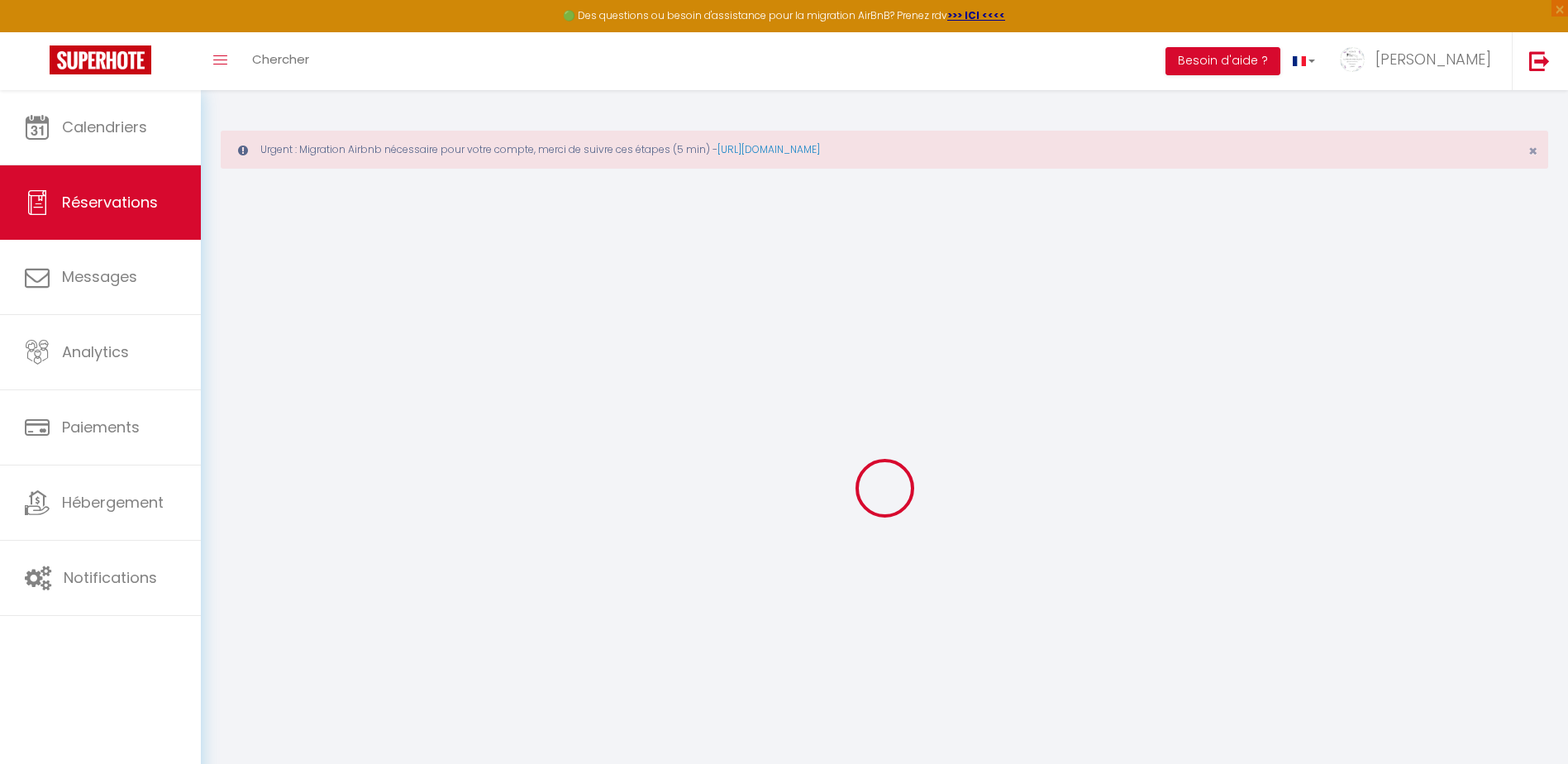
select select "cleaning"
select select "taxes"
select select
checkbox input "false"
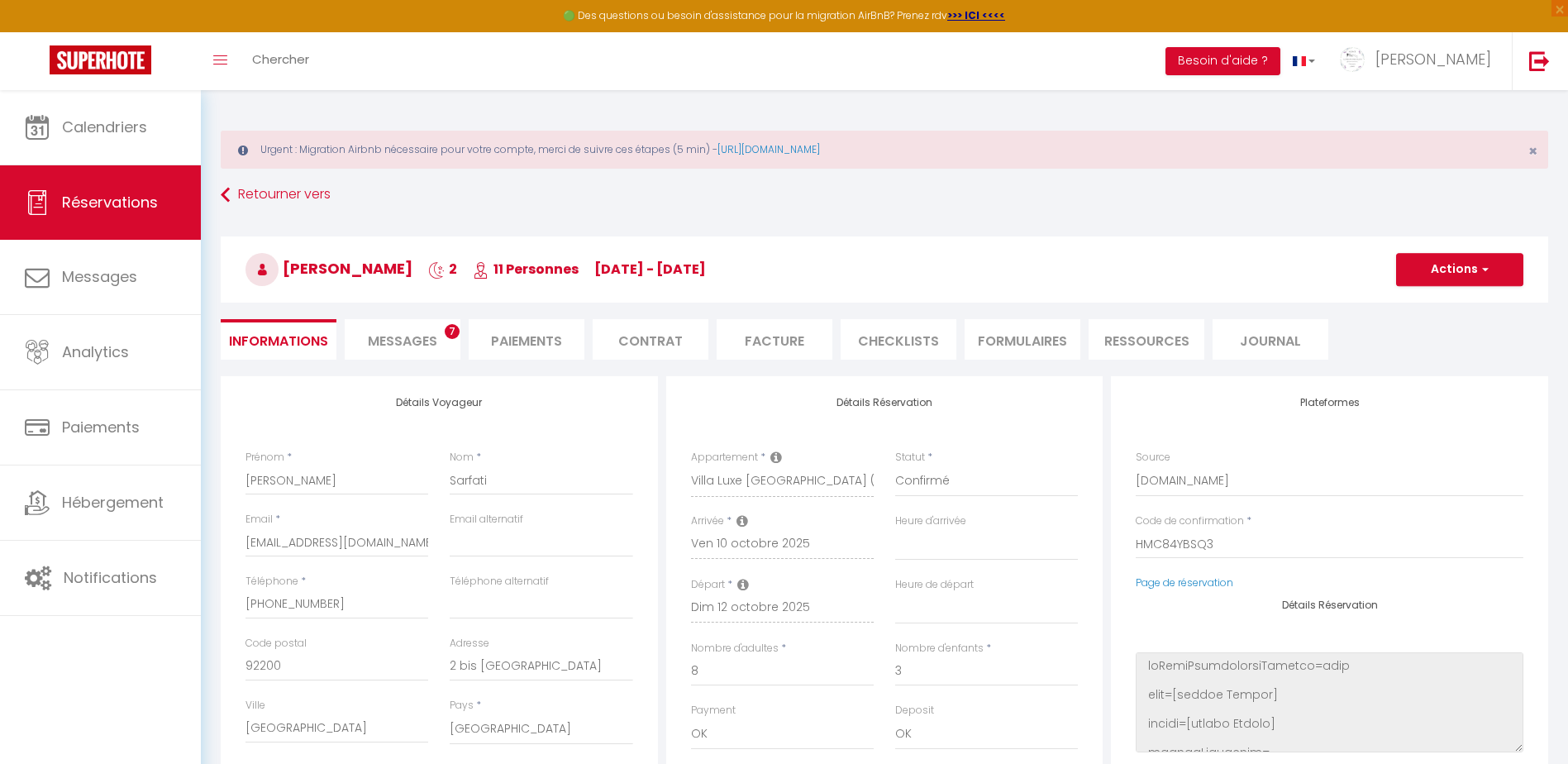
select select
checkbox input "false"
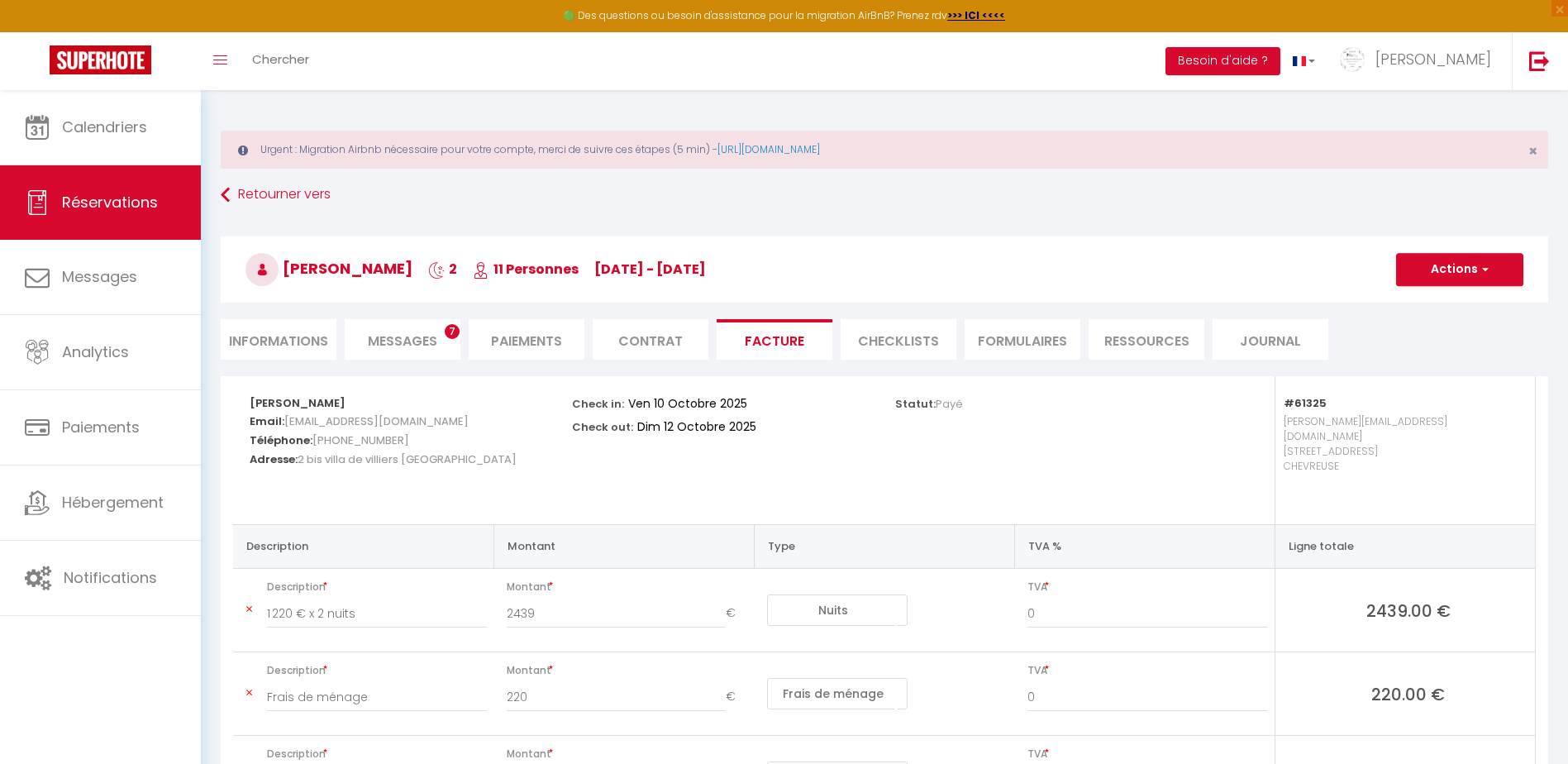
drag, startPoint x: 253, startPoint y: 403, endPoint x: 522, endPoint y: 469, distance: 277.0
click at [522, 469] on div "[PERSON_NAME] Email: [EMAIL_ADDRESS][DOMAIN_NAME] Téléphone: [PHONE_NUMBER] Adr…" at bounding box center [400, 430] width 301 height 107
drag, startPoint x: 522, startPoint y: 469, endPoint x: 462, endPoint y: 477, distance: 60.5
copy div "[PERSON_NAME] Email: [EMAIL_ADDRESS][DOMAIN_NAME] Téléphone: [PHONE_NUMBER] Adr…"
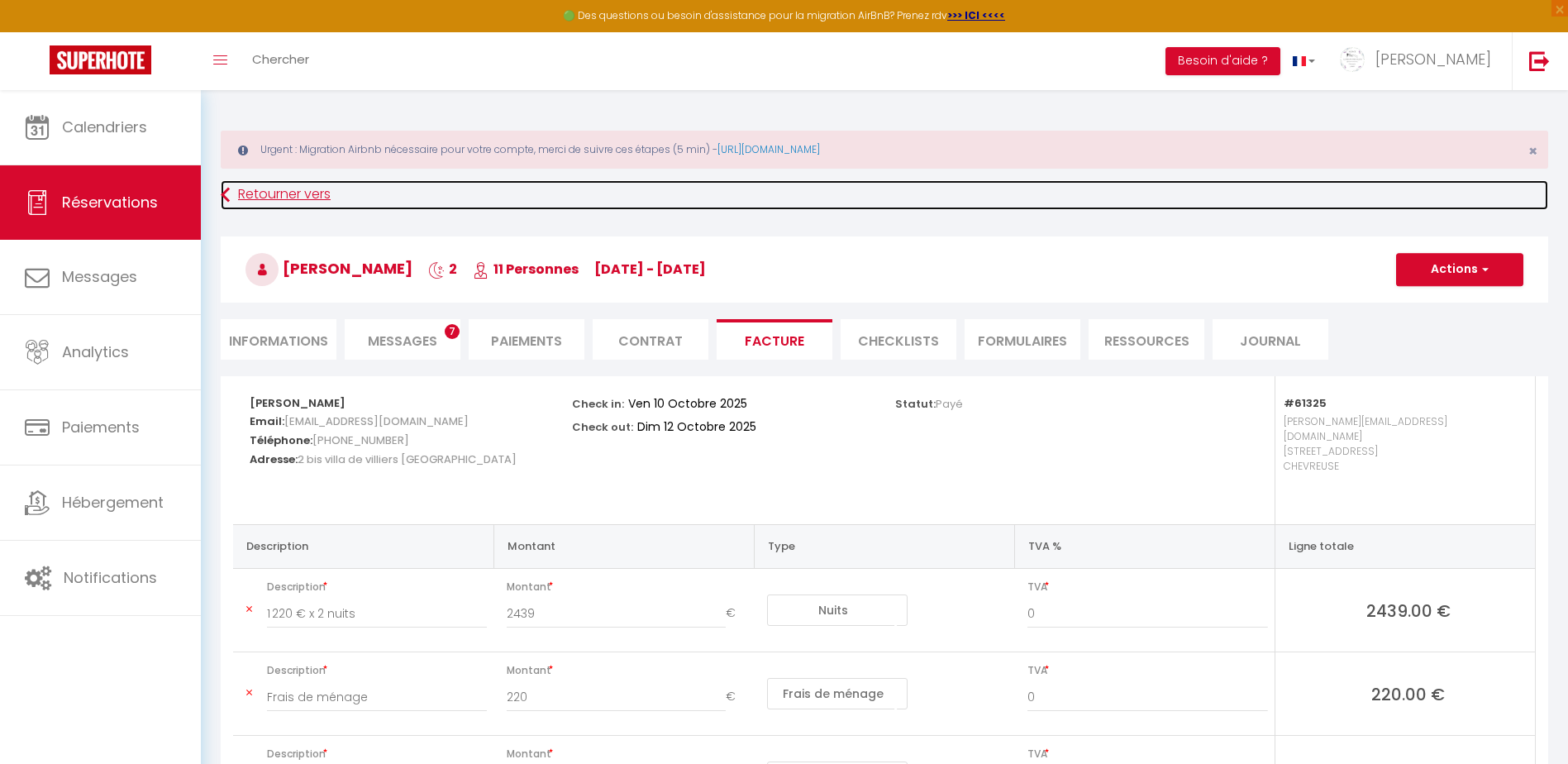
click at [230, 200] on icon at bounding box center [224, 194] width 9 height 30
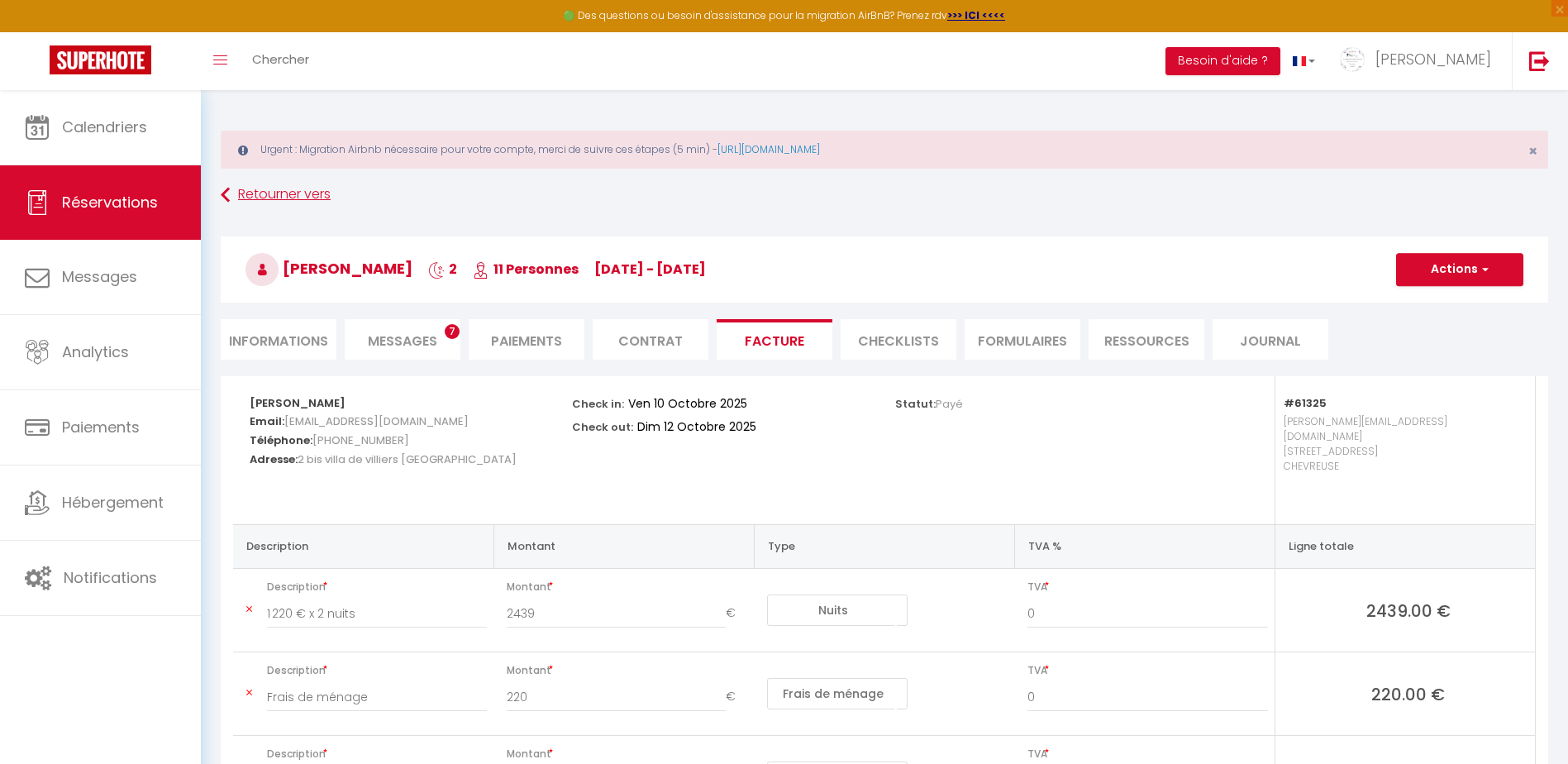
scroll to position [90, 0]
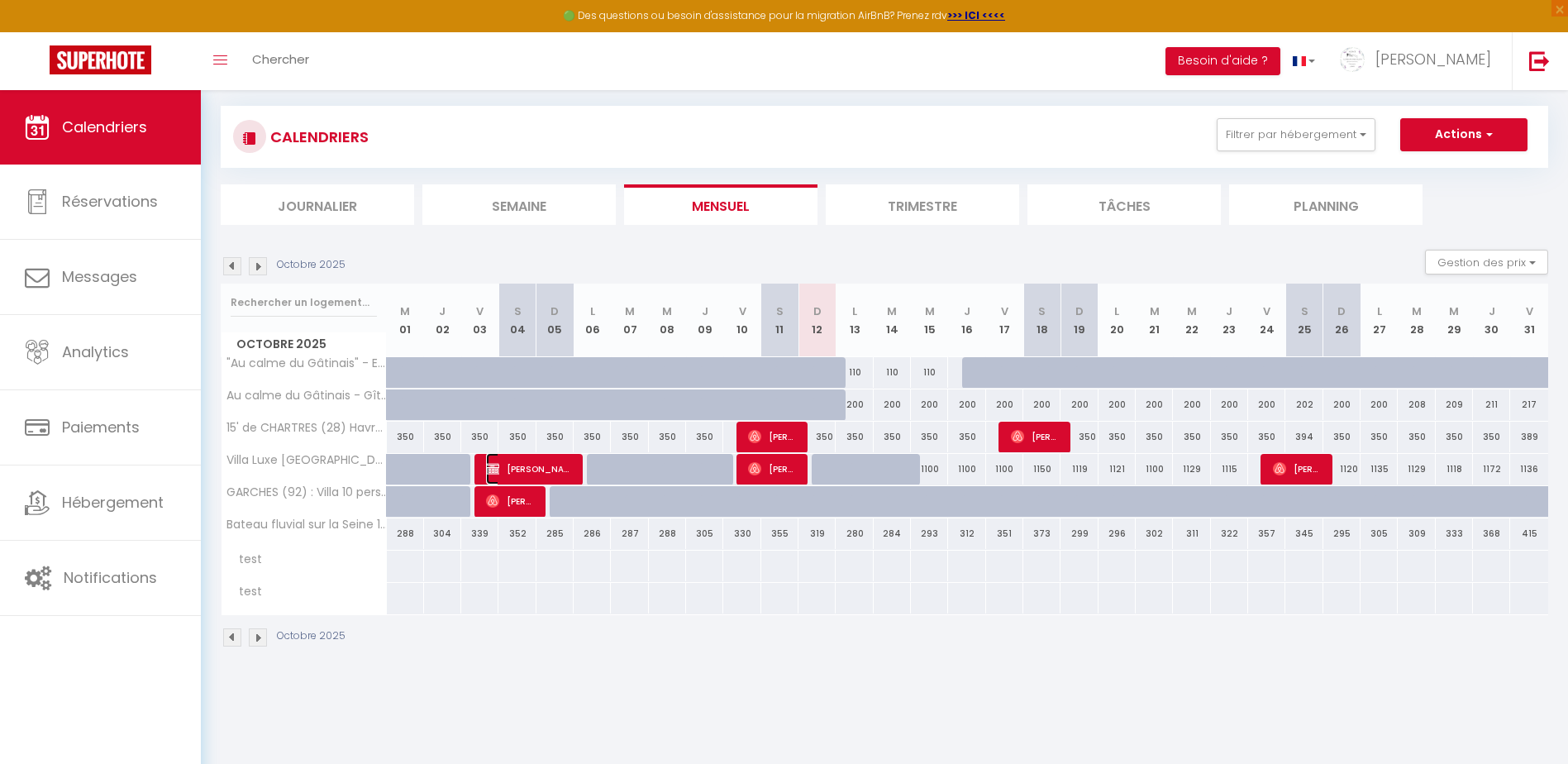
click at [516, 462] on span "[PERSON_NAME]" at bounding box center [530, 468] width 87 height 32
select select "OK"
select select "0"
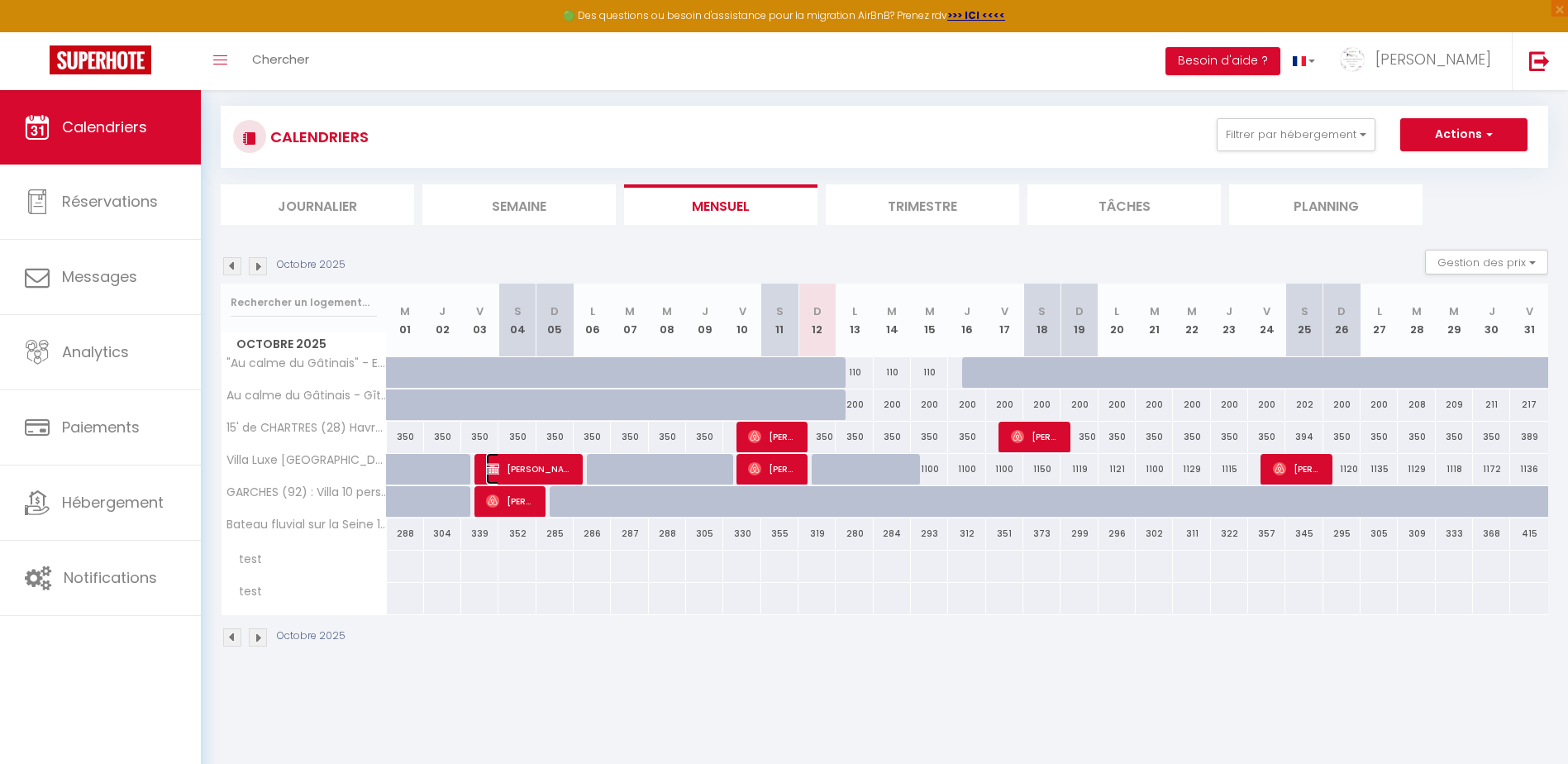
select select "1"
select select
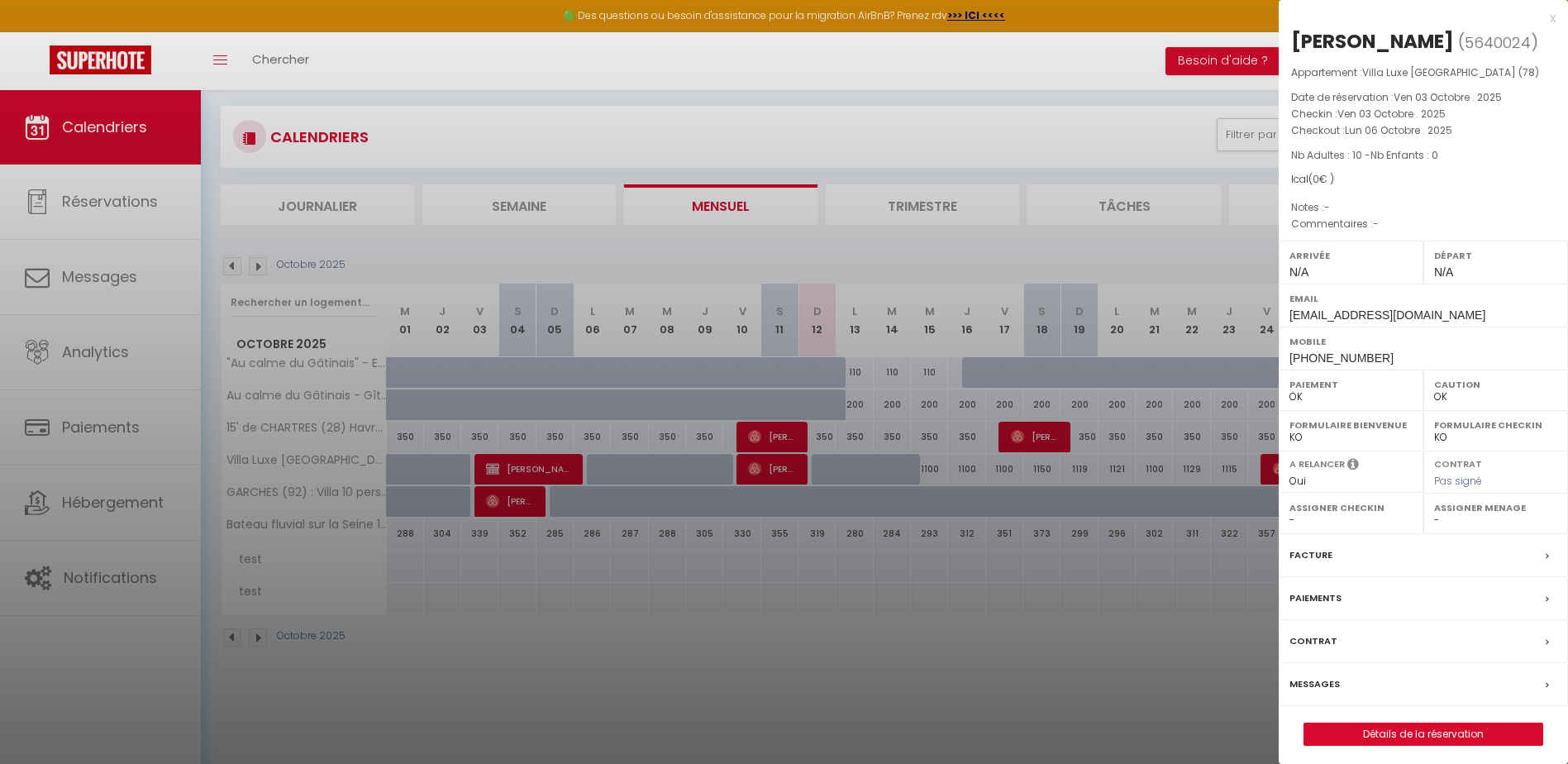
click at [1042, 629] on div at bounding box center [784, 382] width 1568 height 764
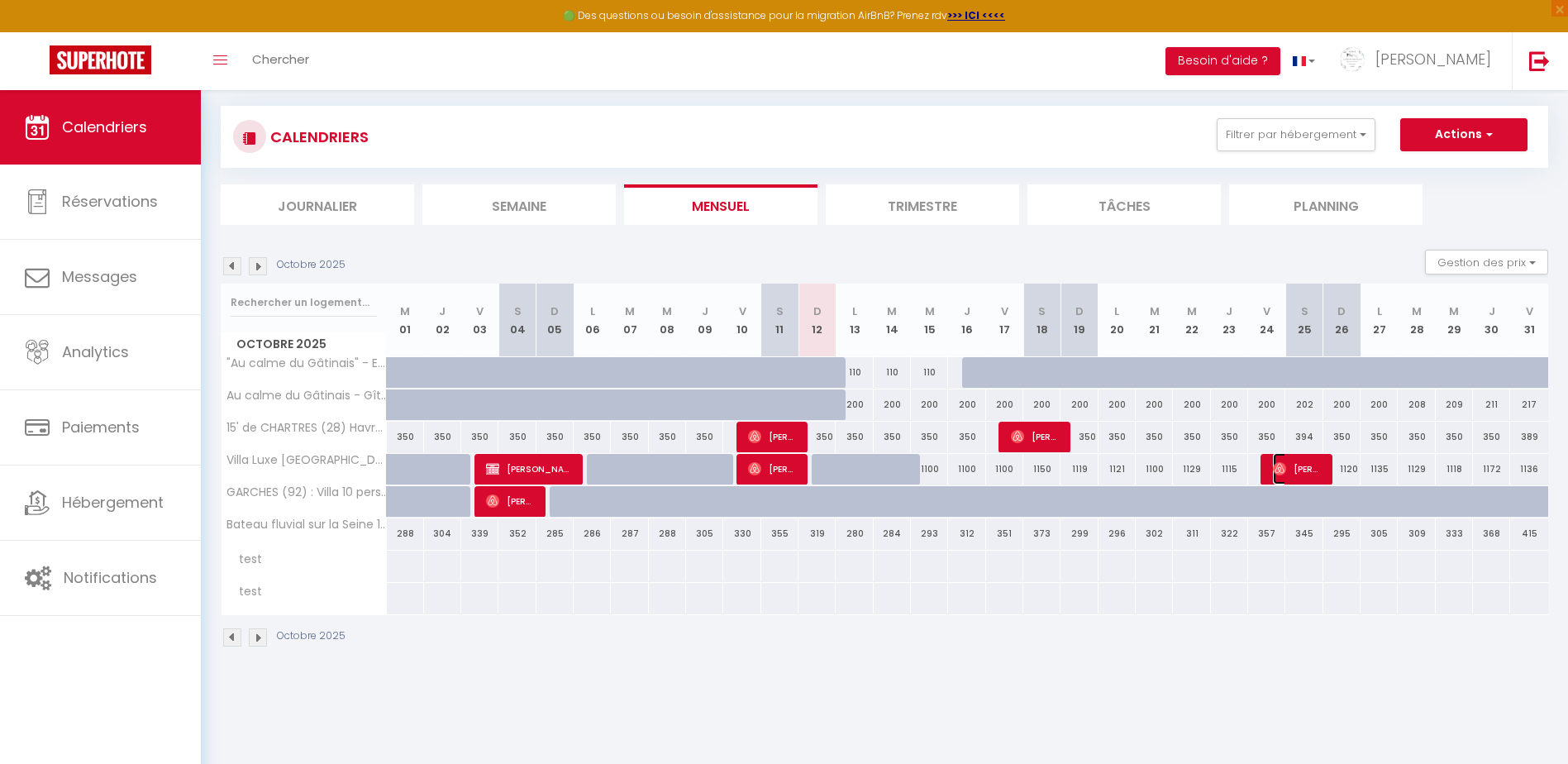
click at [1302, 464] on span "[PERSON_NAME]" at bounding box center [1298, 468] width 50 height 32
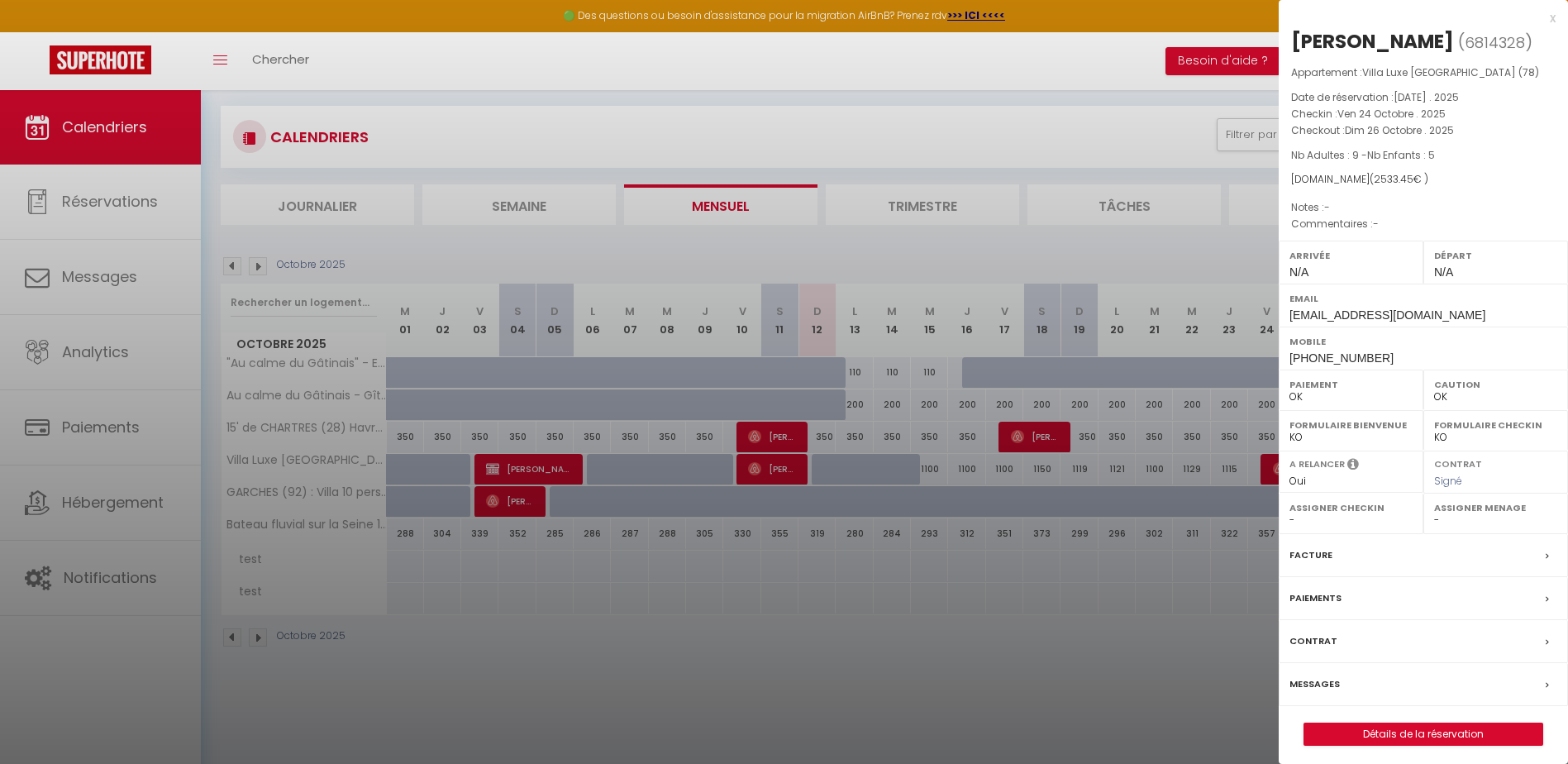
click at [1329, 552] on label "Facture" at bounding box center [1310, 555] width 43 height 17
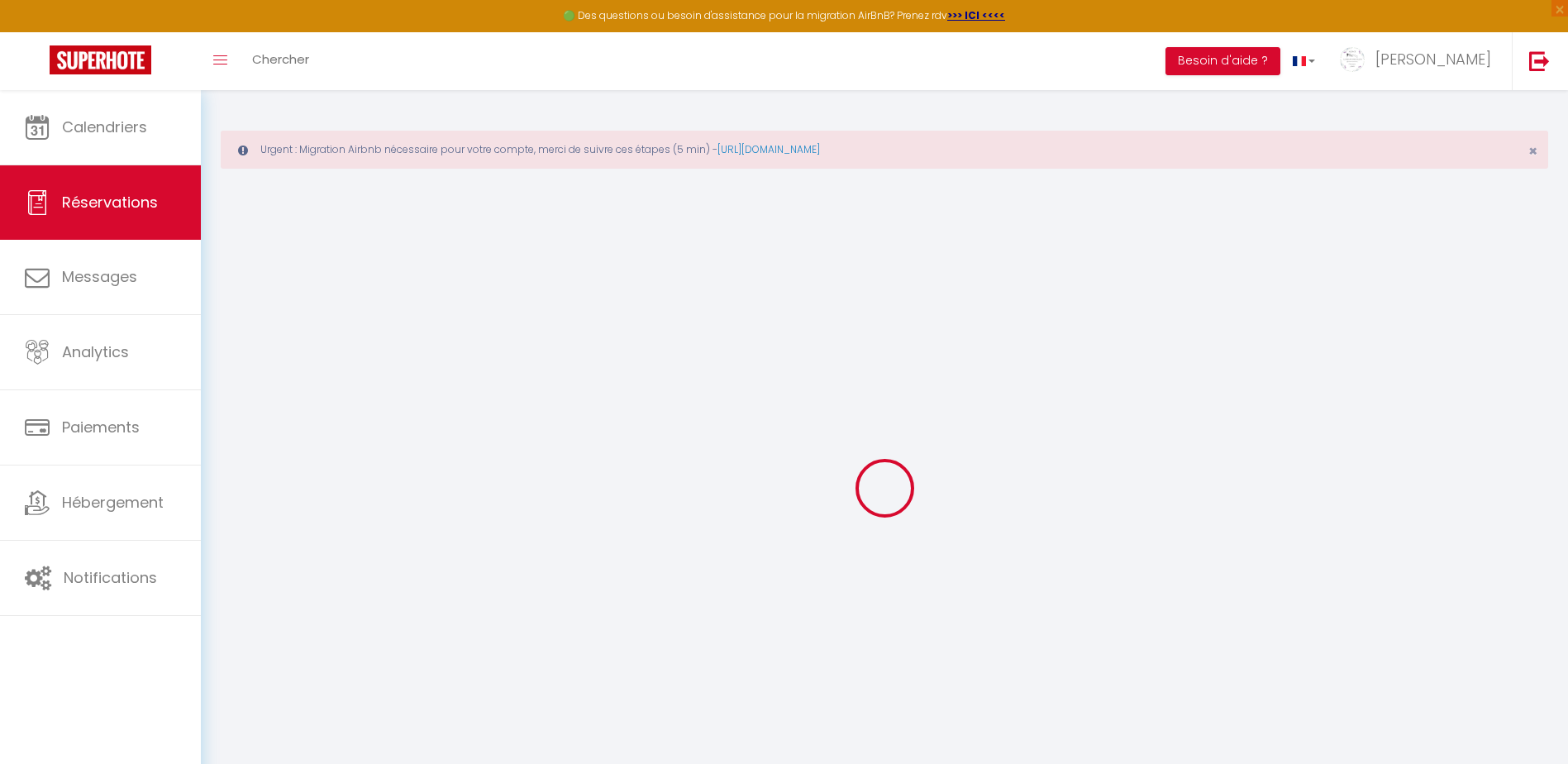
select select "other"
select select "cleaning"
select select "taxes"
select select
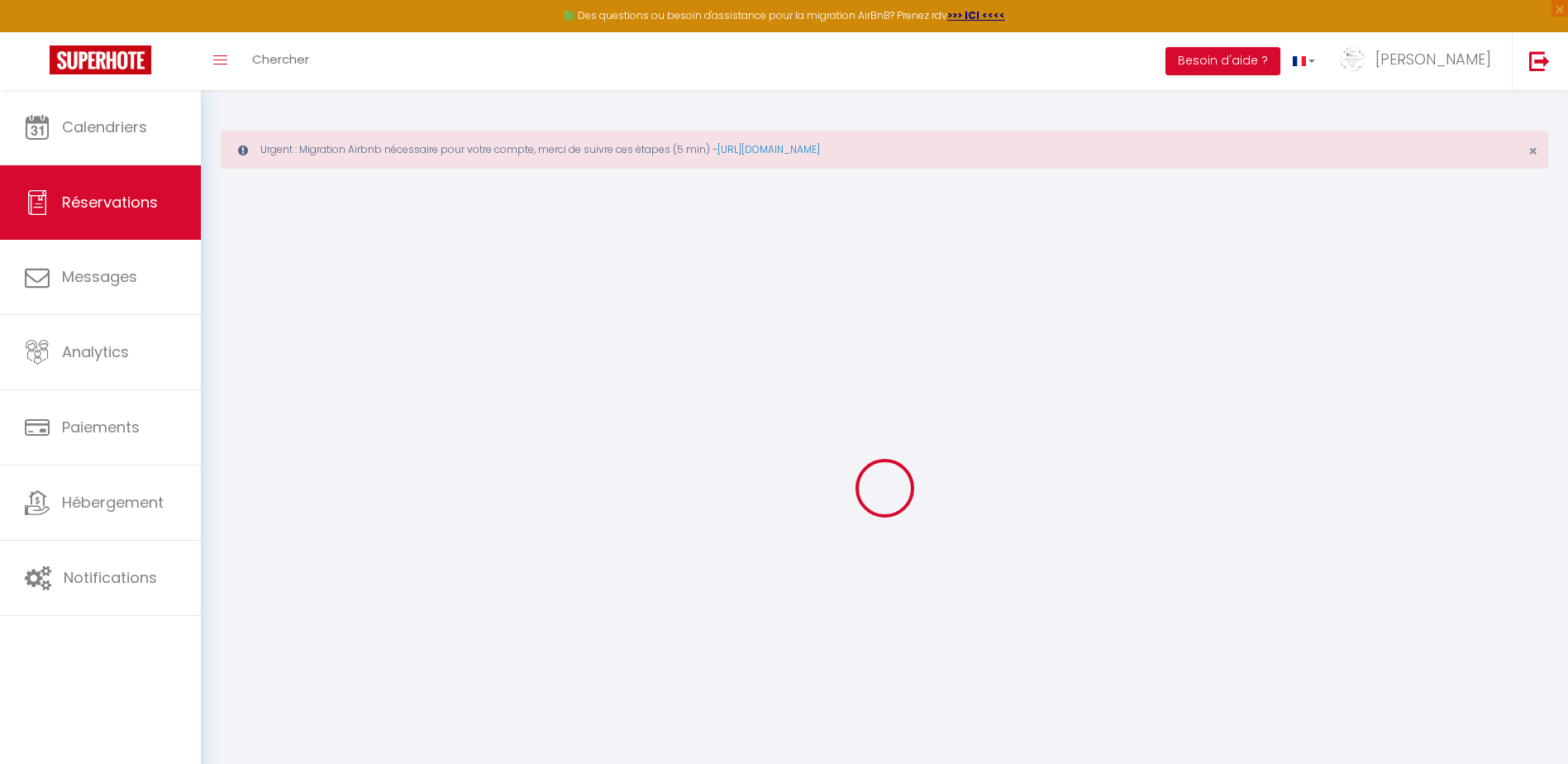
checkbox input "false"
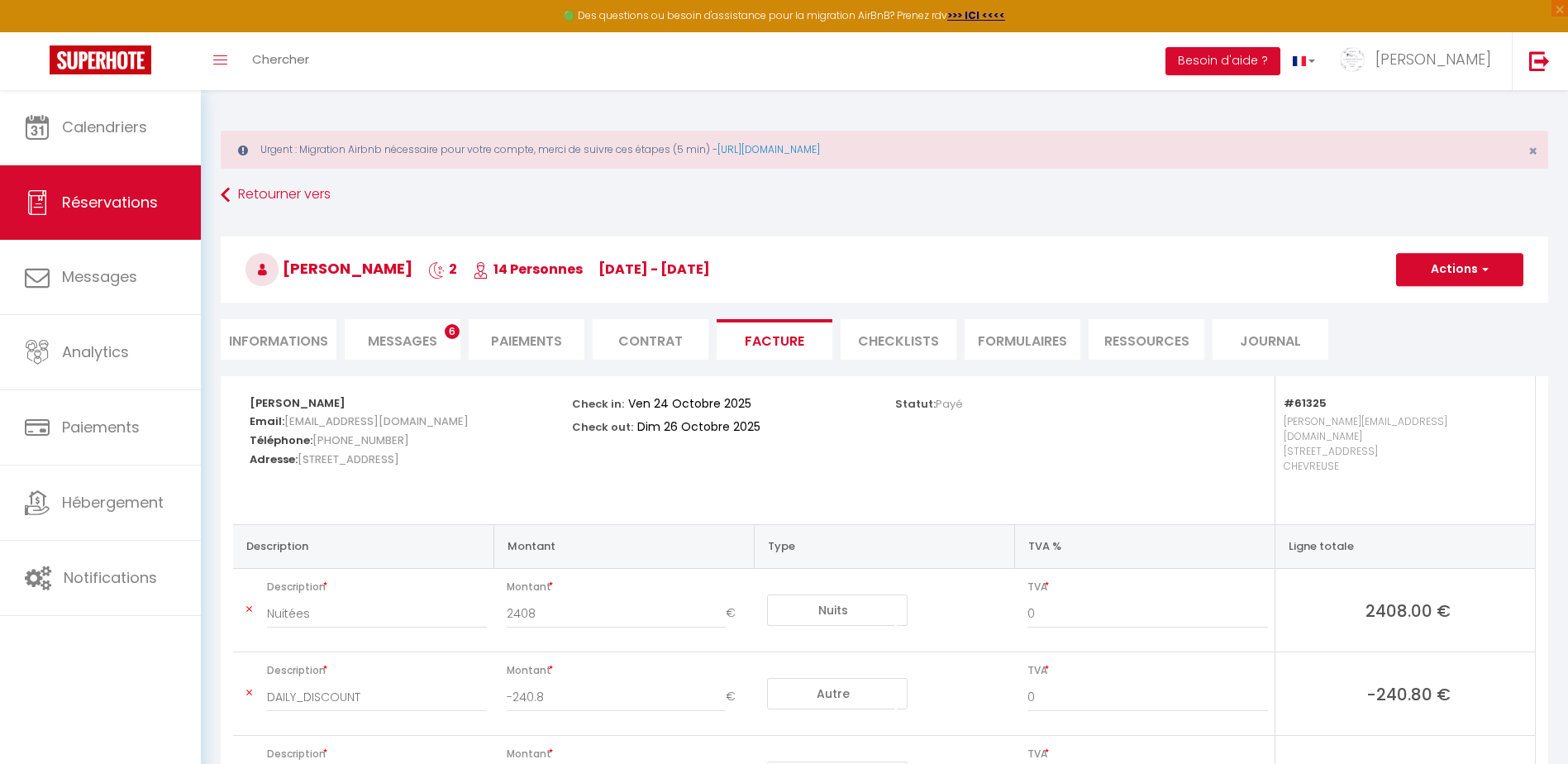
drag, startPoint x: 248, startPoint y: 400, endPoint x: 311, endPoint y: 480, distance: 101.8
click at [311, 480] on div "[PERSON_NAME] Email: [EMAIL_ADDRESS][DOMAIN_NAME] Téléphone: [PHONE_NUMBER] Adr…" at bounding box center [399, 450] width 323 height 147
drag, startPoint x: 311, startPoint y: 480, endPoint x: 293, endPoint y: 447, distance: 37.6
copy div "[PERSON_NAME] Email: [EMAIL_ADDRESS][DOMAIN_NAME] Téléphone: [PHONE_NUMBER] Adr…"
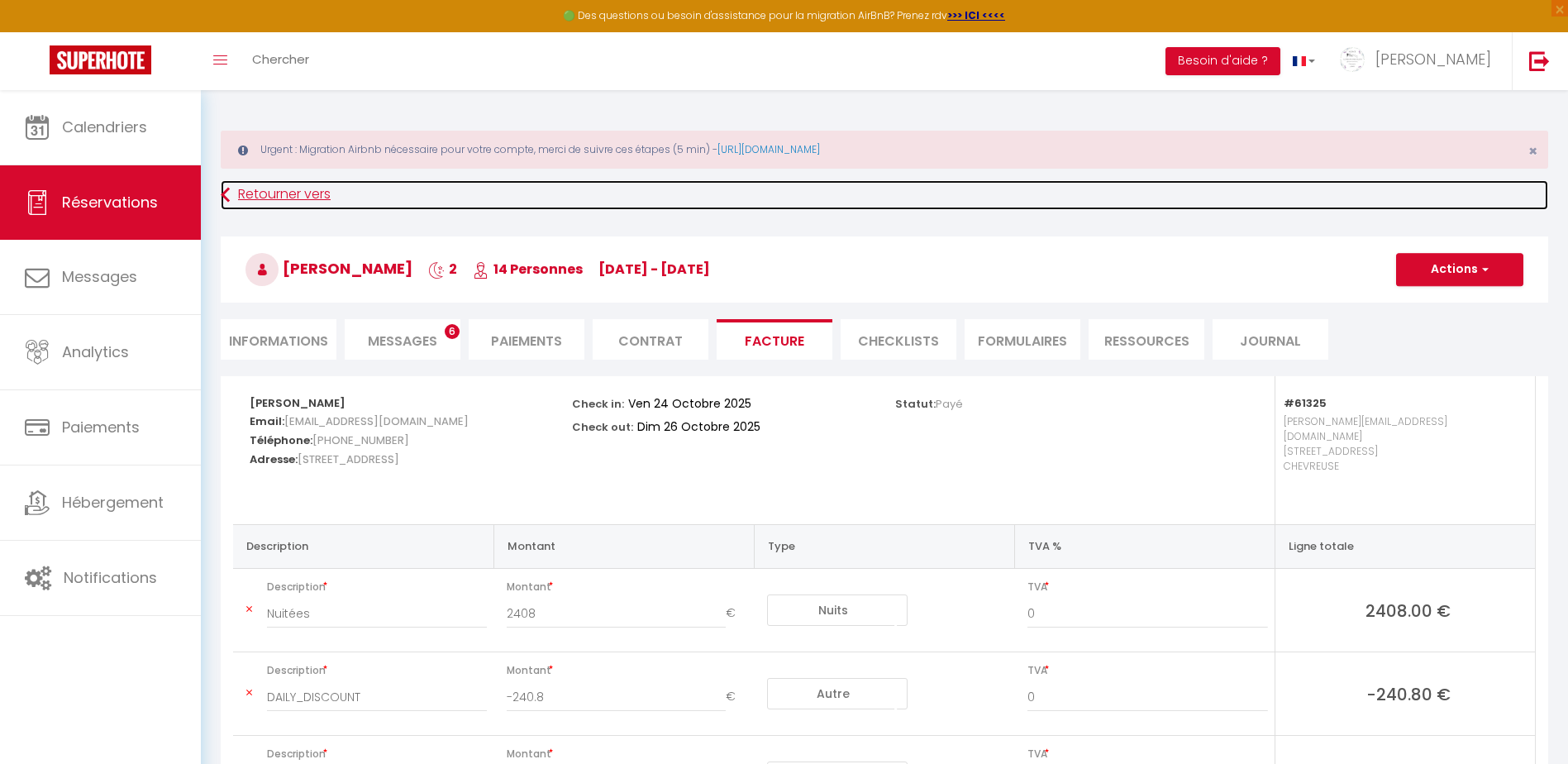
click at [220, 191] on icon at bounding box center [224, 194] width 9 height 30
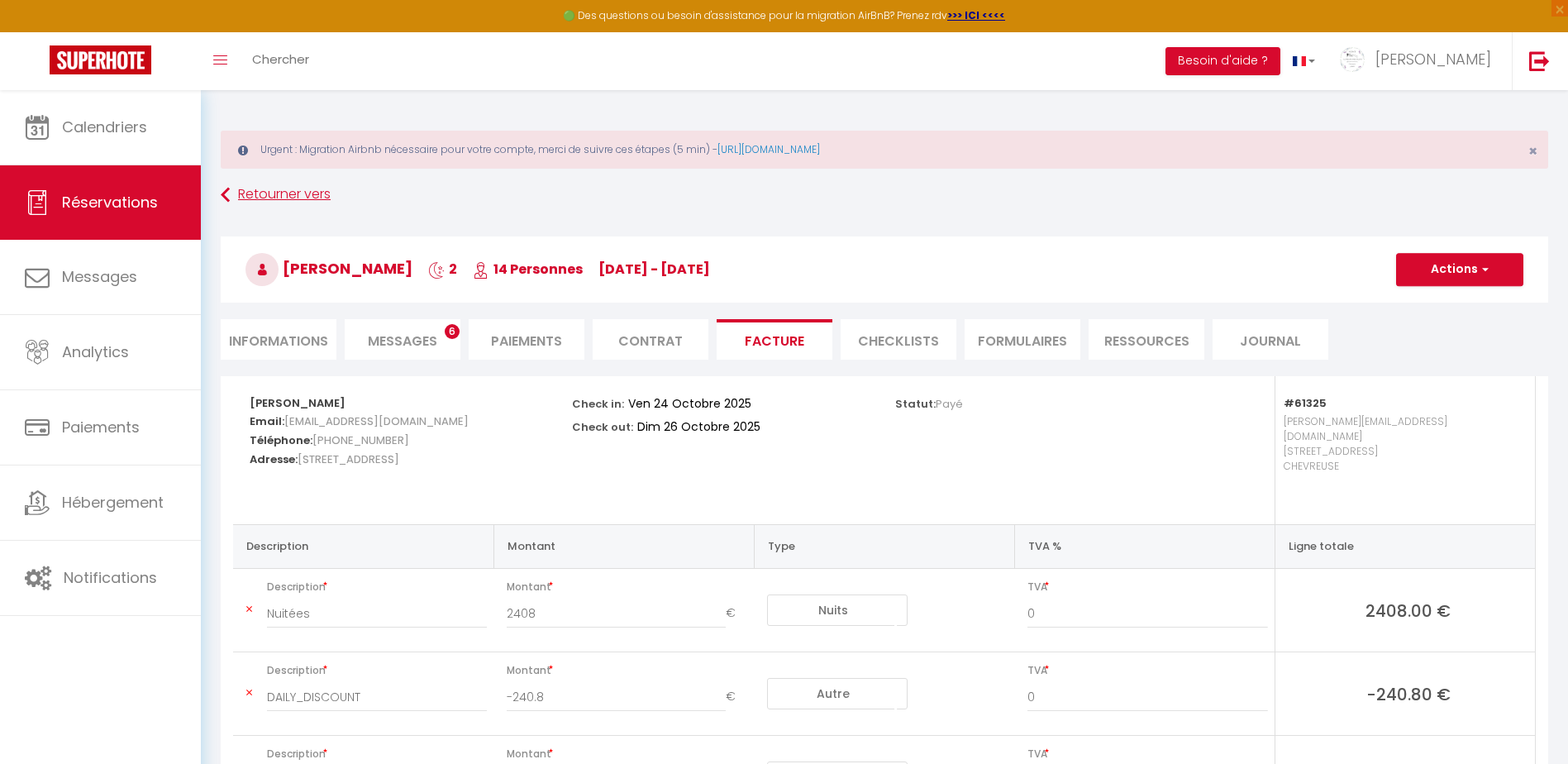
scroll to position [90, 0]
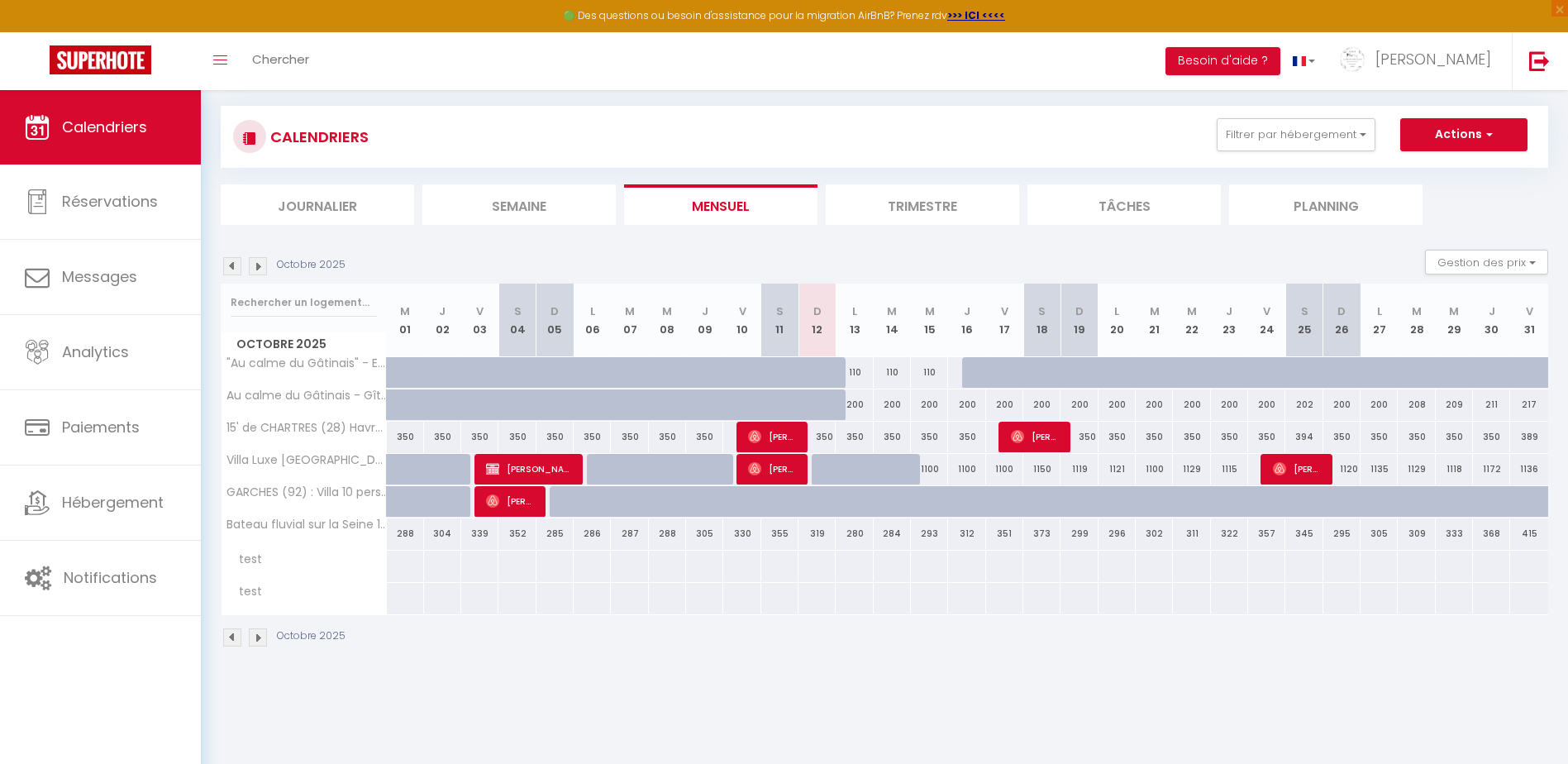
click at [229, 265] on img at bounding box center [232, 265] width 18 height 18
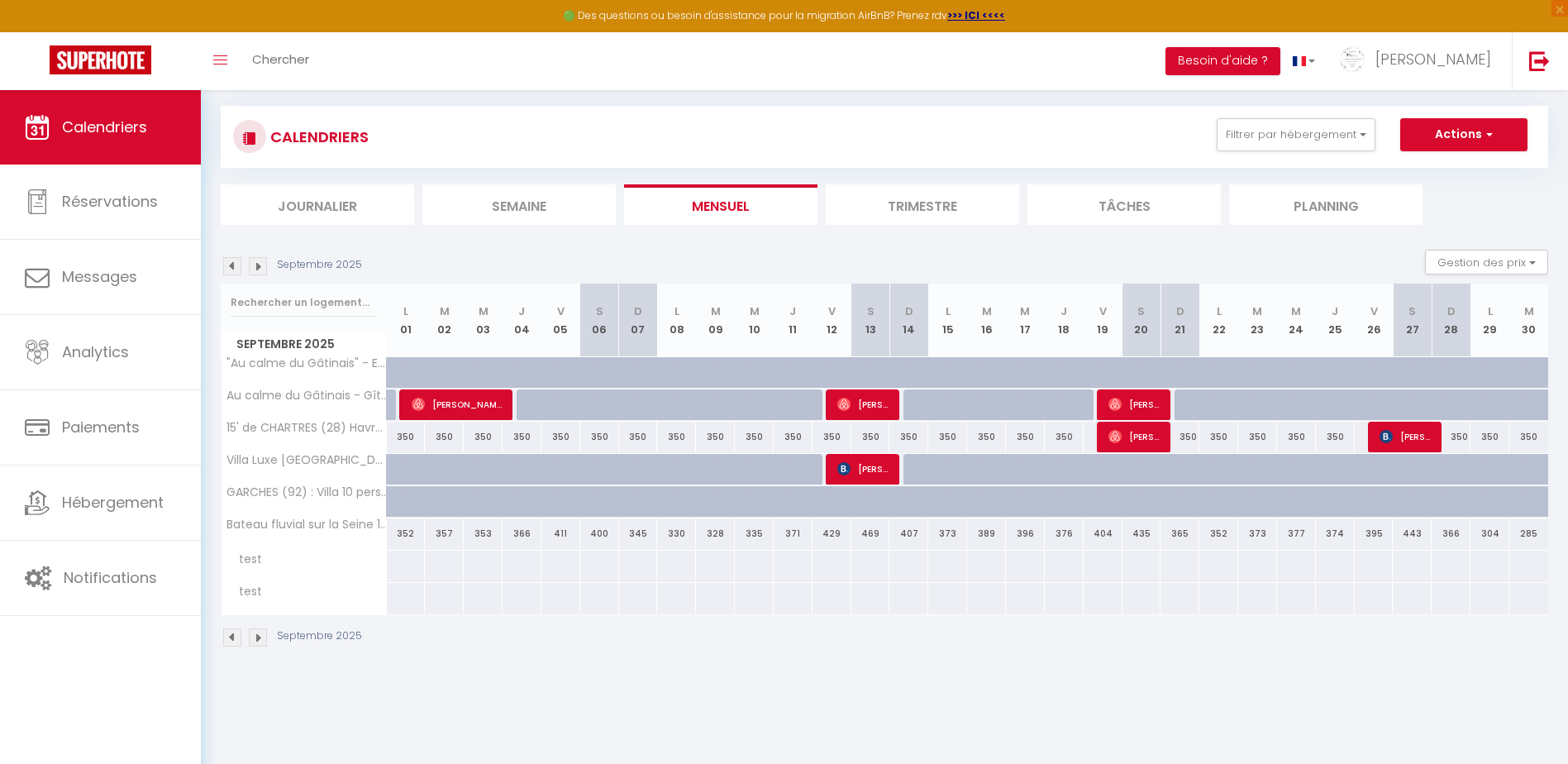
click at [261, 267] on img at bounding box center [258, 265] width 18 height 18
select select
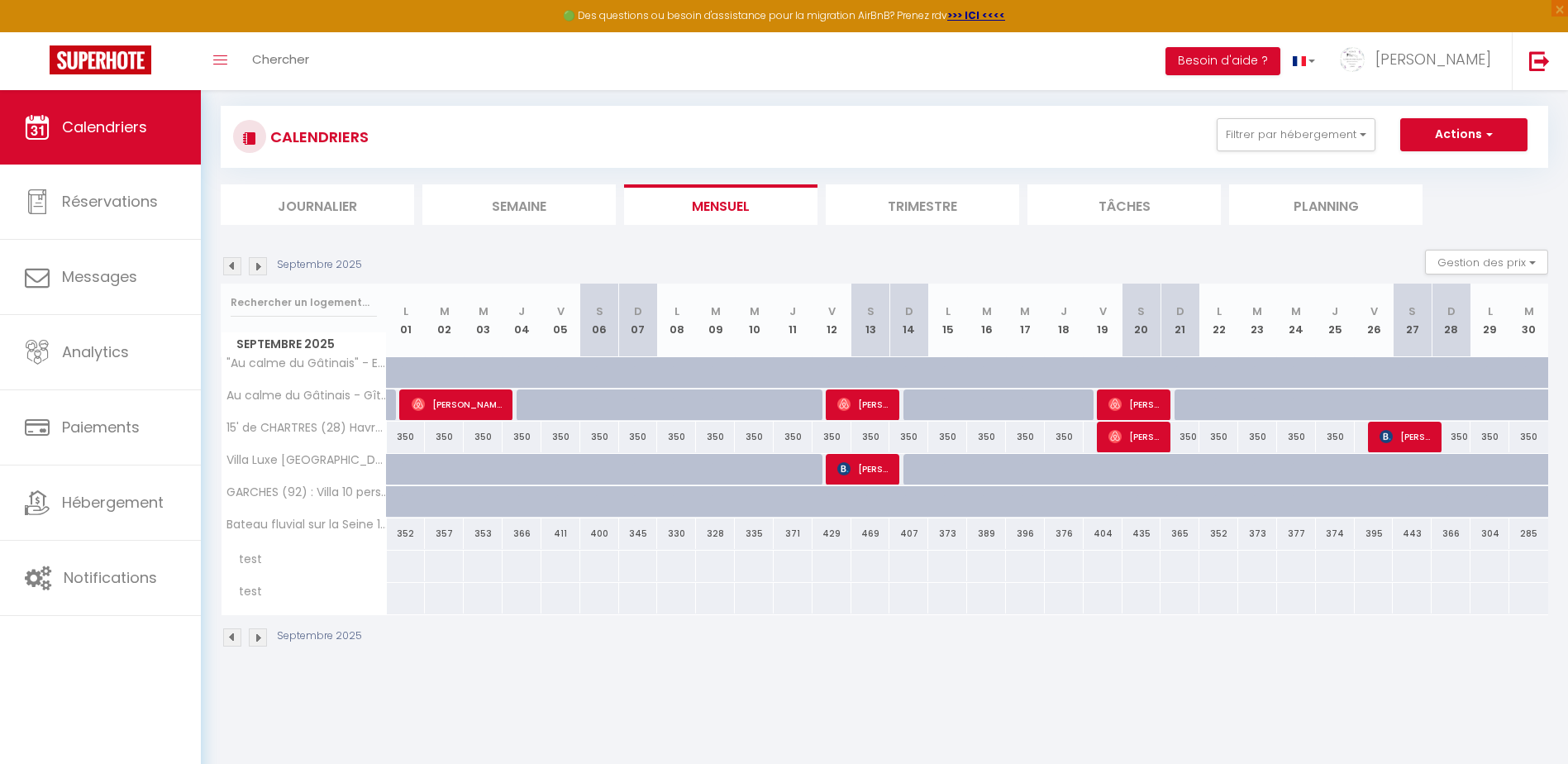
select select
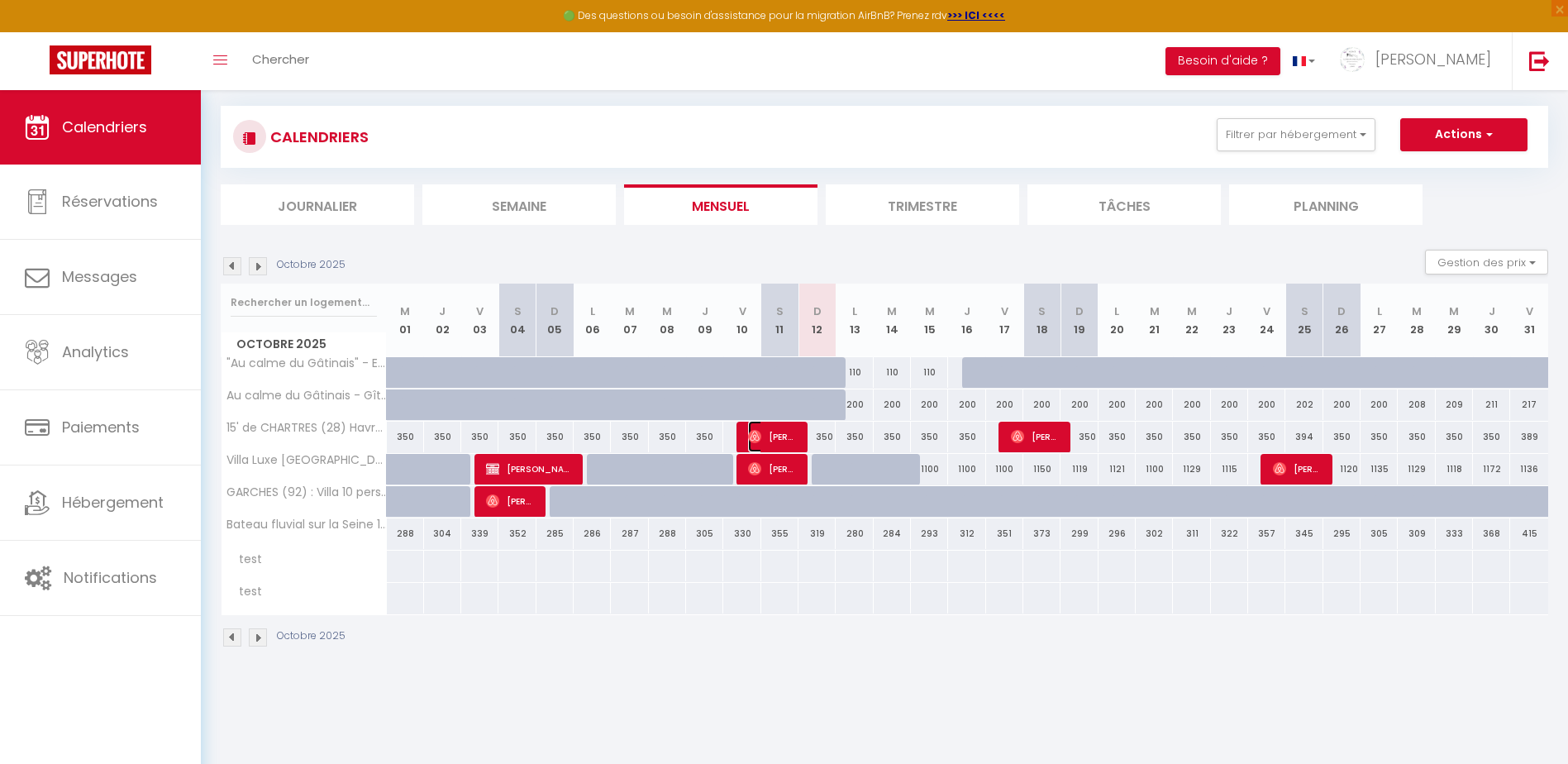
click at [784, 436] on span "[PERSON_NAME]" at bounding box center [773, 436] width 50 height 32
select select "OK"
select select "0"
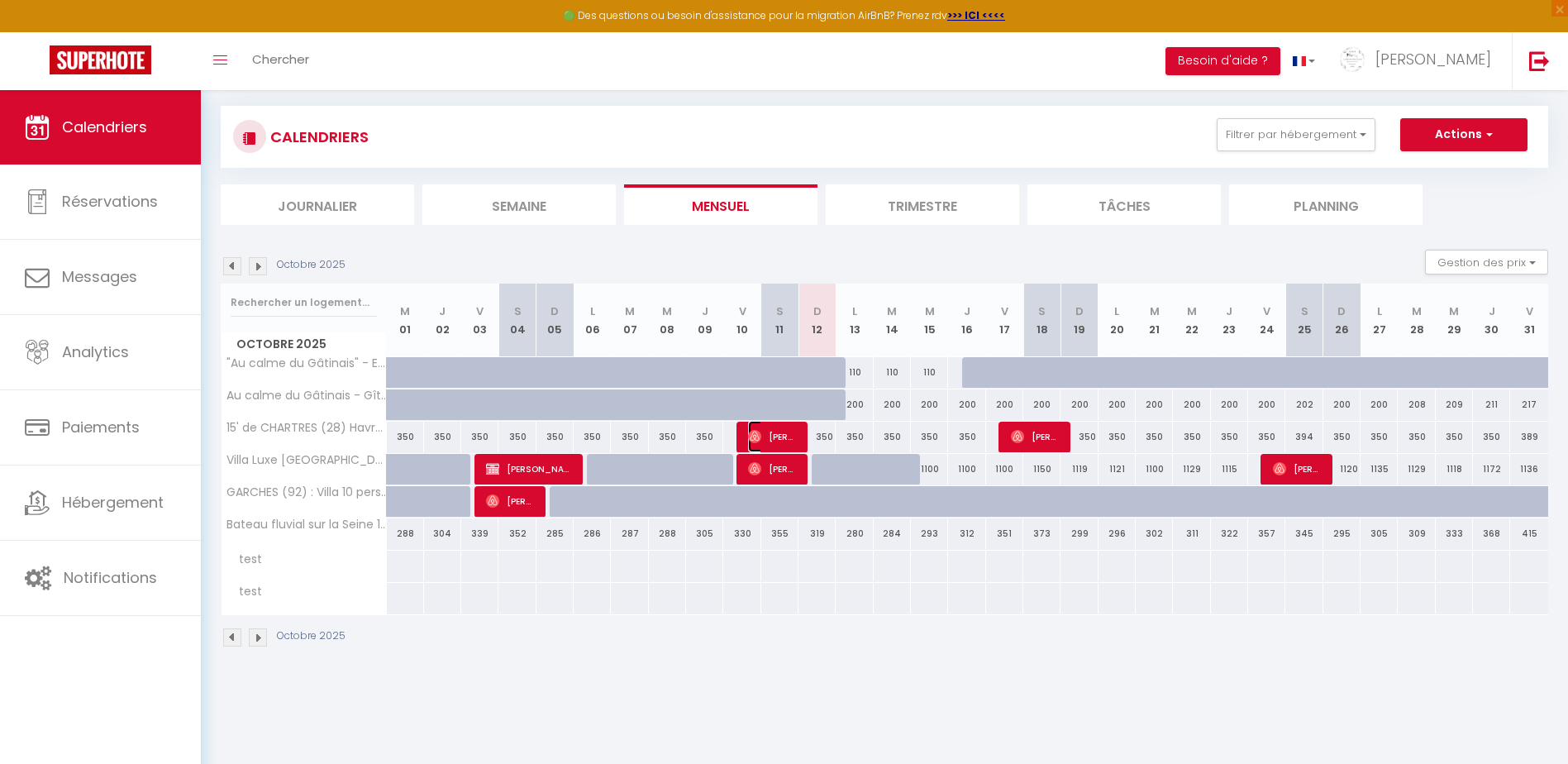
select select "1"
select select
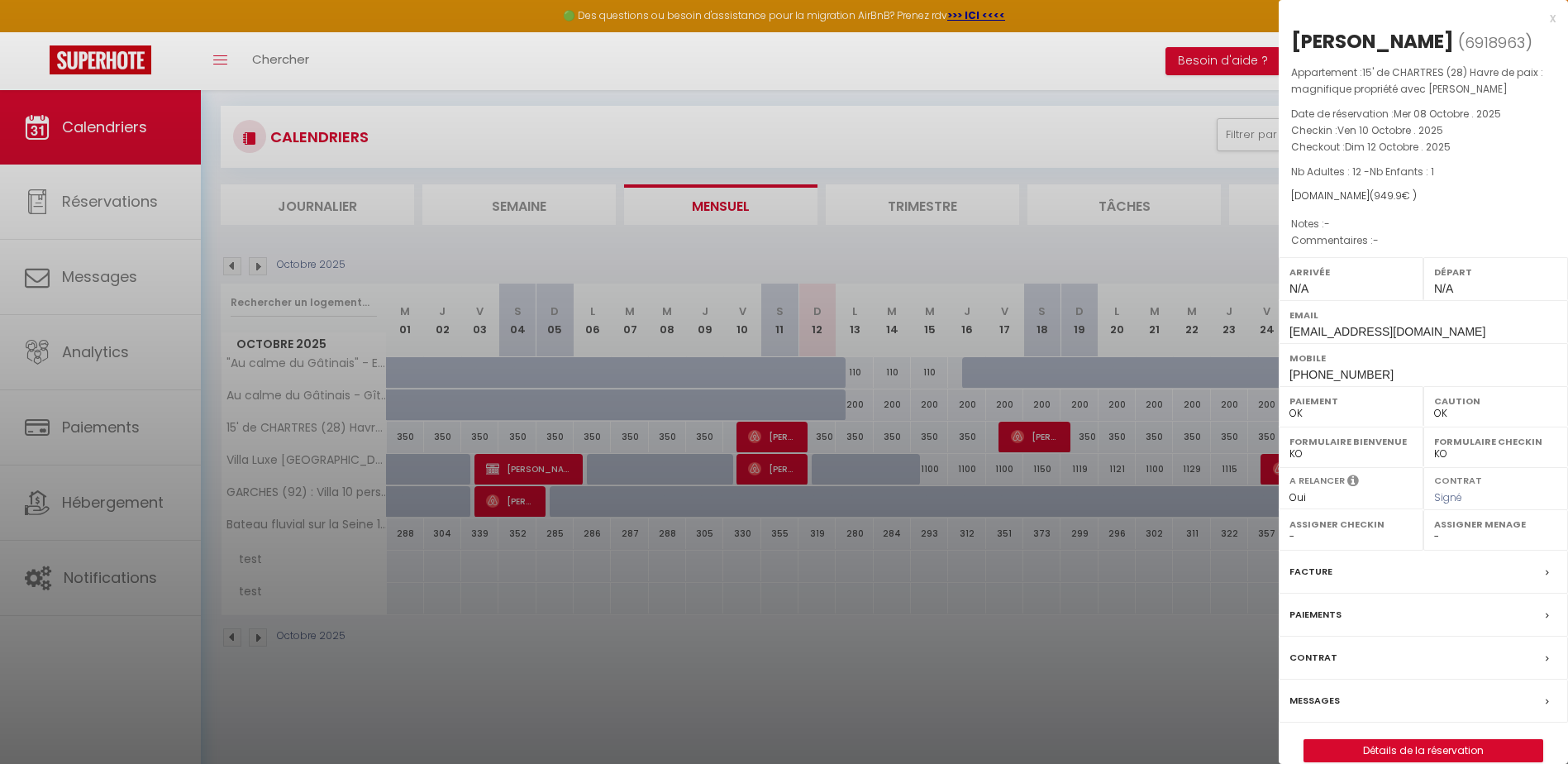
click at [1318, 571] on label "Facture" at bounding box center [1310, 572] width 43 height 17
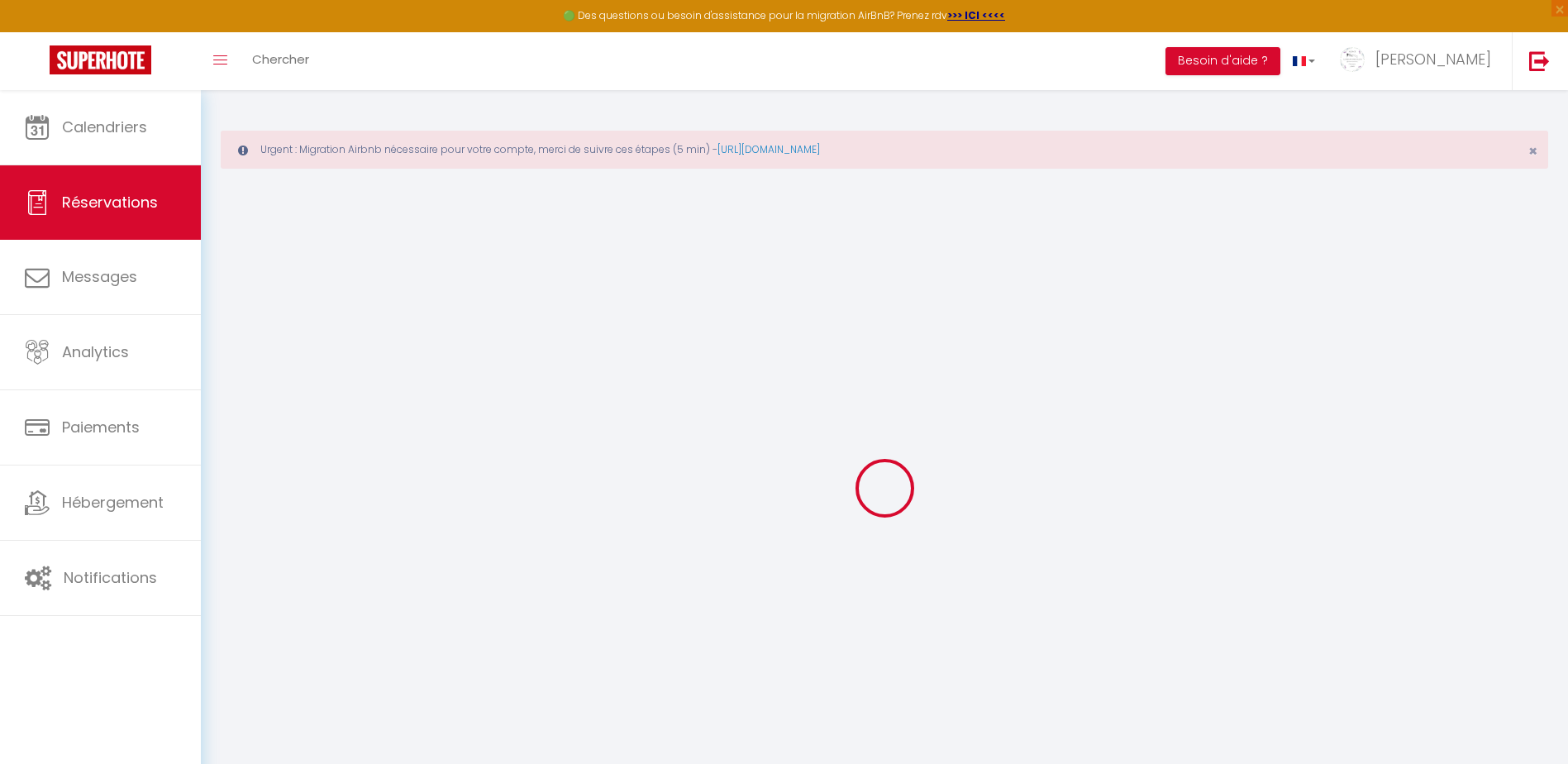
select select "other"
select select "cleaning"
select select "taxes"
select select
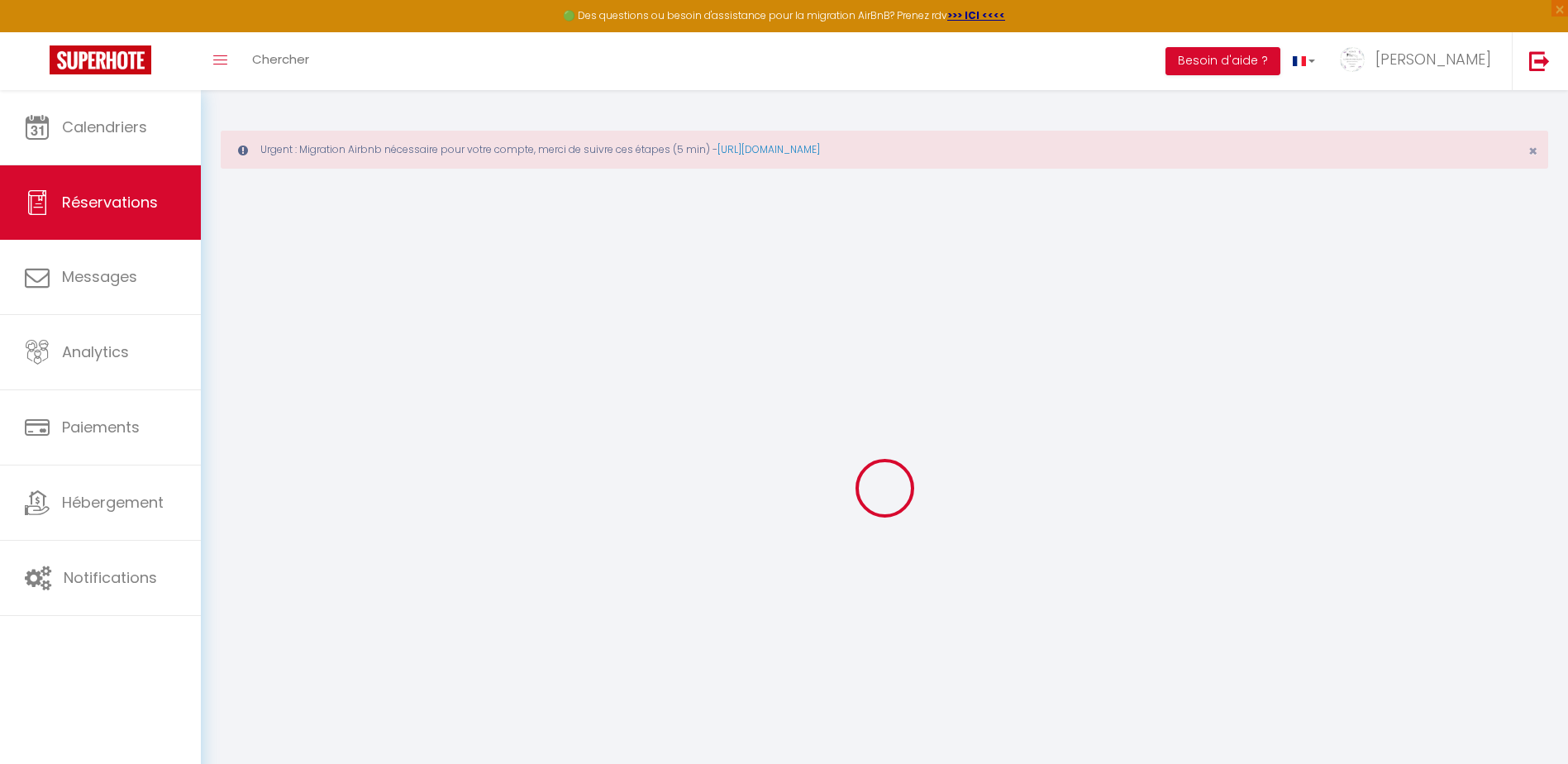
checkbox input "false"
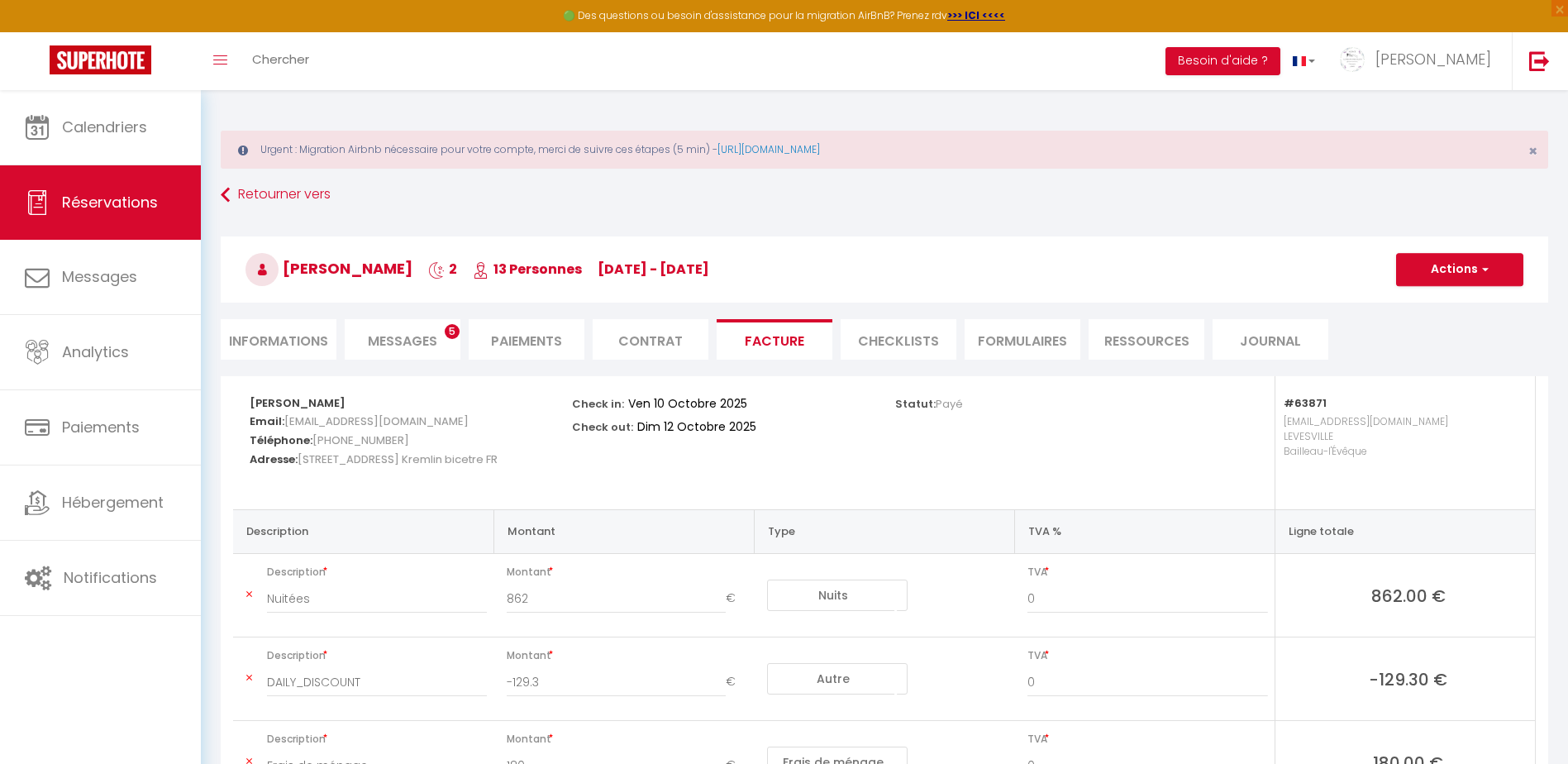
drag, startPoint x: 249, startPoint y: 405, endPoint x: 337, endPoint y: 486, distance: 119.6
click at [337, 486] on div "[PERSON_NAME] Email: [EMAIL_ADDRESS][DOMAIN_NAME] Téléphone: [PHONE_NUMBER] Adr…" at bounding box center [399, 442] width 323 height 133
drag, startPoint x: 337, startPoint y: 486, endPoint x: 295, endPoint y: 478, distance: 42.8
copy div "[PERSON_NAME] Email: [EMAIL_ADDRESS][DOMAIN_NAME] Téléphone: [PHONE_NUMBER] Adr…"
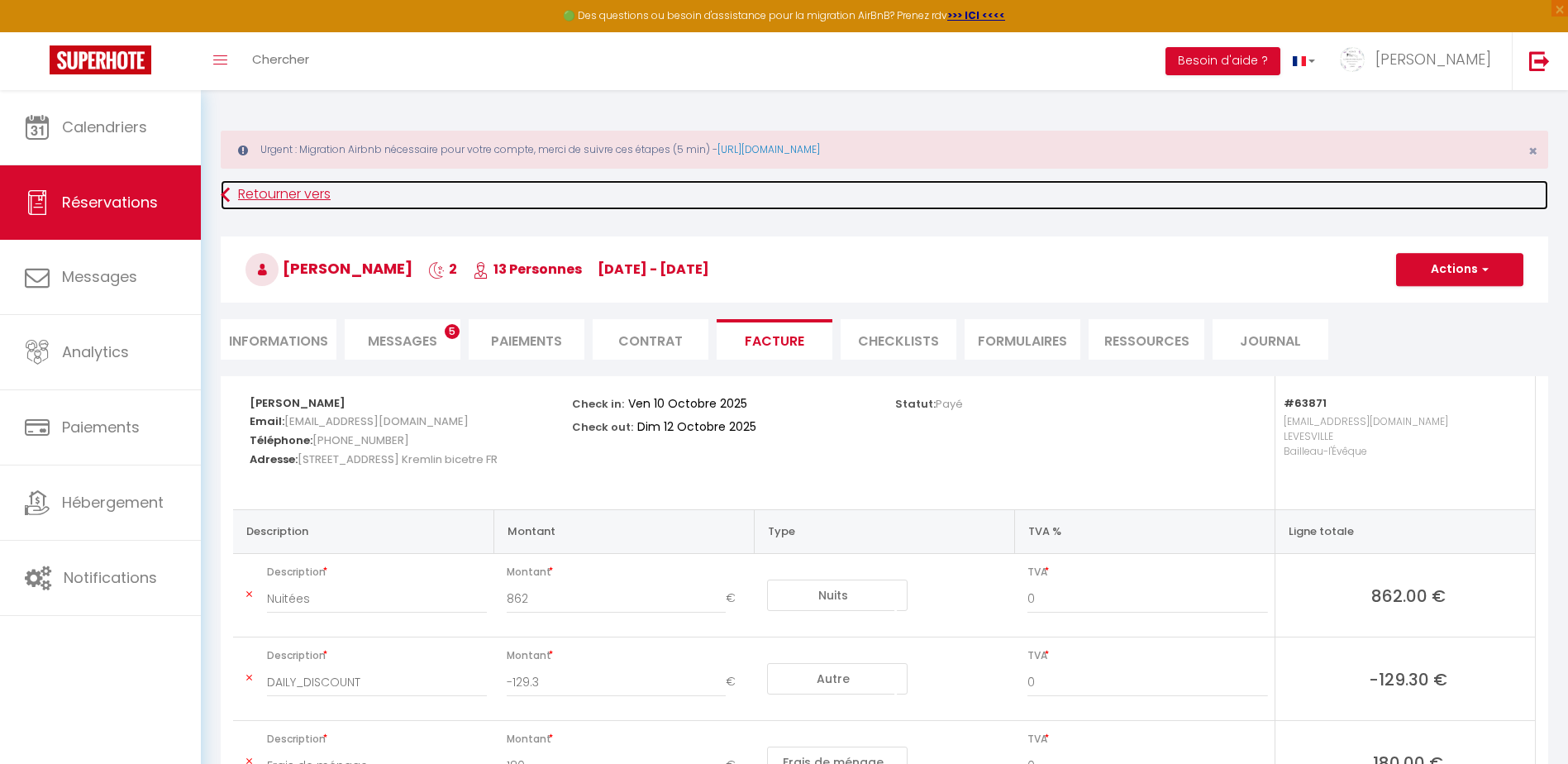
click at [225, 187] on icon at bounding box center [224, 194] width 9 height 30
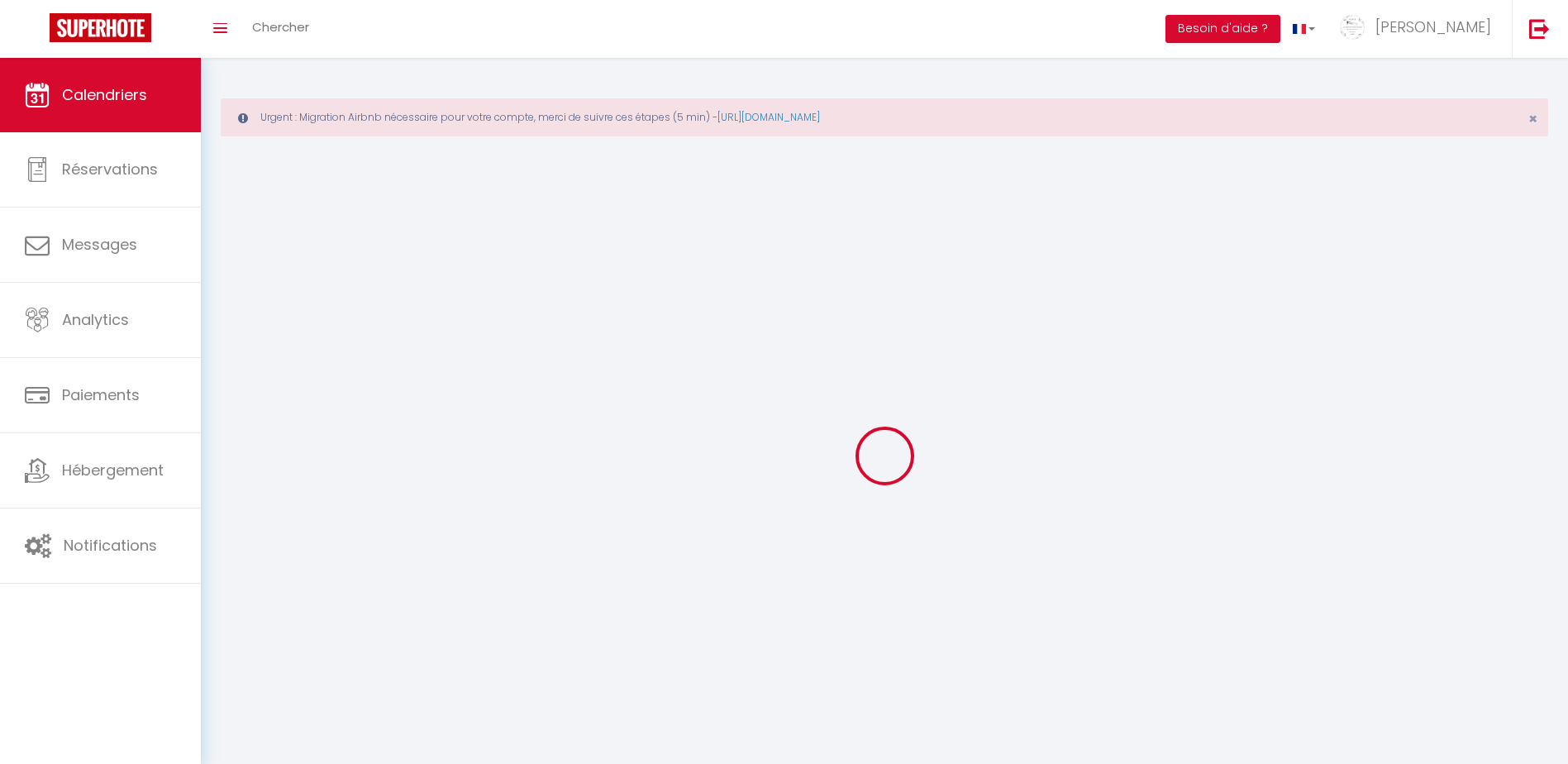
scroll to position [90, 0]
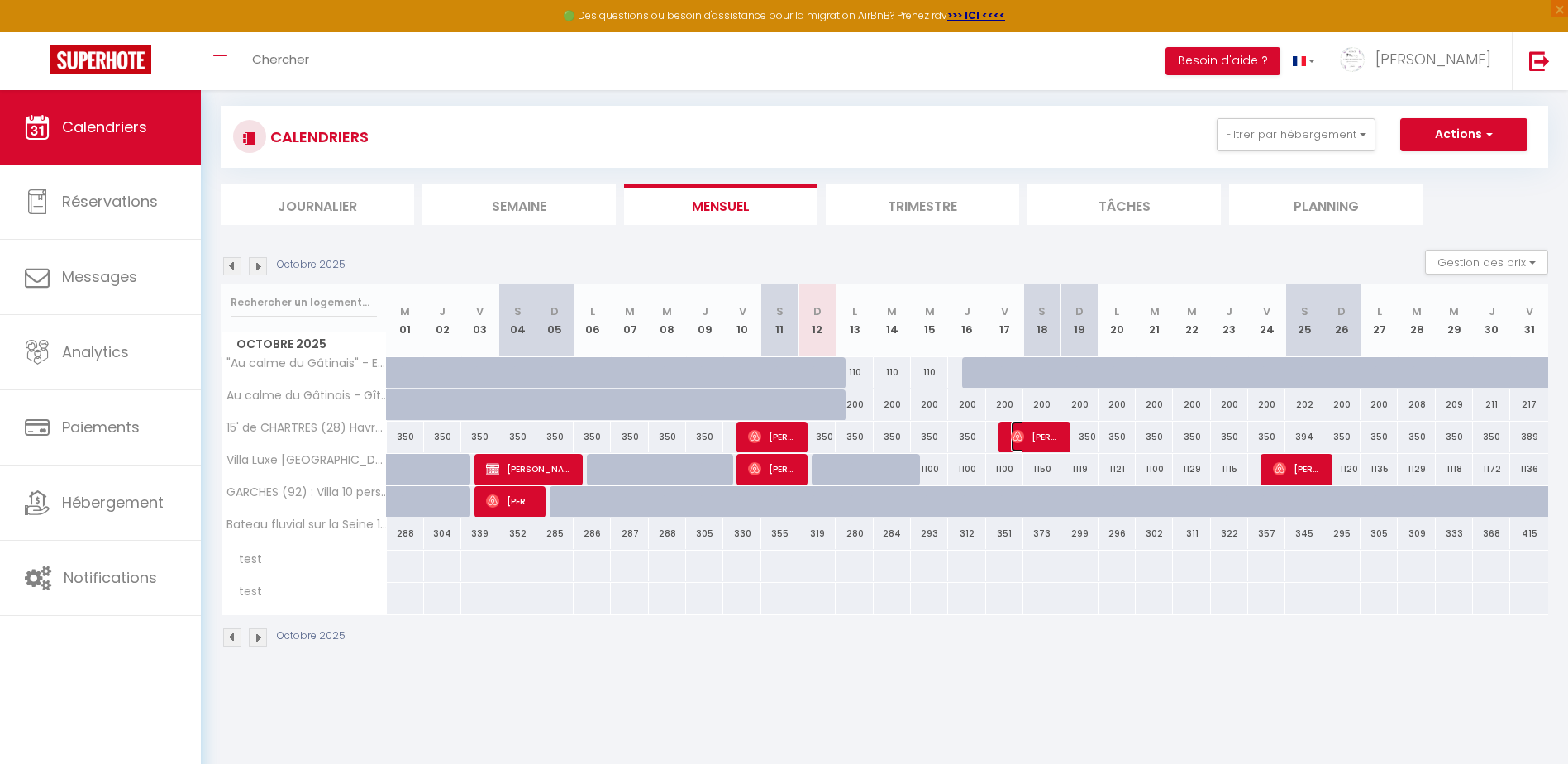
click at [1051, 438] on span "[PERSON_NAME]" at bounding box center [1036, 436] width 50 height 32
select select "OK"
select select "0"
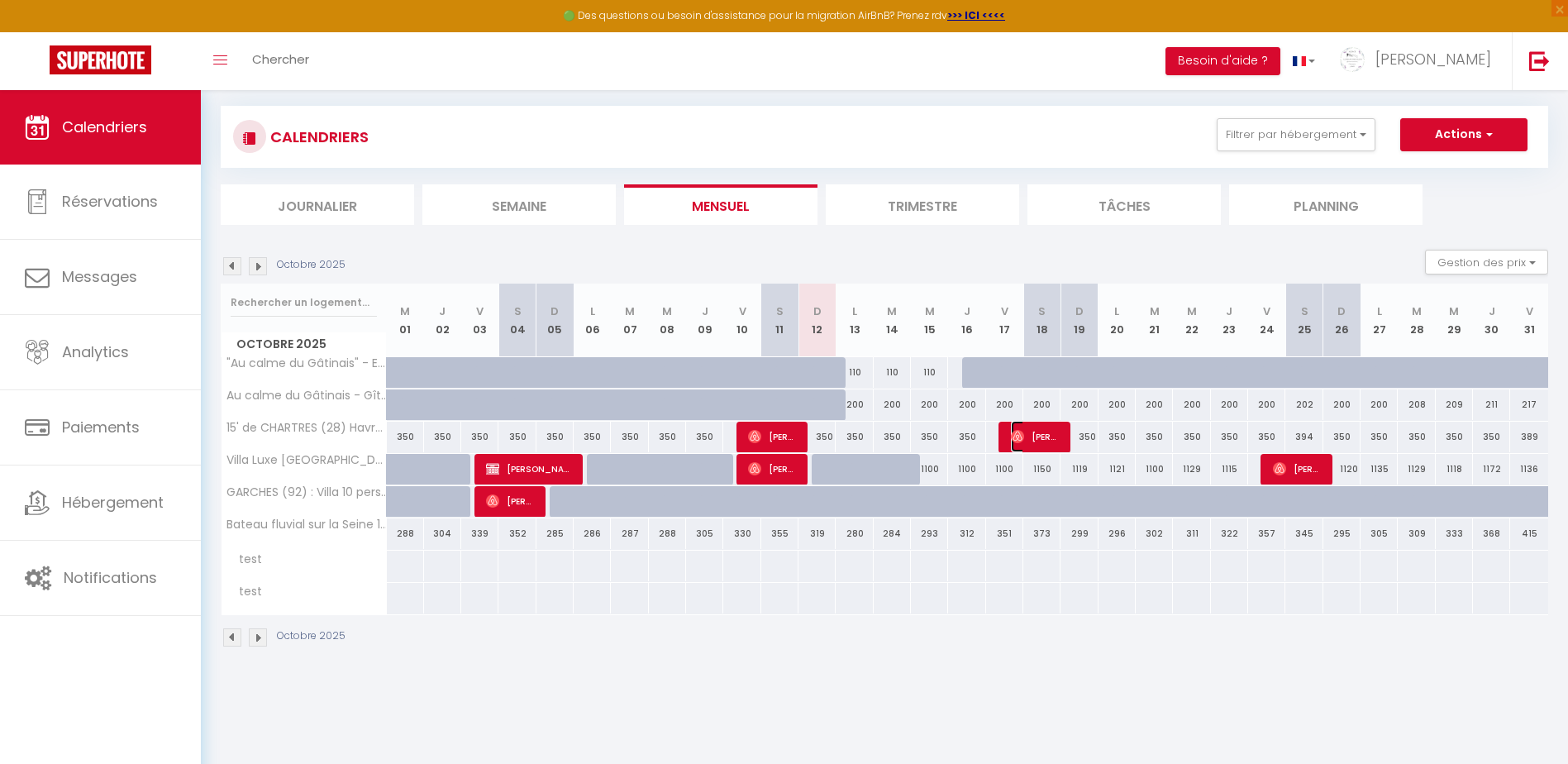
select select "1"
select select
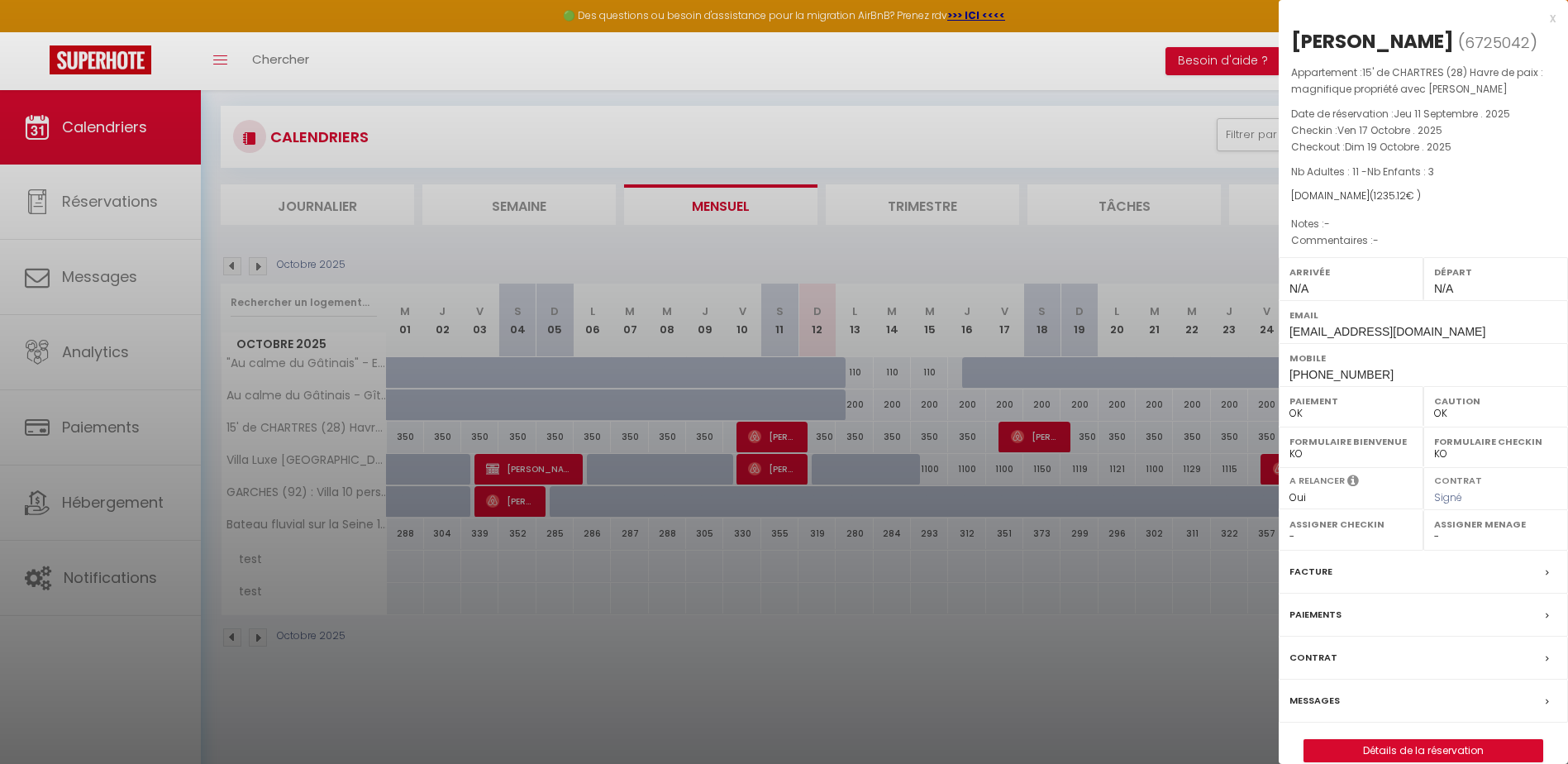
click at [1311, 572] on label "Facture" at bounding box center [1310, 572] width 43 height 17
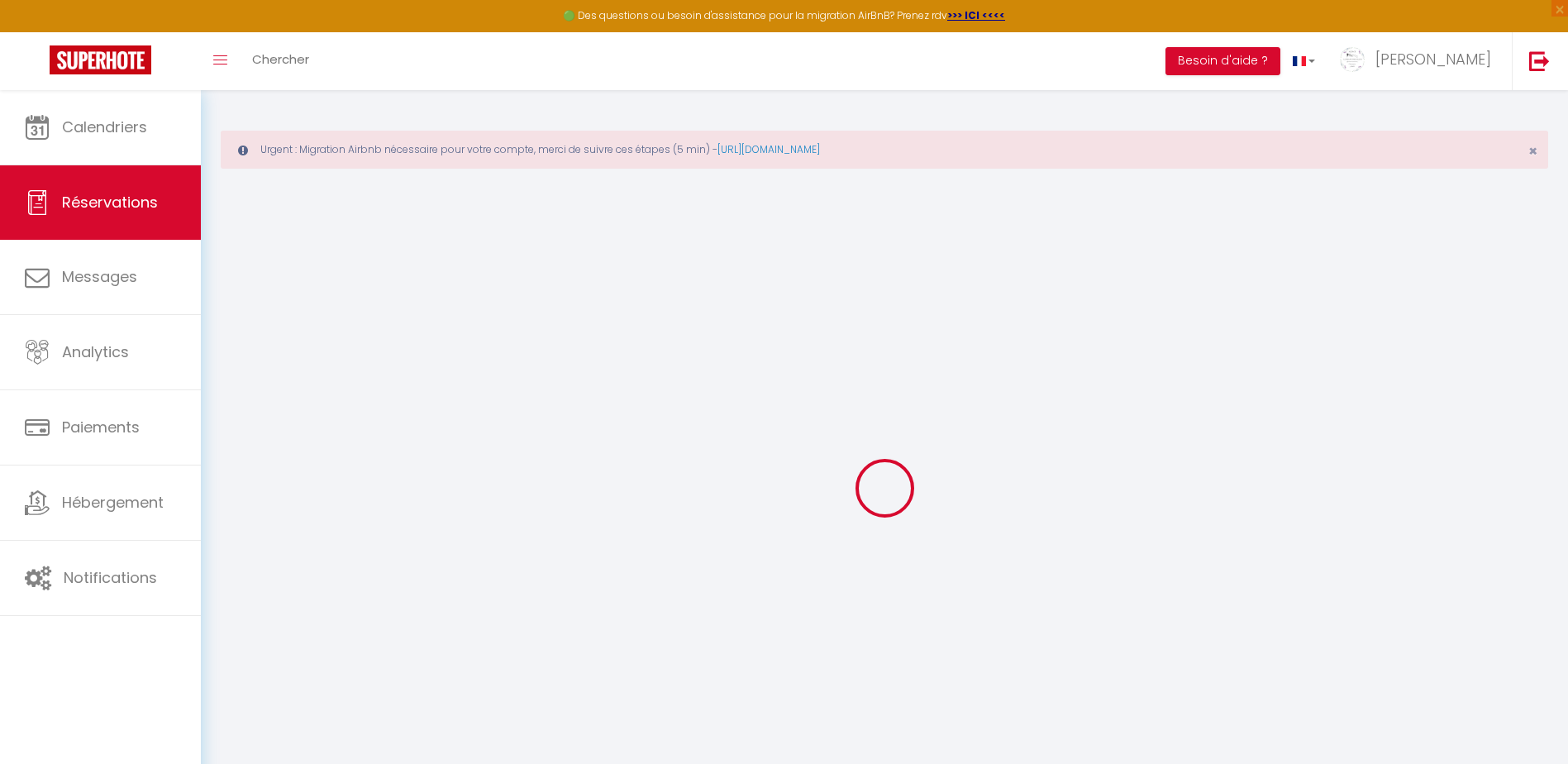
select select "cleaning"
select select "taxes"
select select
checkbox input "false"
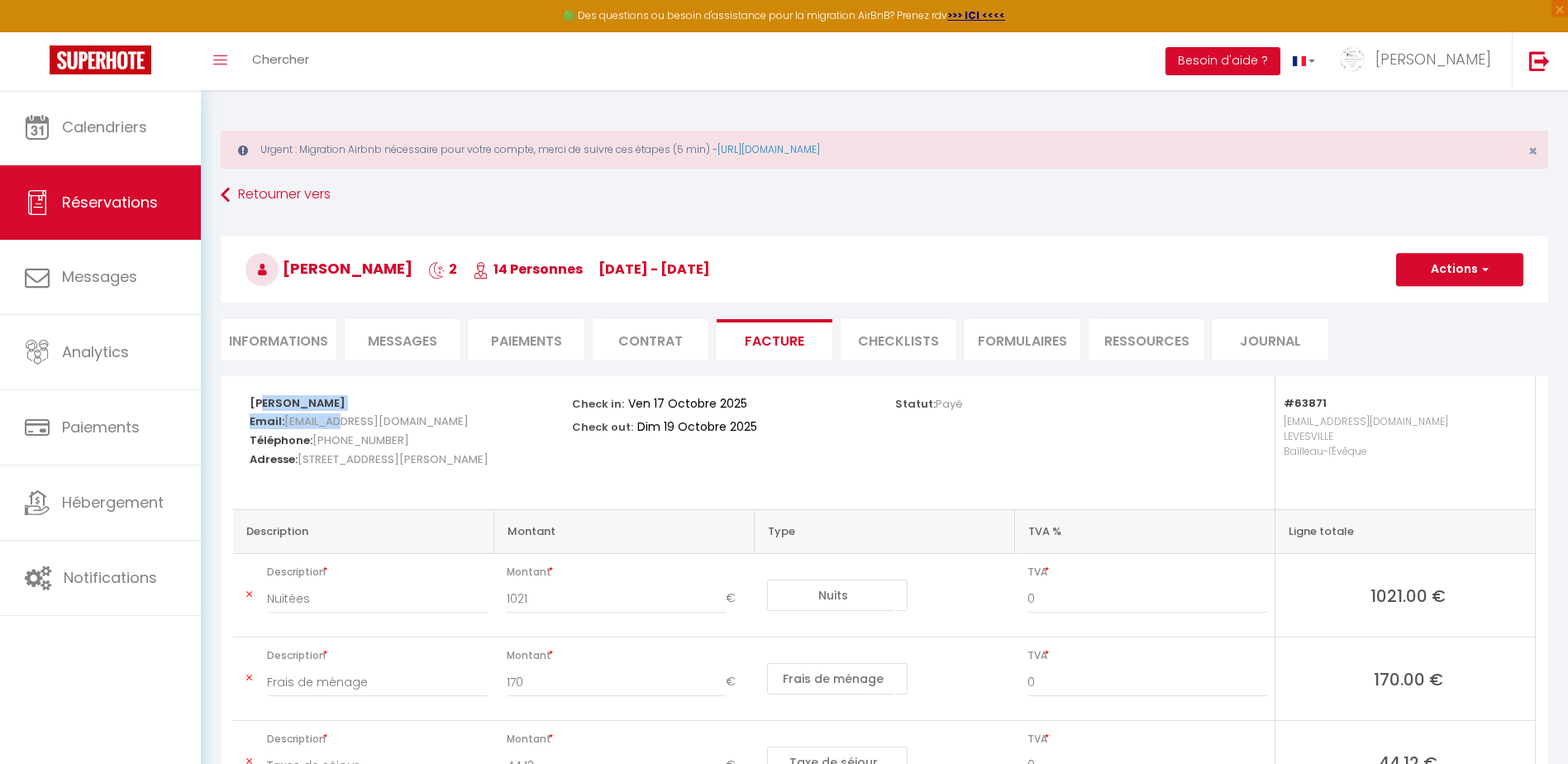
drag, startPoint x: 253, startPoint y: 401, endPoint x: 346, endPoint y: 425, distance: 96.0
click at [346, 425] on div "[PERSON_NAME] Email: [EMAIL_ADDRESS][DOMAIN_NAME] Téléphone: [PHONE_NUMBER] Adr…" at bounding box center [400, 430] width 301 height 107
drag, startPoint x: 346, startPoint y: 425, endPoint x: 249, endPoint y: 401, distance: 99.9
click at [249, 401] on div "[PERSON_NAME] Email: [EMAIL_ADDRESS][DOMAIN_NAME] Téléphone: [PHONE_NUMBER] Adr…" at bounding box center [399, 442] width 323 height 133
drag, startPoint x: 249, startPoint y: 401, endPoint x: 511, endPoint y: 469, distance: 270.7
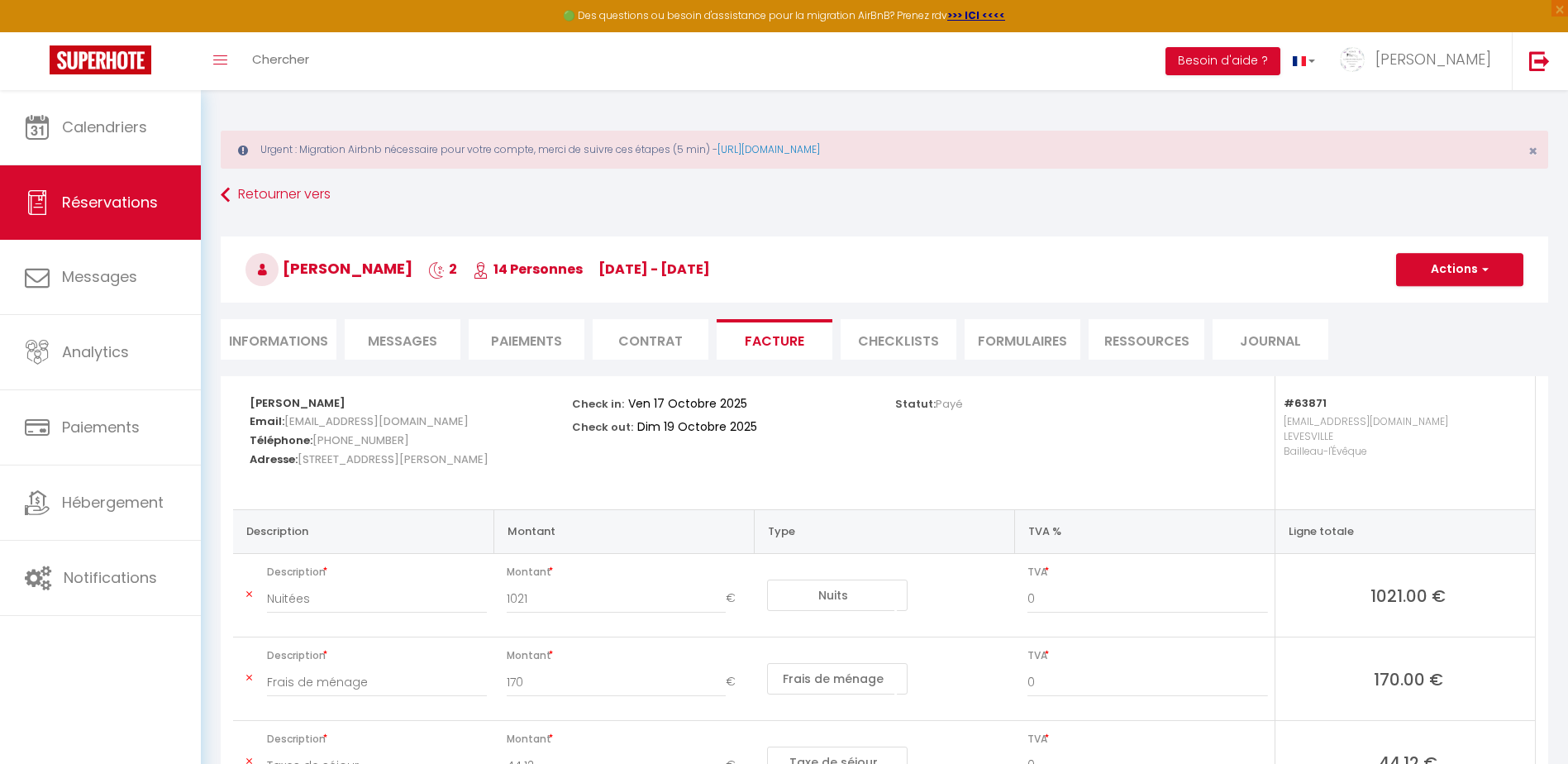
click at [511, 469] on div "[PERSON_NAME] Email: [EMAIL_ADDRESS][DOMAIN_NAME] Téléphone: [PHONE_NUMBER] Adr…" at bounding box center [399, 442] width 323 height 133
drag, startPoint x: 511, startPoint y: 469, endPoint x: 420, endPoint y: 457, distance: 91.8
copy div "[PERSON_NAME] Email: [EMAIL_ADDRESS][DOMAIN_NAME] Téléphone: [PHONE_NUMBER] Adr…"
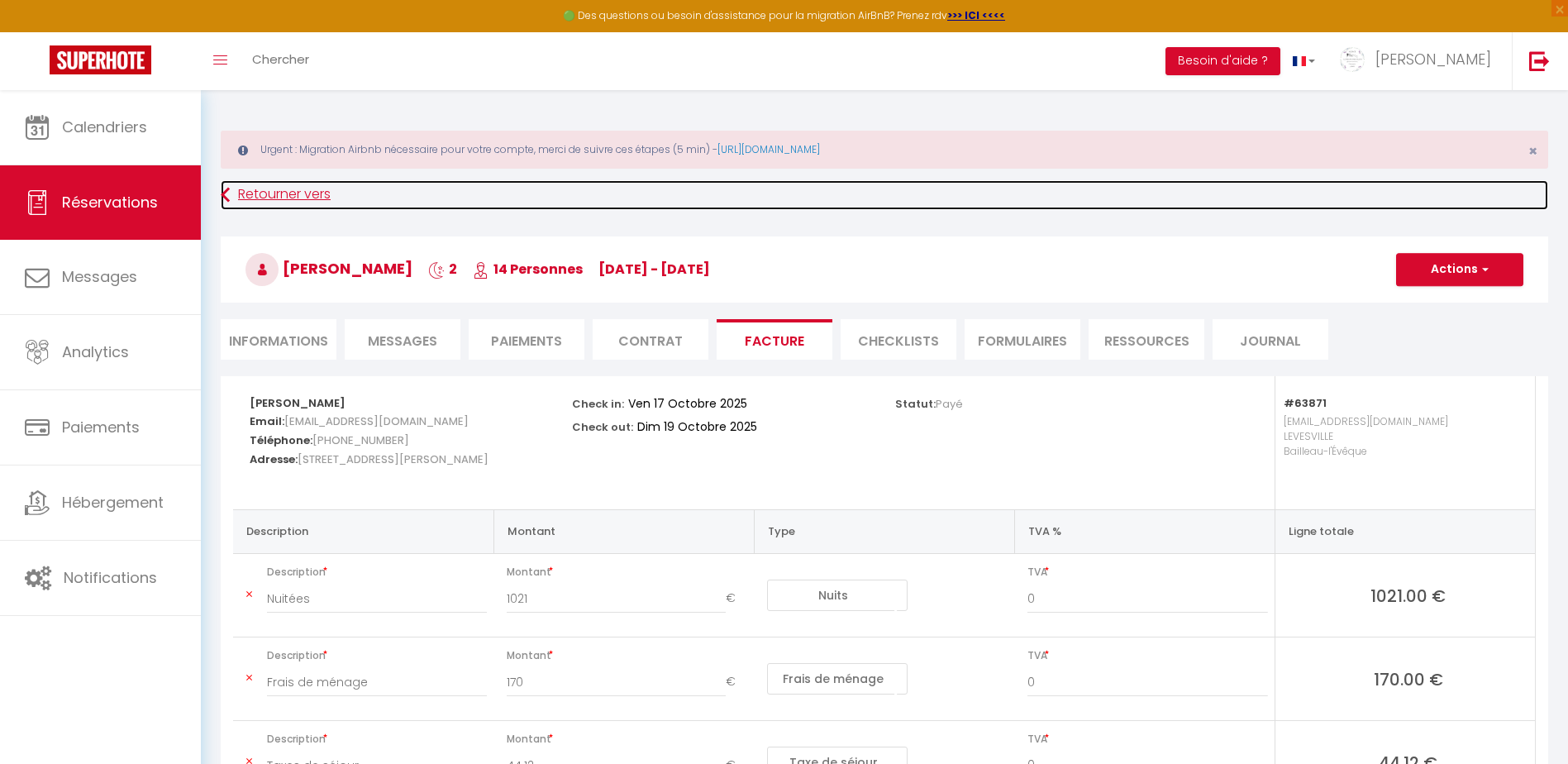
click at [245, 198] on link "Retourner vers" at bounding box center [884, 194] width 1328 height 30
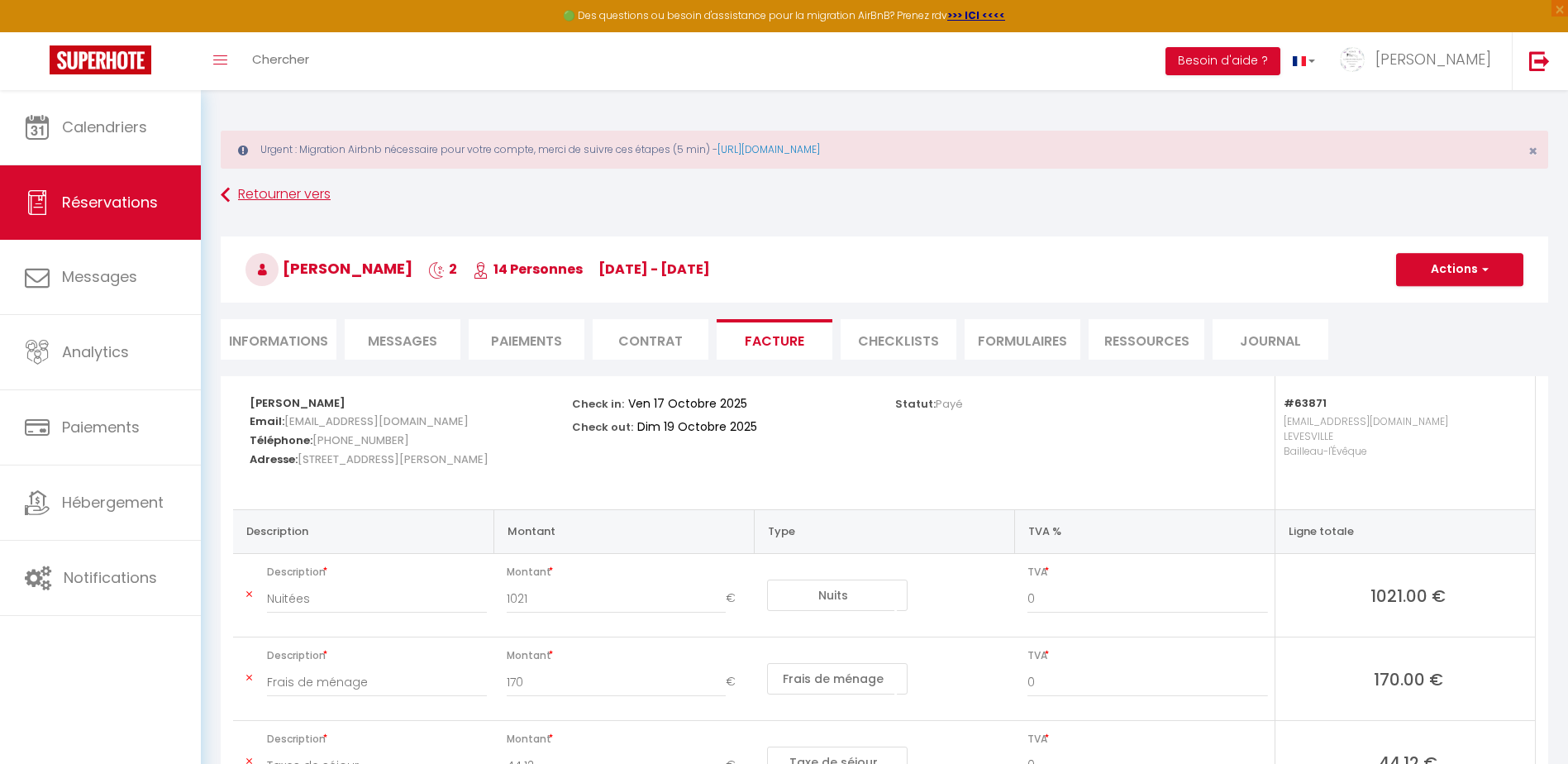
scroll to position [90, 0]
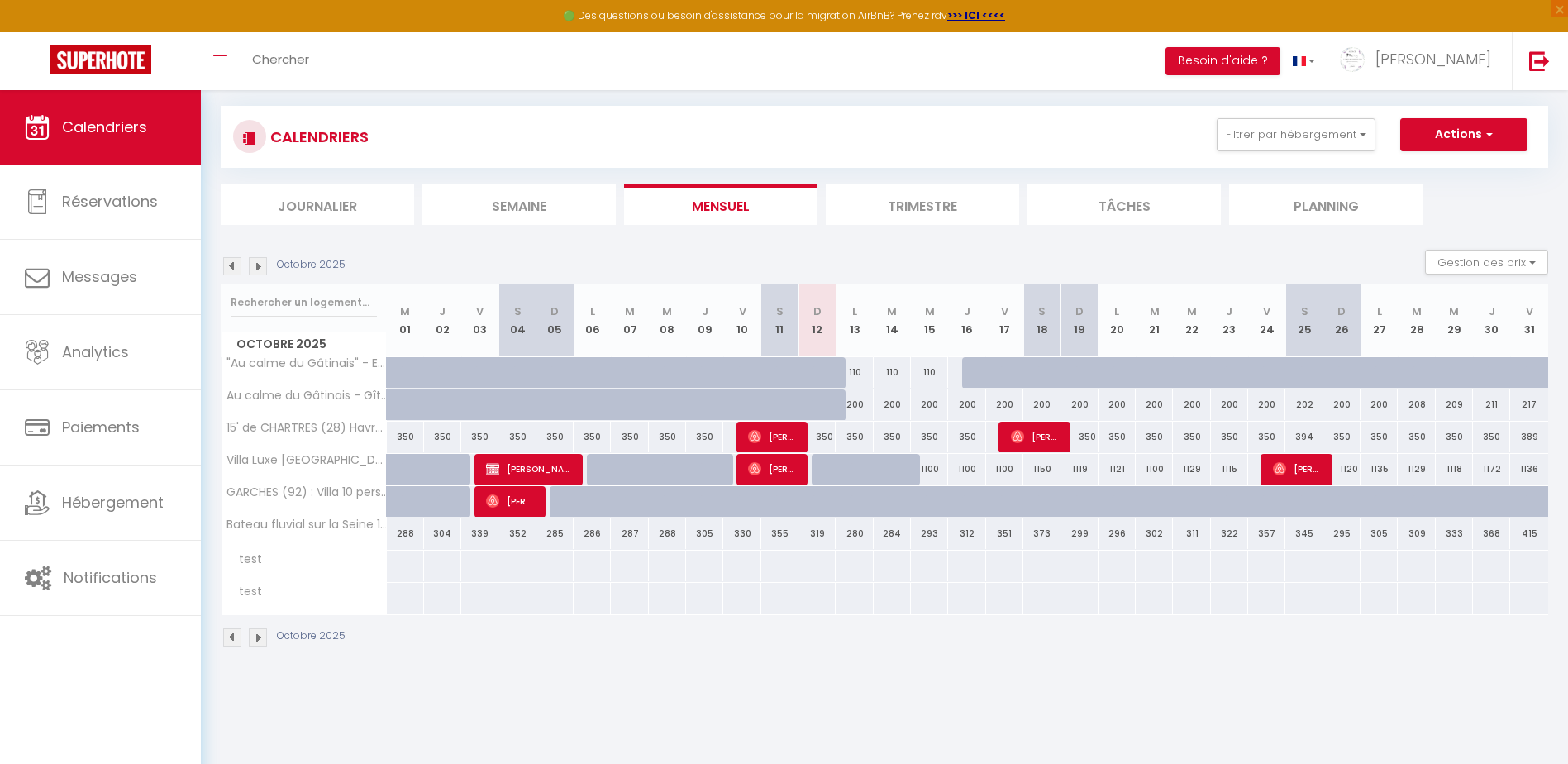
click at [232, 262] on img at bounding box center [232, 265] width 18 height 18
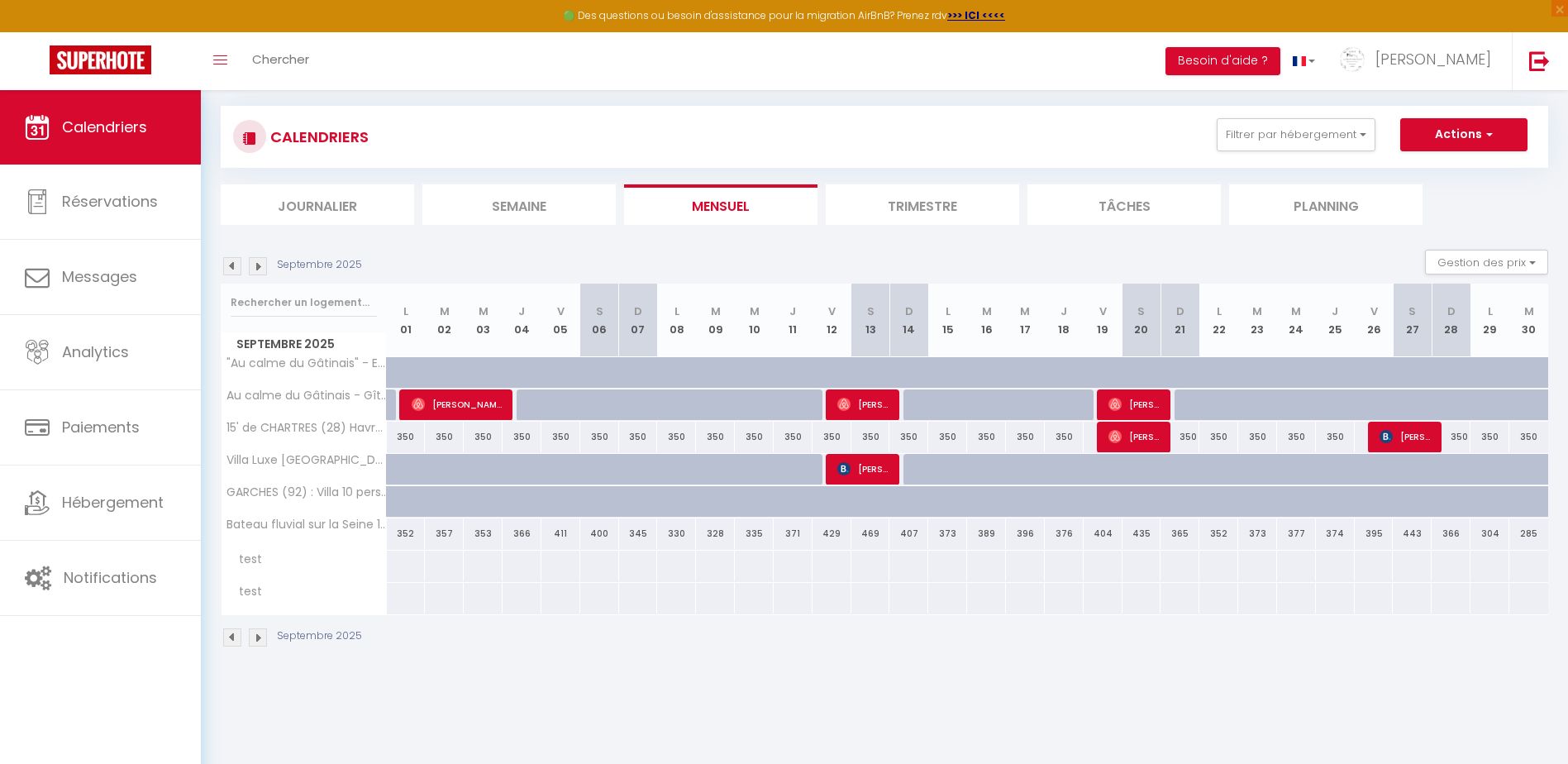
click at [260, 263] on img at bounding box center [258, 265] width 18 height 18
select select
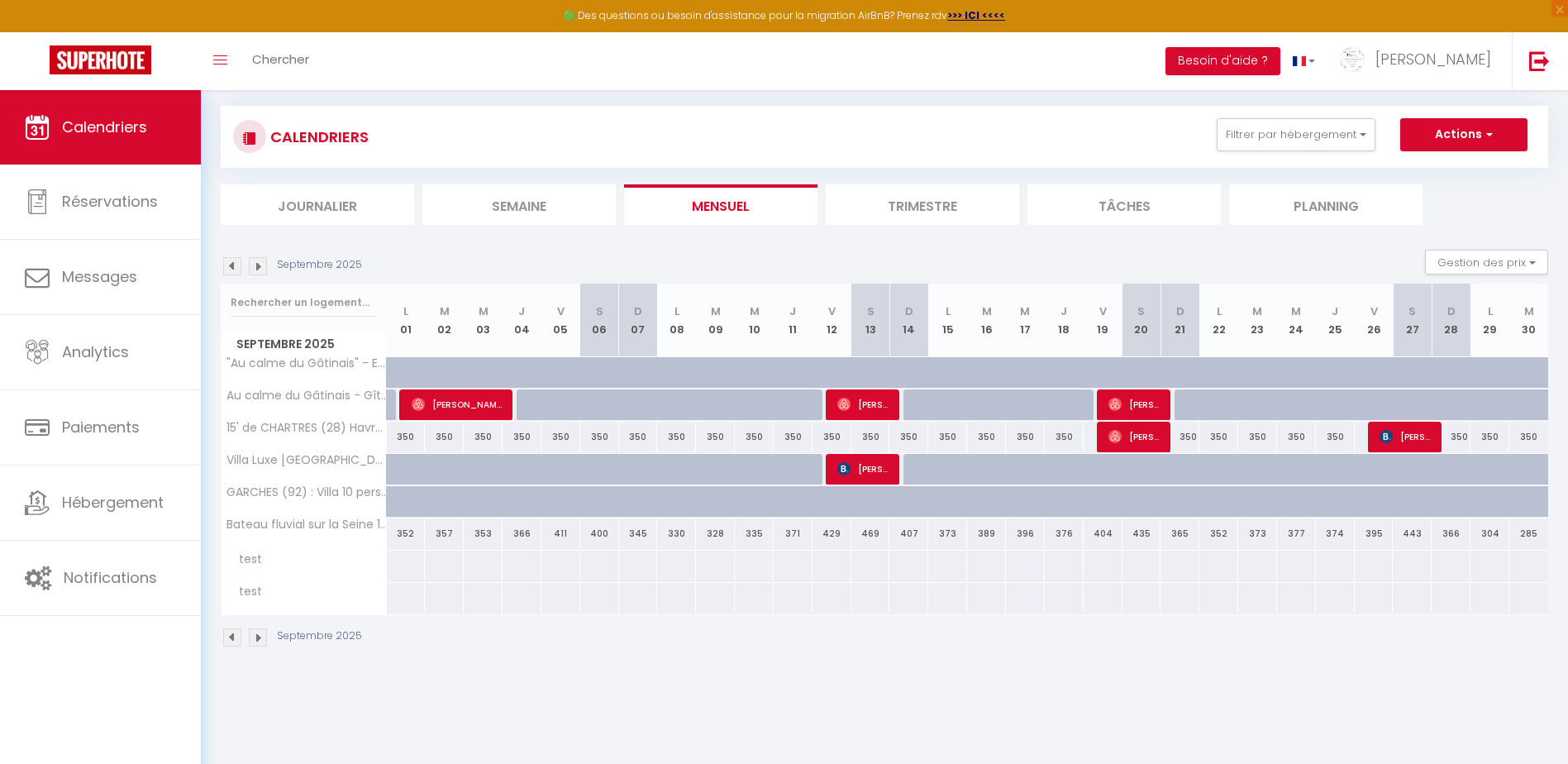
select select
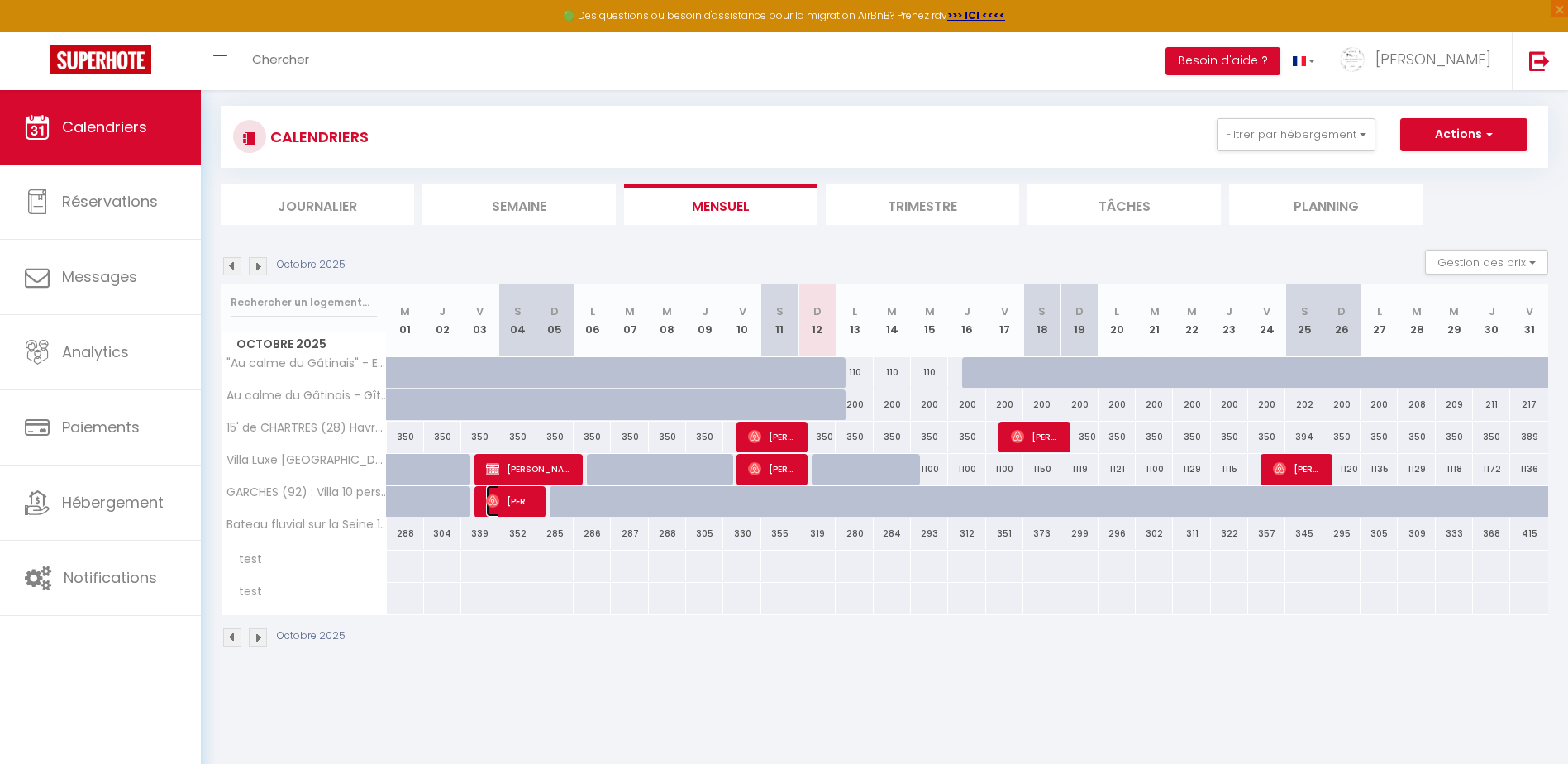
click at [516, 500] on span "[PERSON_NAME]" at bounding box center [511, 501] width 50 height 32
select select "OK"
select select "0"
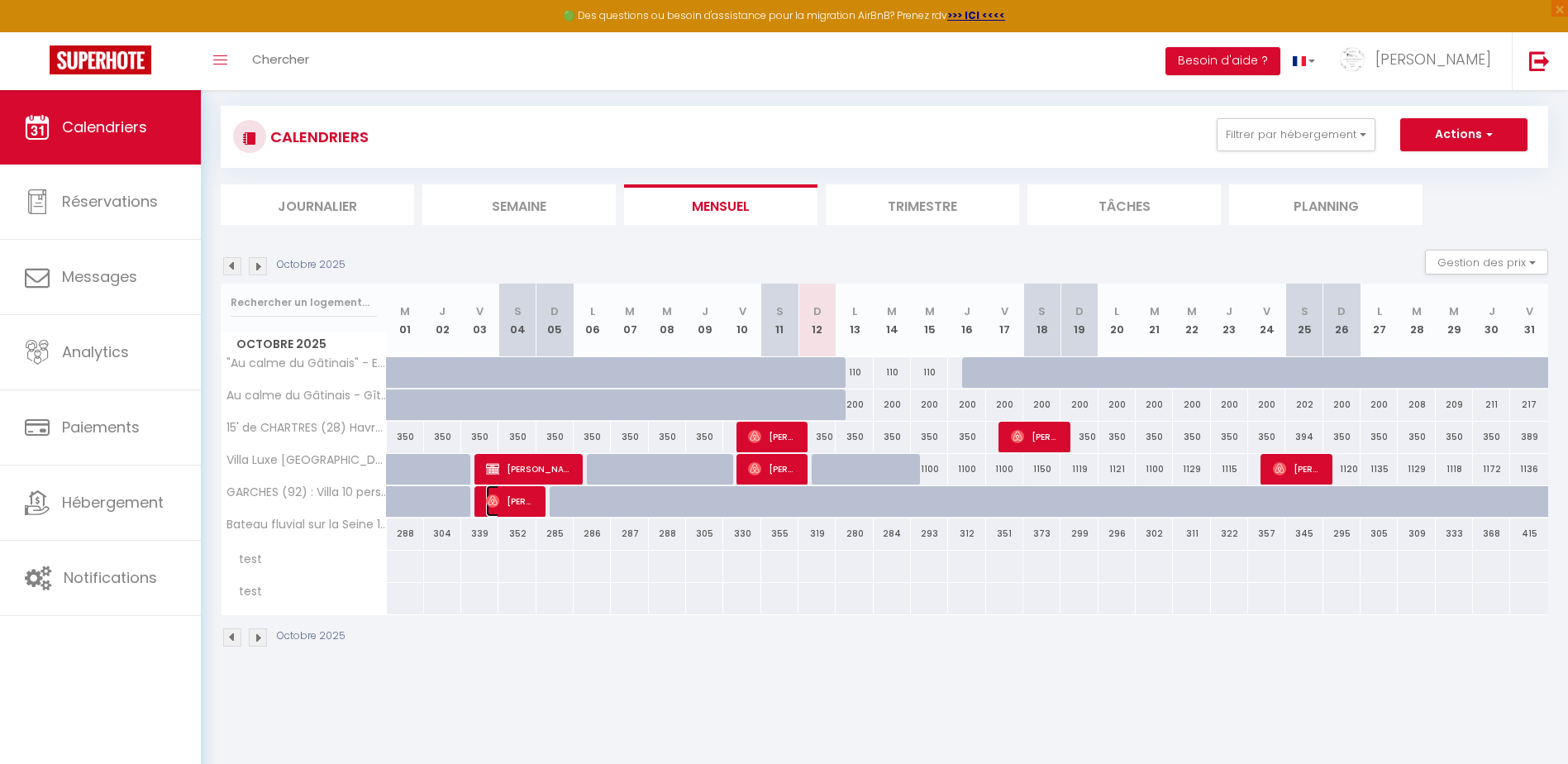
select select "1"
select select
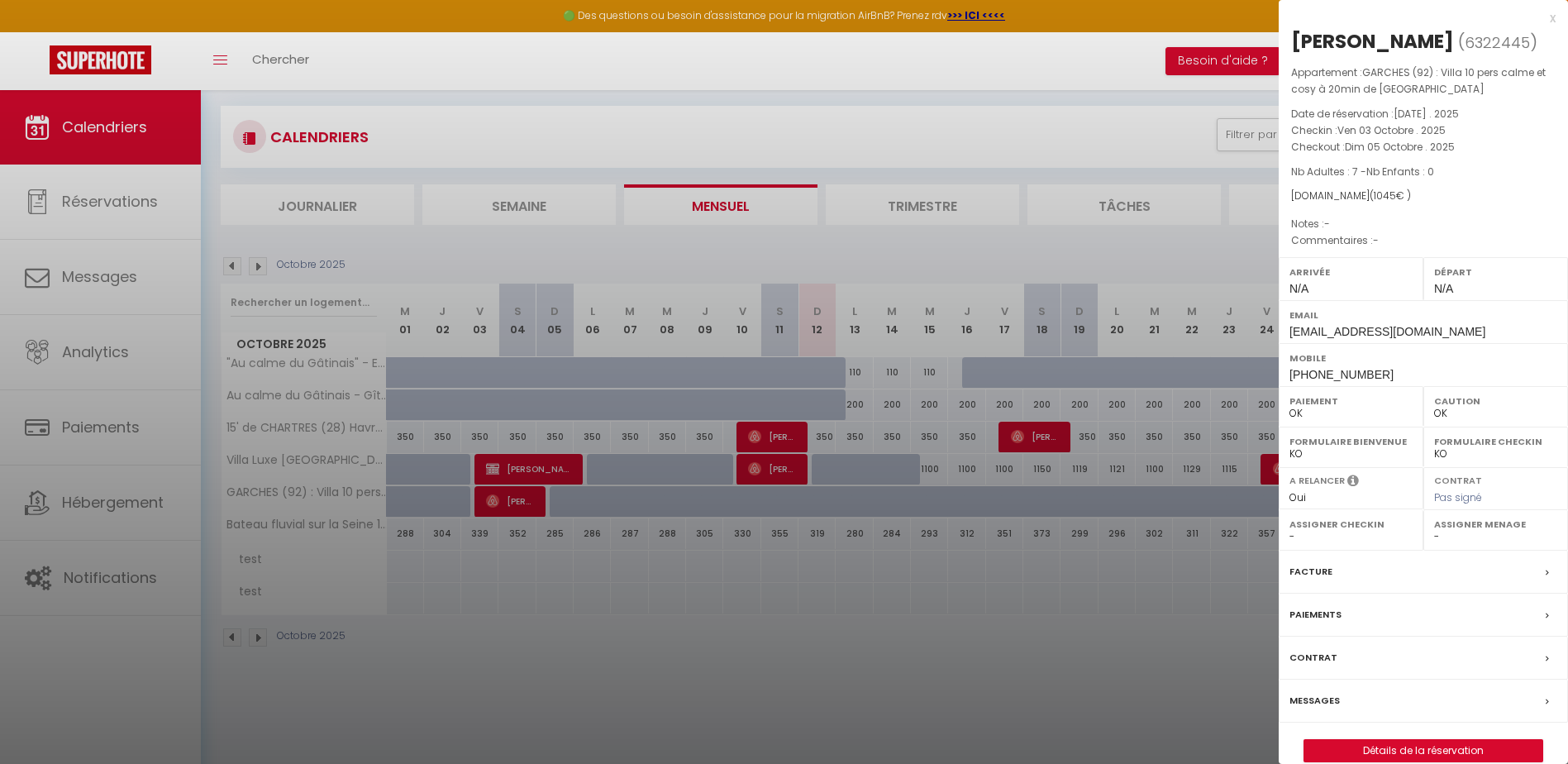
click at [1300, 568] on label "Facture" at bounding box center [1310, 572] width 43 height 17
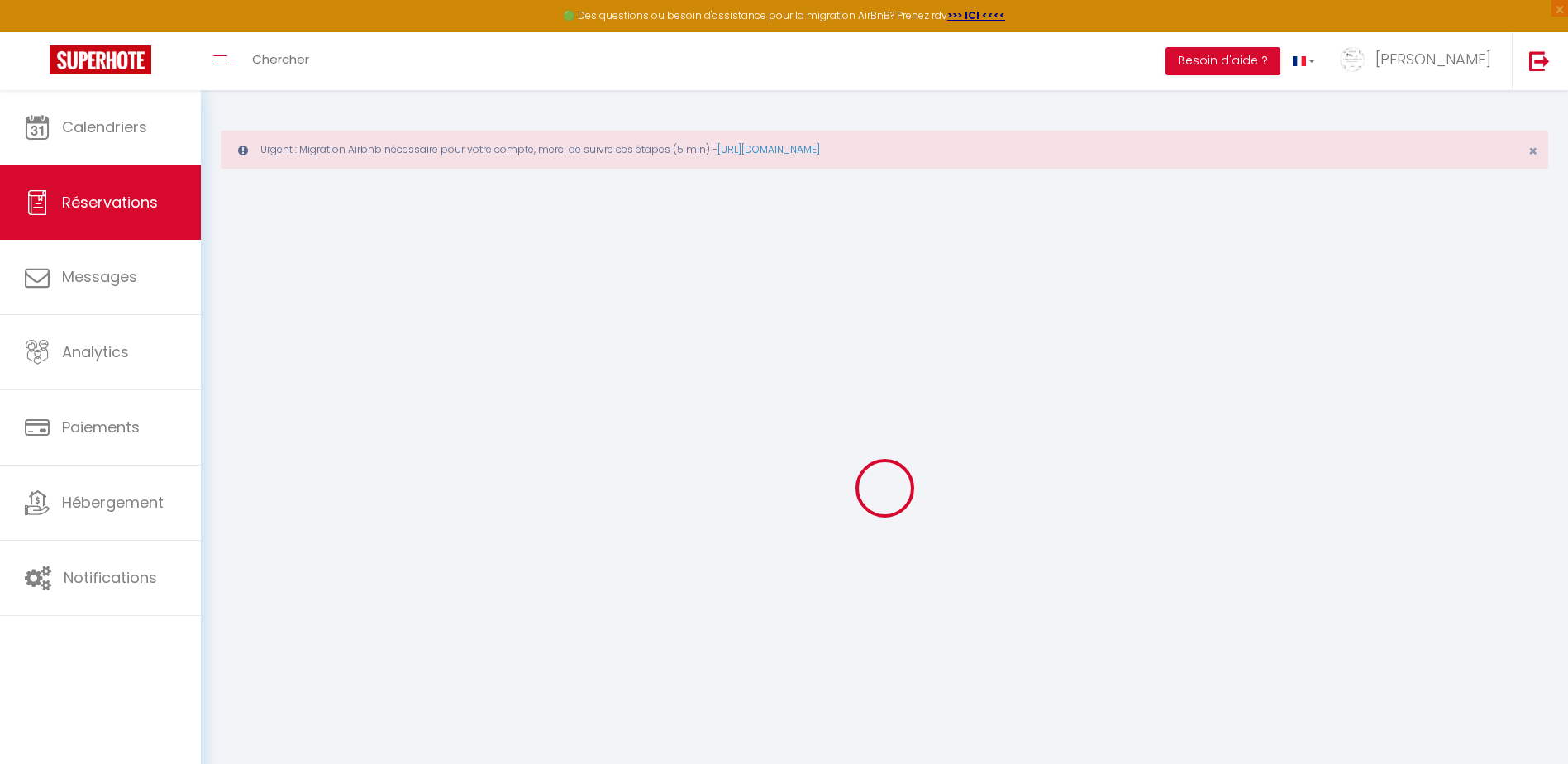
select select "cleaning"
select select
checkbox input "false"
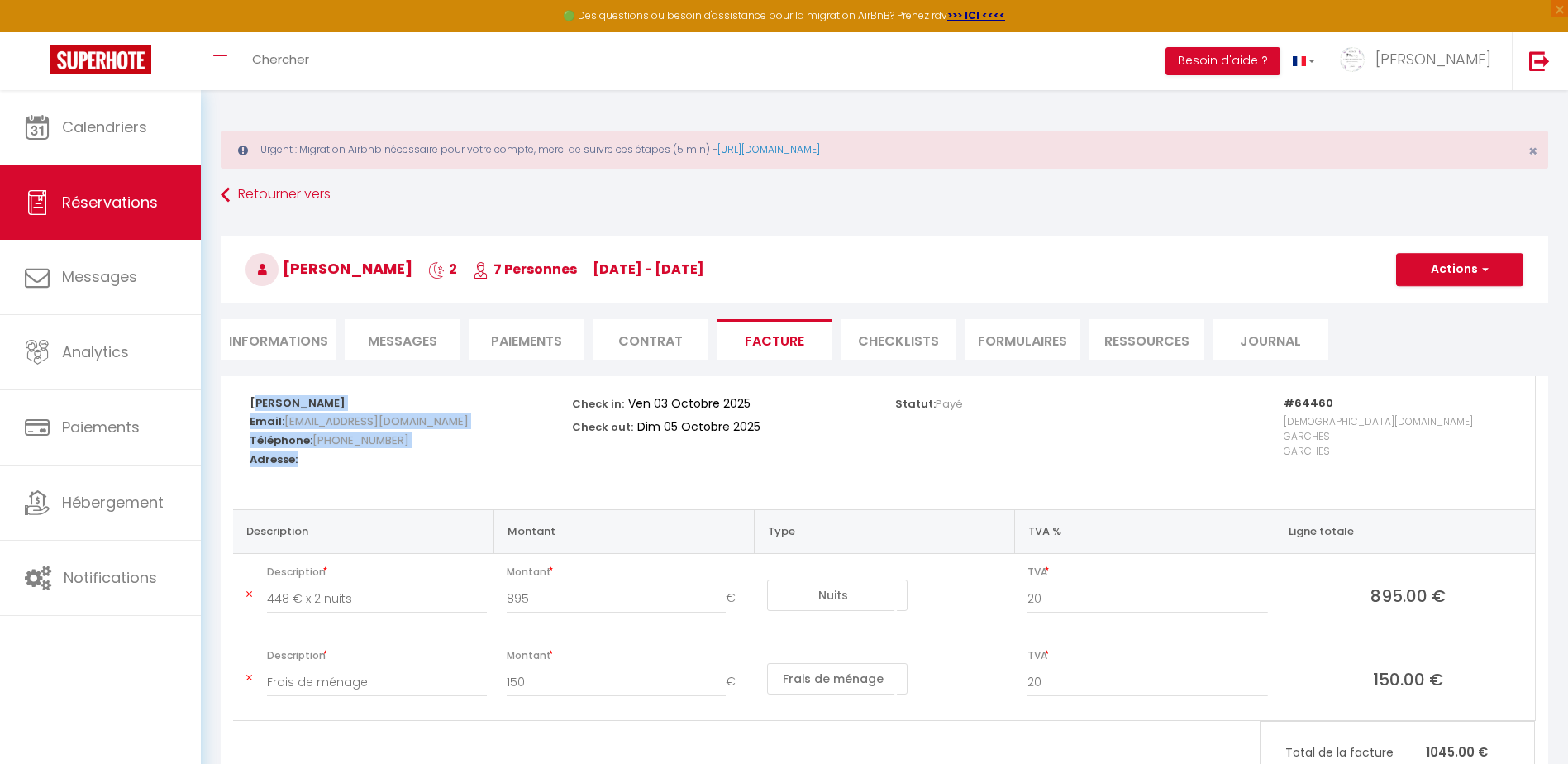
drag, startPoint x: 251, startPoint y: 401, endPoint x: 334, endPoint y: 482, distance: 116.0
click at [334, 482] on div "[PERSON_NAME] Email: [EMAIL_ADDRESS][DOMAIN_NAME] Téléphone: [PHONE_NUMBER] Adr…" at bounding box center [400, 430] width 301 height 107
drag, startPoint x: 334, startPoint y: 482, endPoint x: 301, endPoint y: 448, distance: 47.4
copy div "[PERSON_NAME] Email: [EMAIL_ADDRESS][DOMAIN_NAME] Téléphone: [PHONE_NUMBER] Adr…"
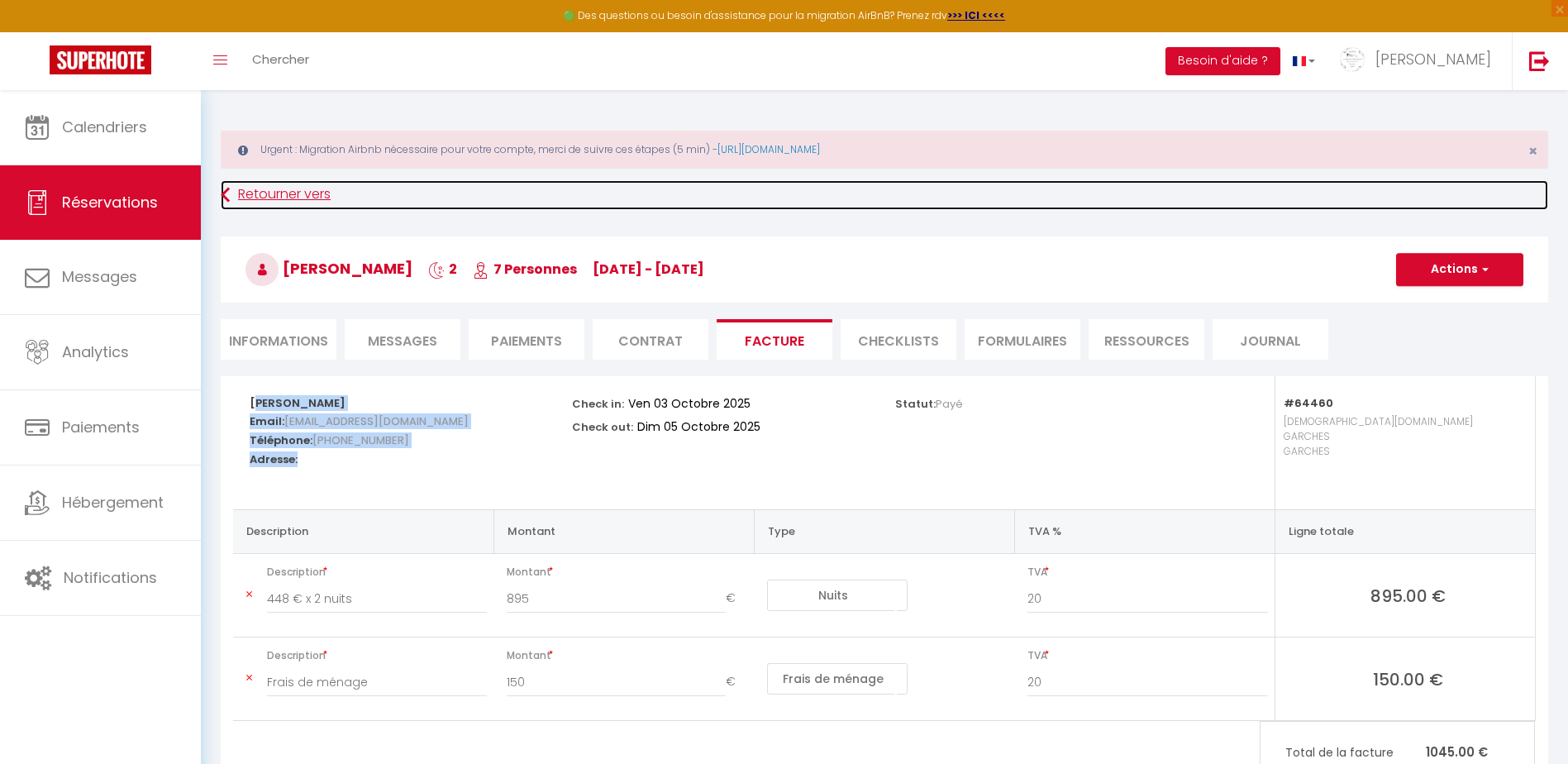
click at [240, 188] on link "Retourner vers" at bounding box center [884, 194] width 1328 height 30
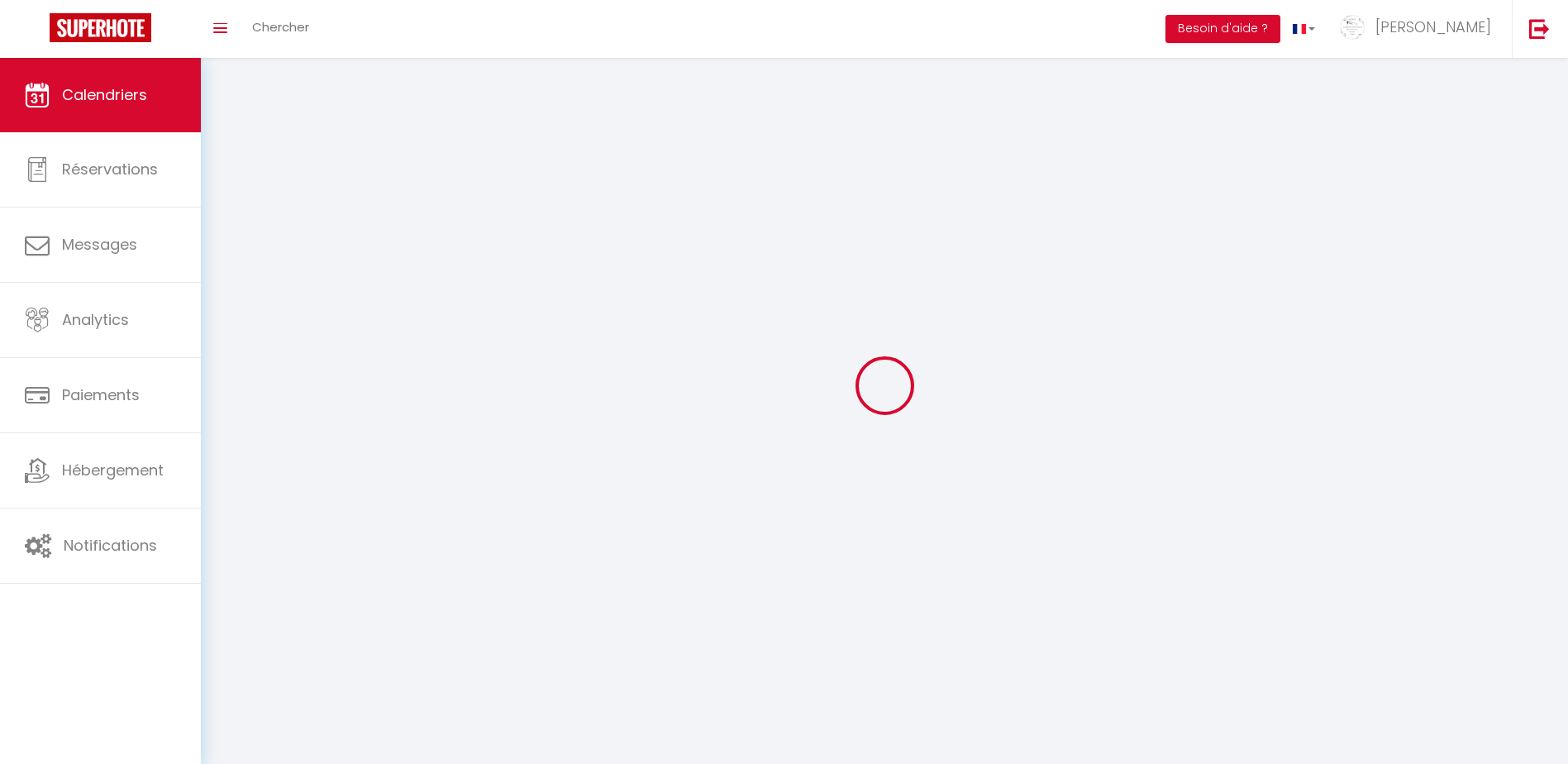
scroll to position [90, 0]
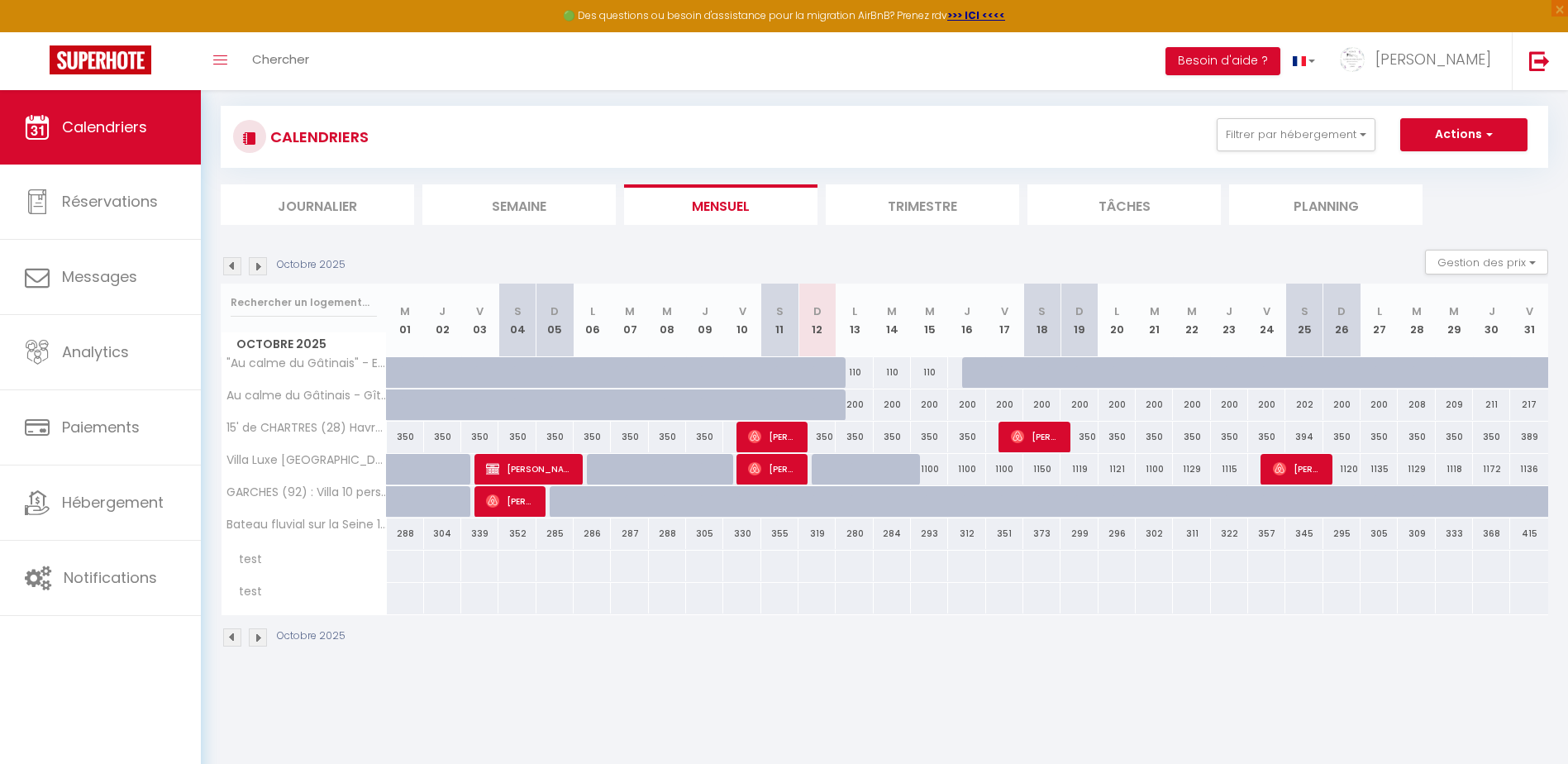
click at [262, 269] on img at bounding box center [258, 265] width 18 height 18
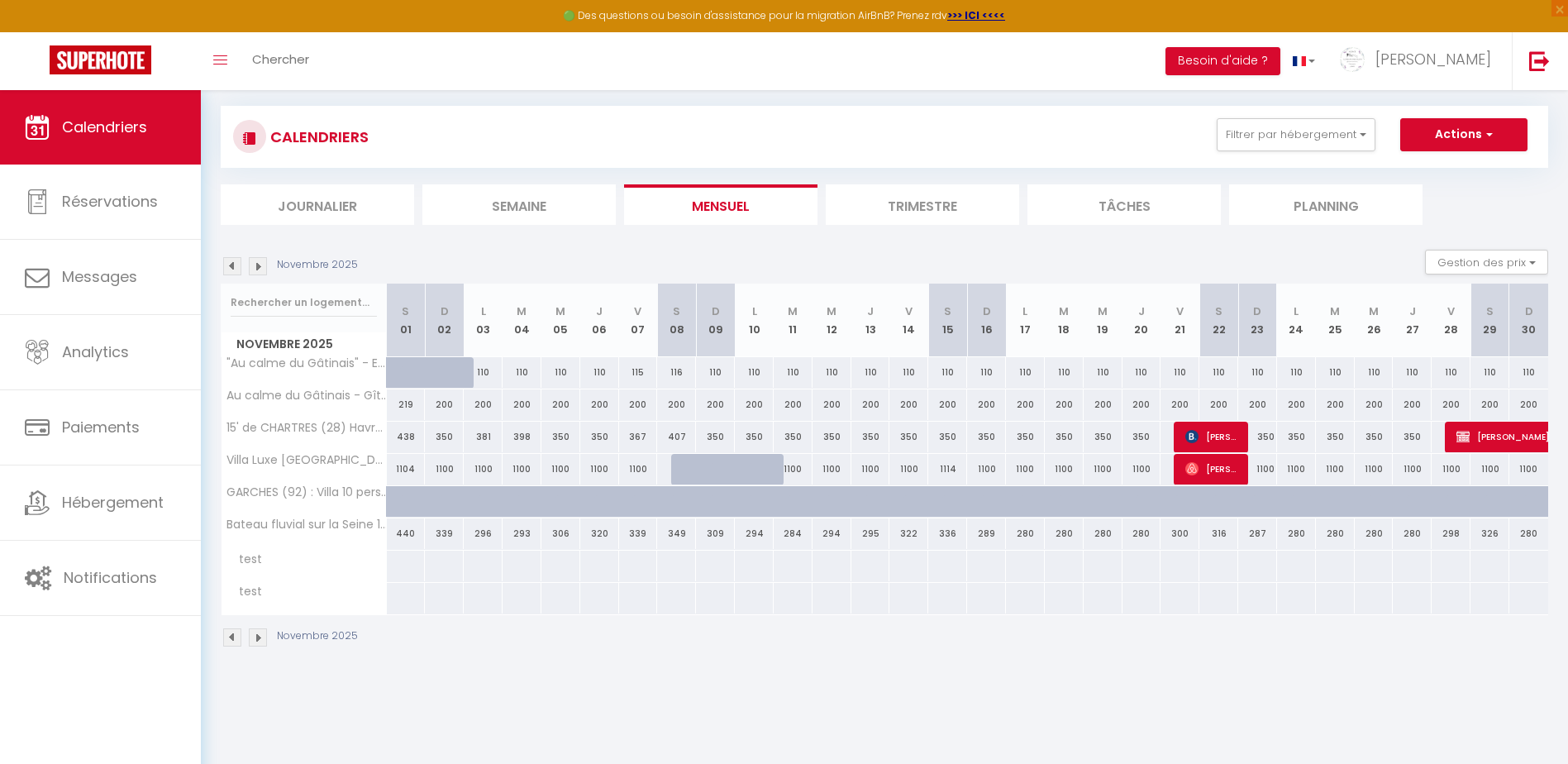
click at [262, 269] on img at bounding box center [258, 265] width 18 height 18
